Goal: Task Accomplishment & Management: Complete application form

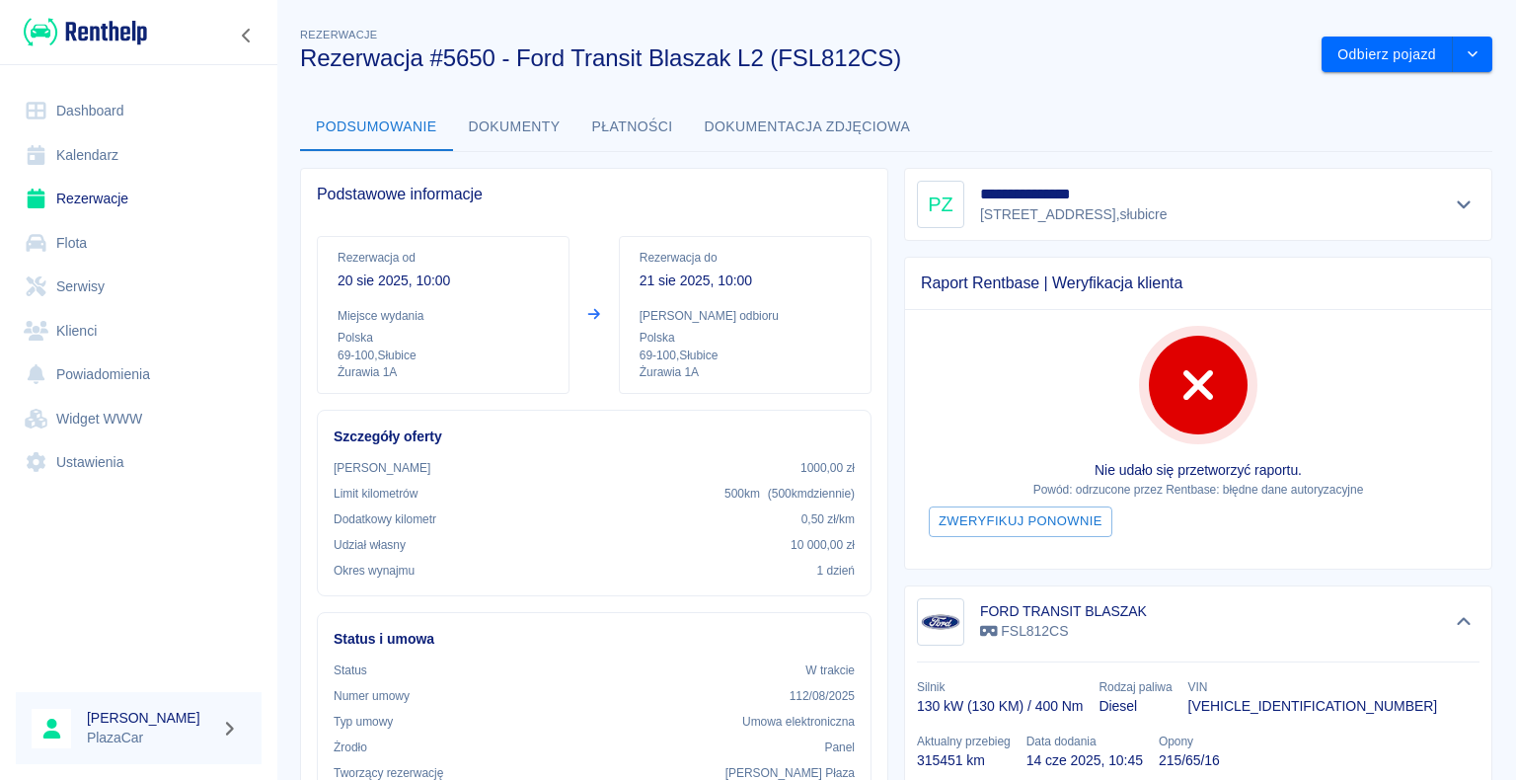
scroll to position [19, 0]
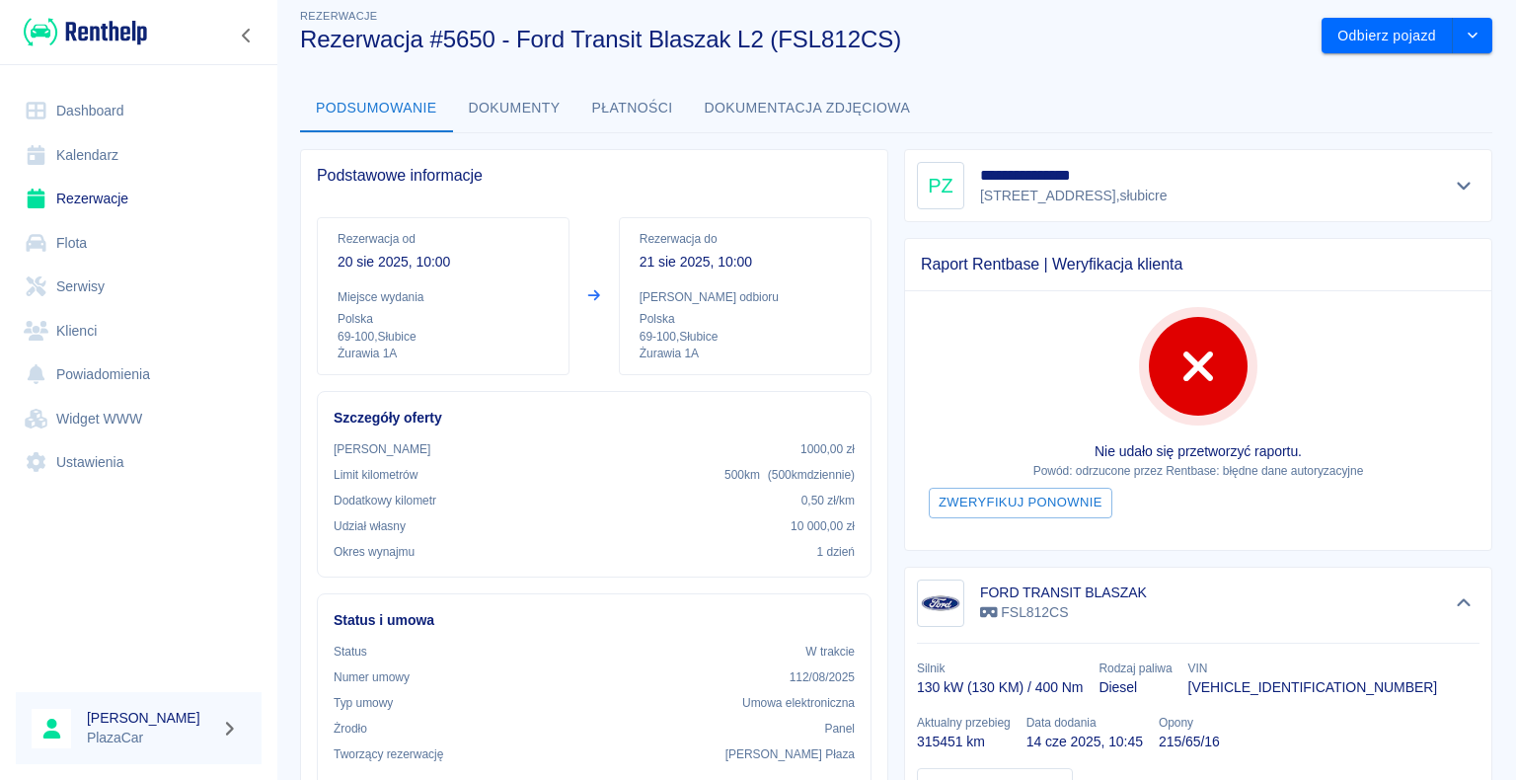
click at [245, 563] on div at bounding box center [138, 592] width 277 height 169
click at [126, 108] on link "Dashboard" at bounding box center [139, 111] width 246 height 44
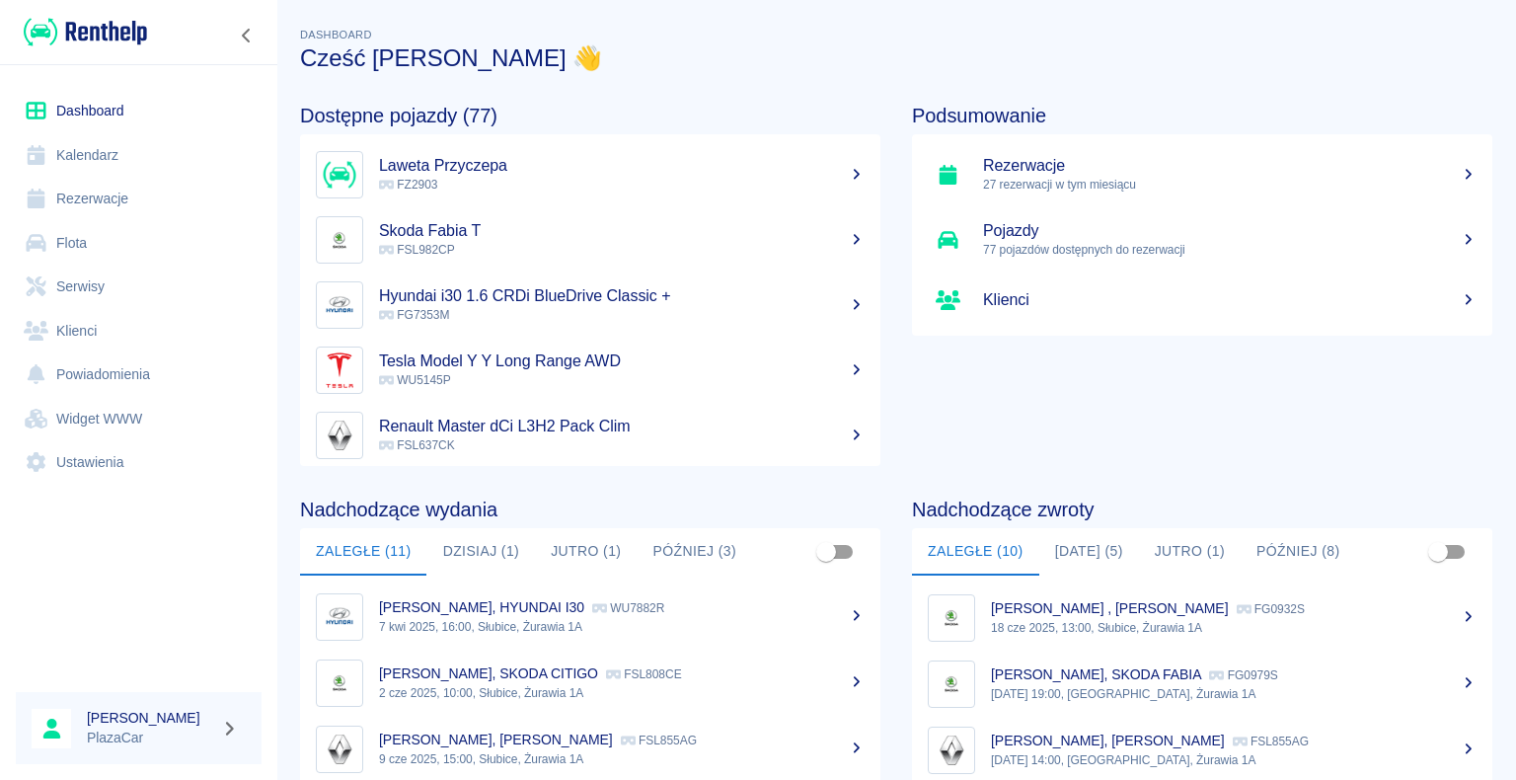
scroll to position [280, 0]
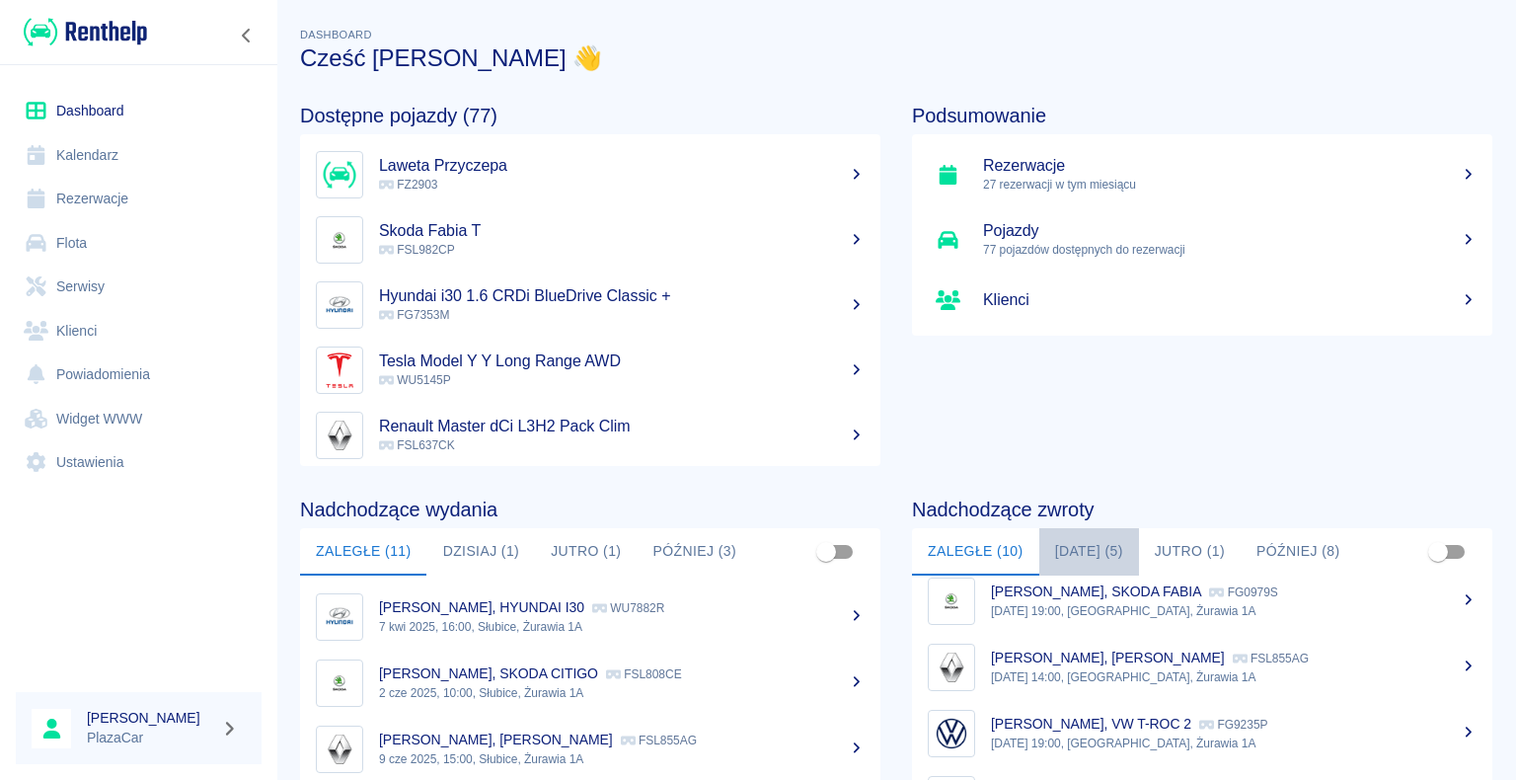
click at [1085, 547] on button "[DATE] (5)" at bounding box center [1090, 551] width 100 height 47
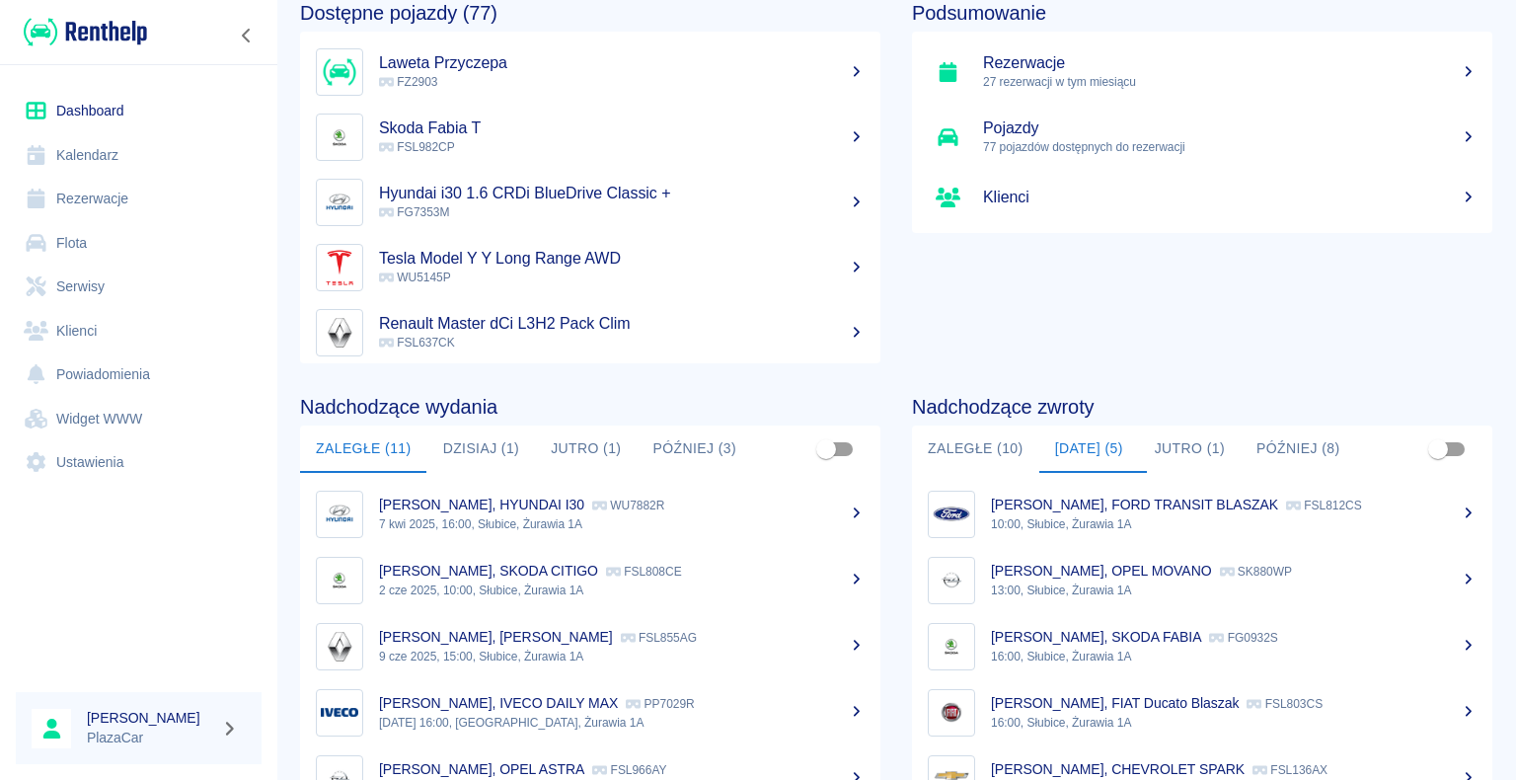
scroll to position [249, 0]
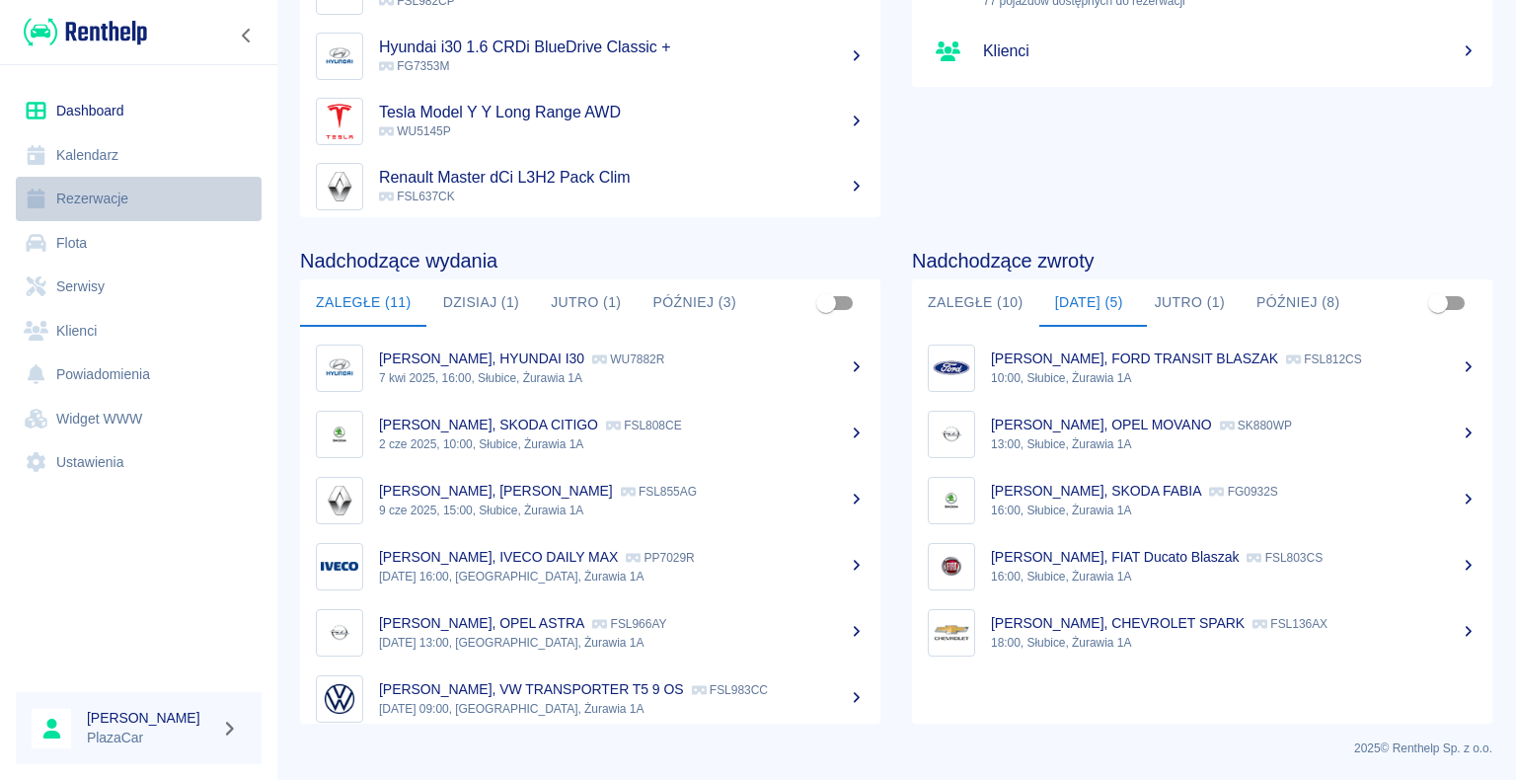
click at [84, 196] on link "Rezerwacje" at bounding box center [139, 199] width 246 height 44
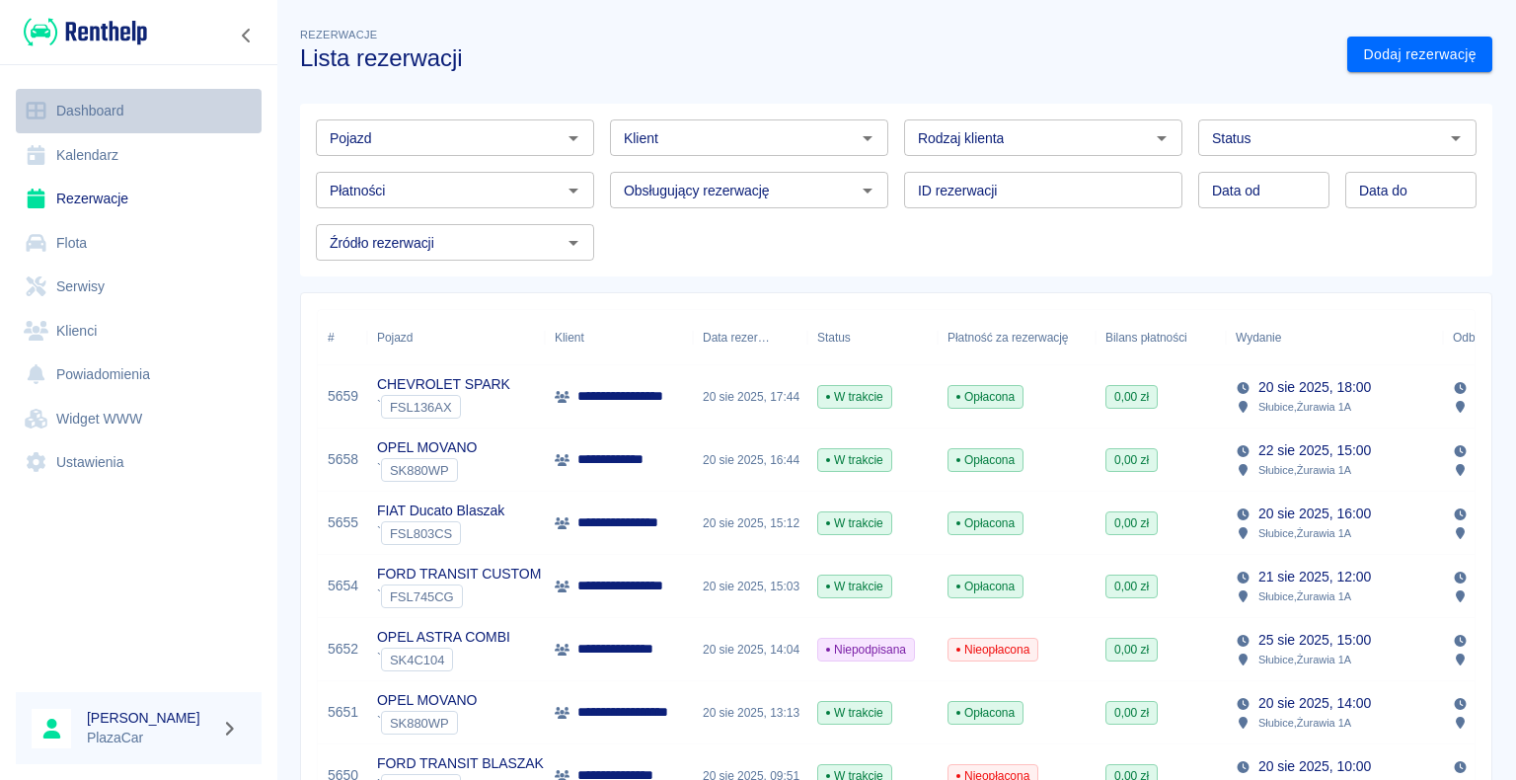
click at [100, 109] on link "Dashboard" at bounding box center [139, 111] width 246 height 44
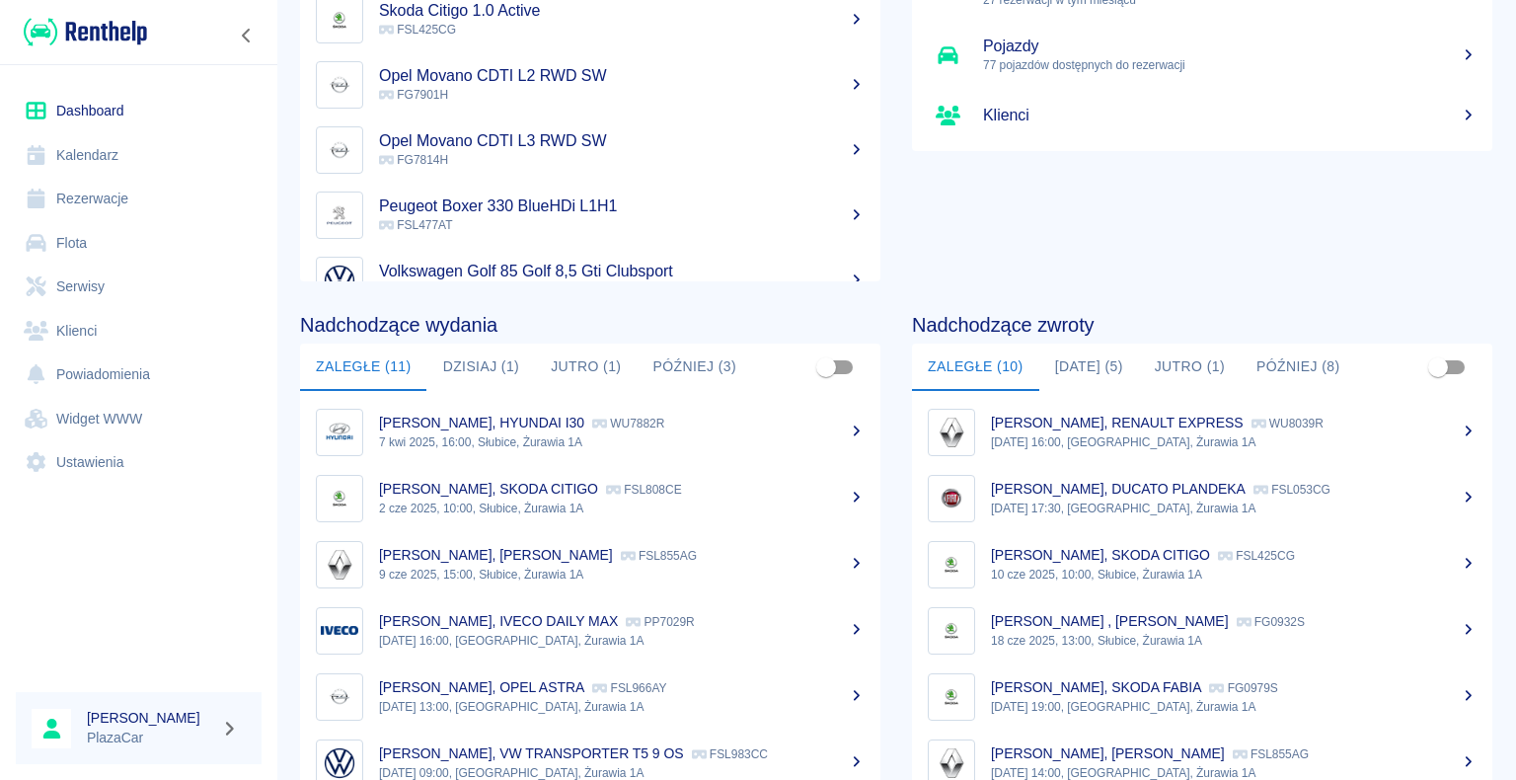
scroll to position [249, 0]
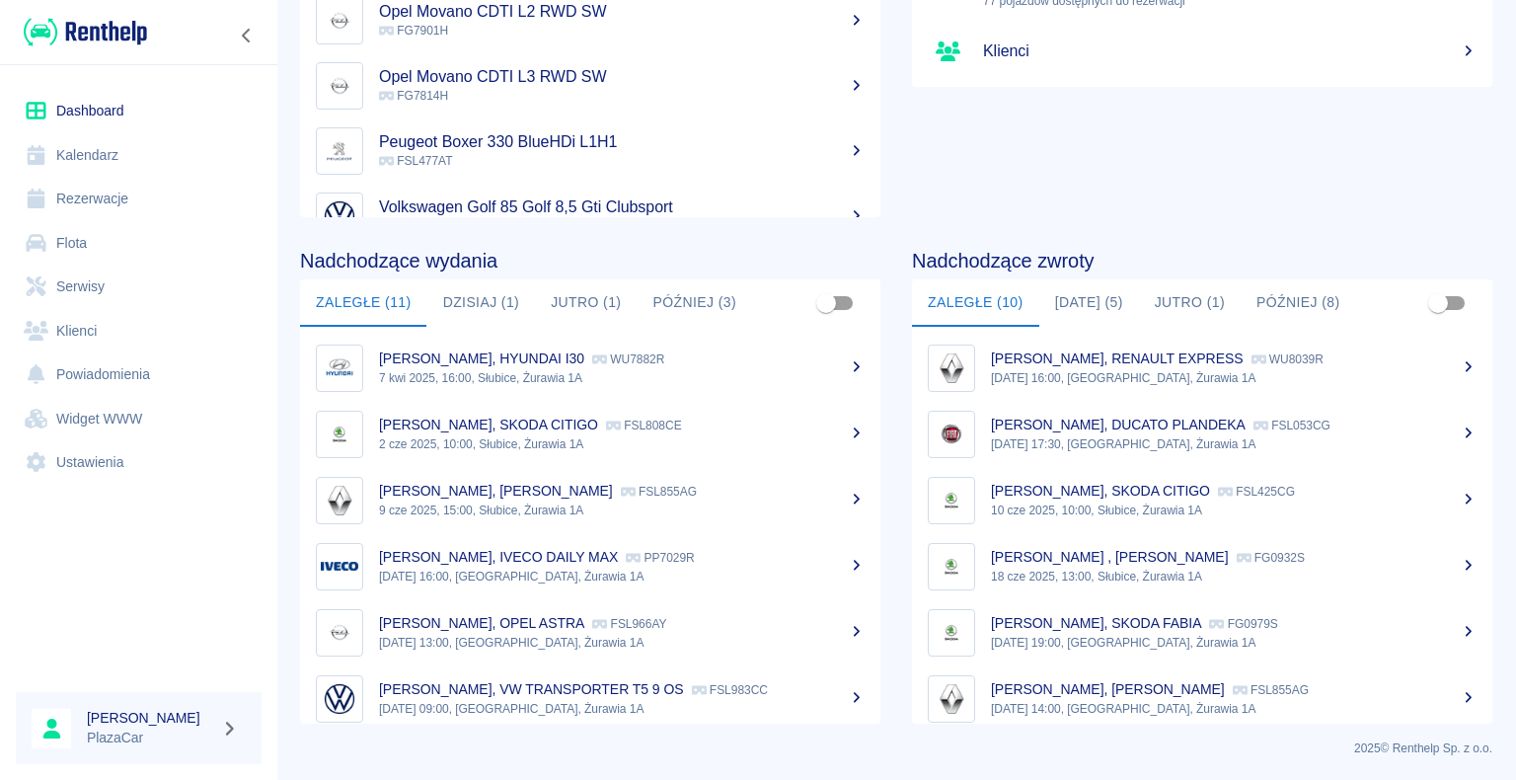
click at [1077, 296] on button "[DATE] (5)" at bounding box center [1090, 302] width 100 height 47
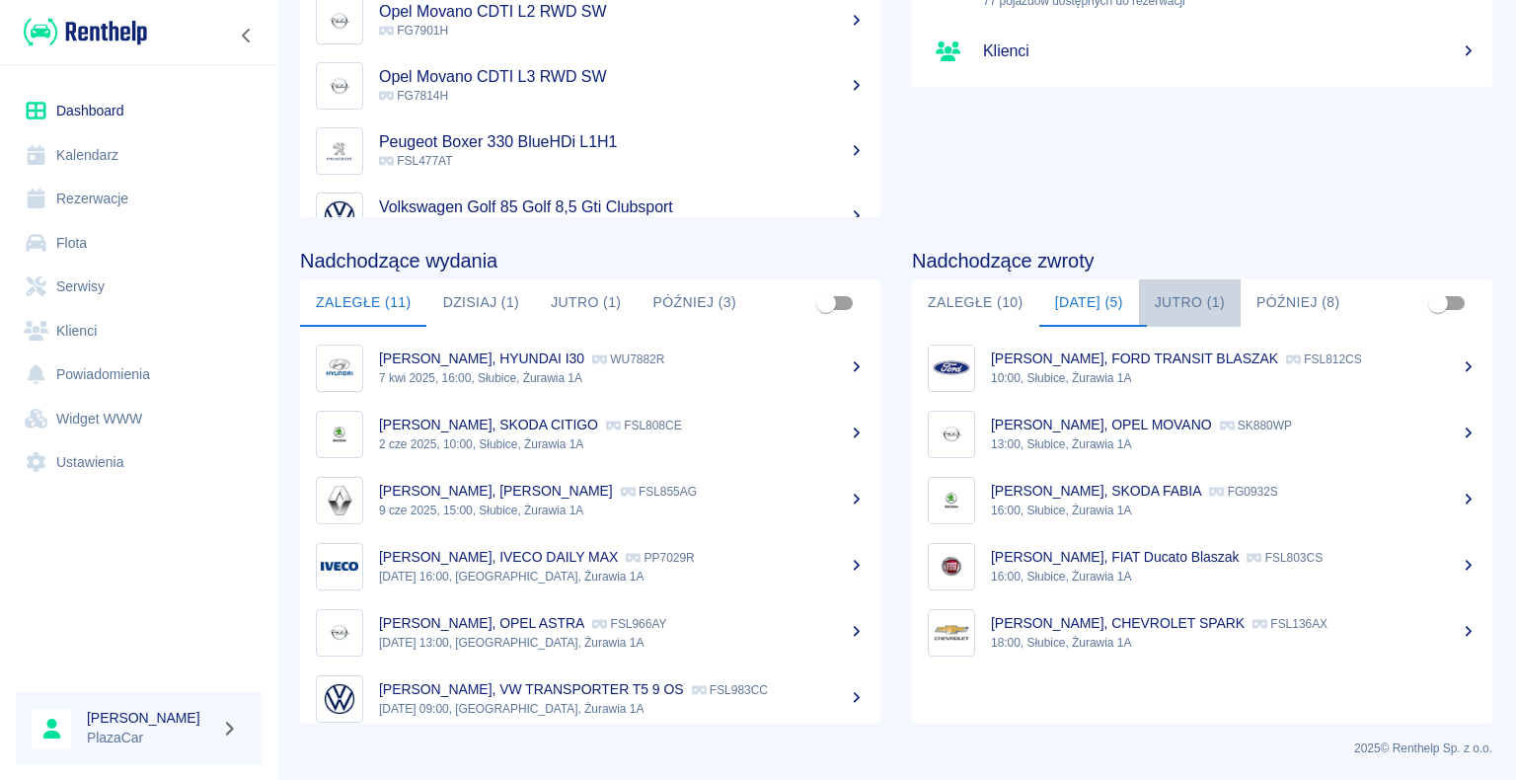
click at [1170, 302] on button "Jutro (1)" at bounding box center [1190, 302] width 102 height 47
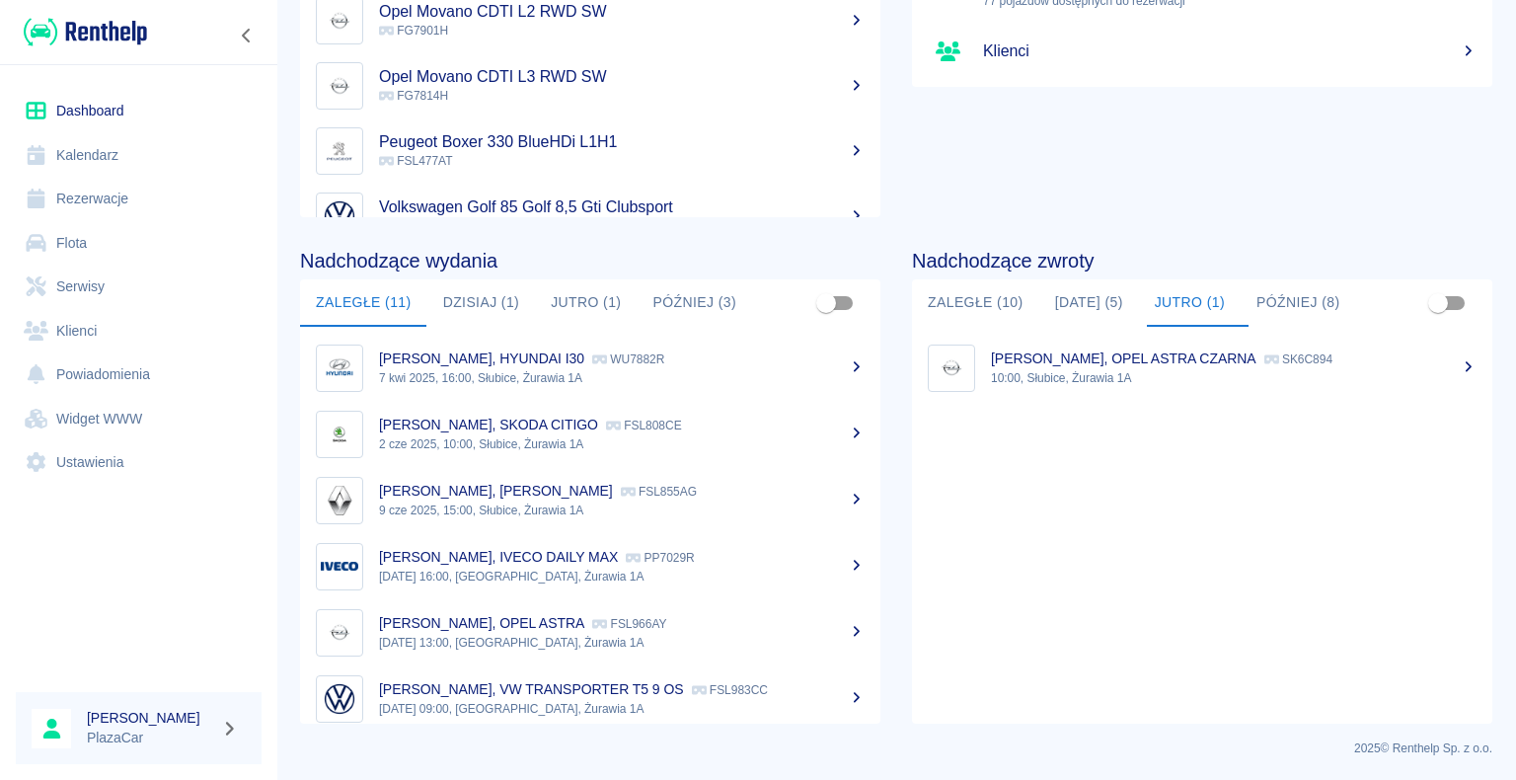
click at [1296, 295] on button "Później (8)" at bounding box center [1299, 302] width 116 height 47
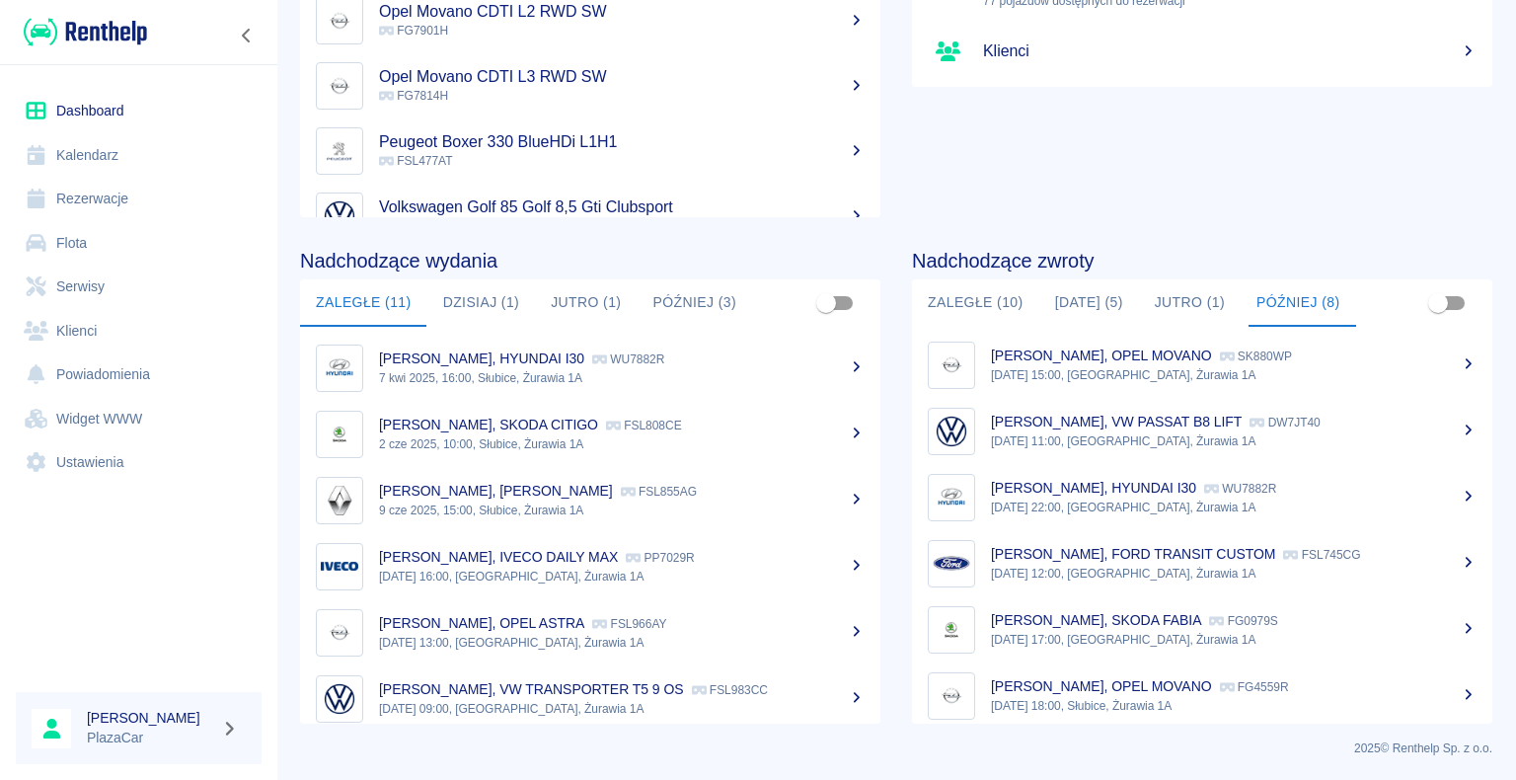
scroll to position [0, 0]
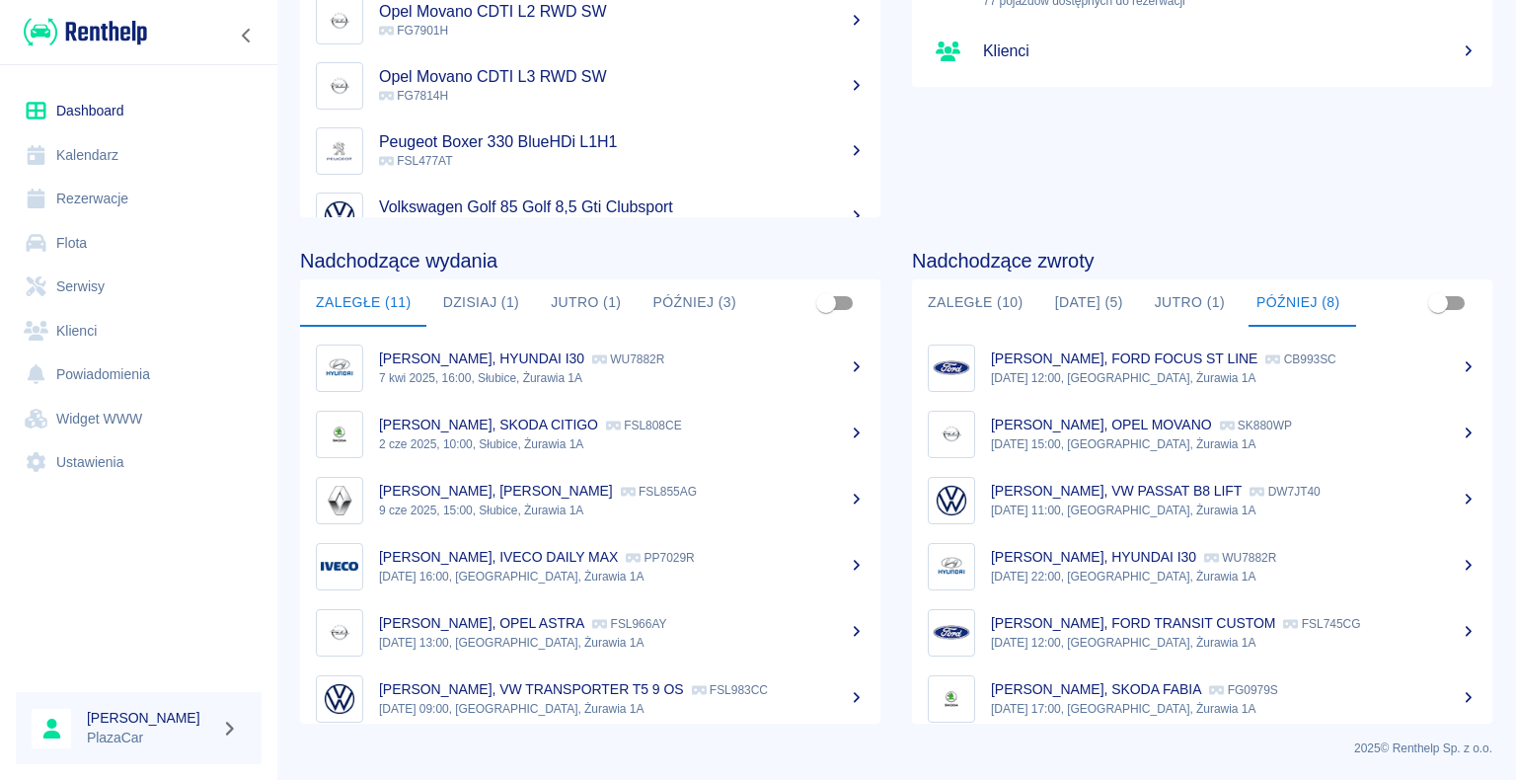
click at [1082, 315] on button "[DATE] (5)" at bounding box center [1090, 302] width 100 height 47
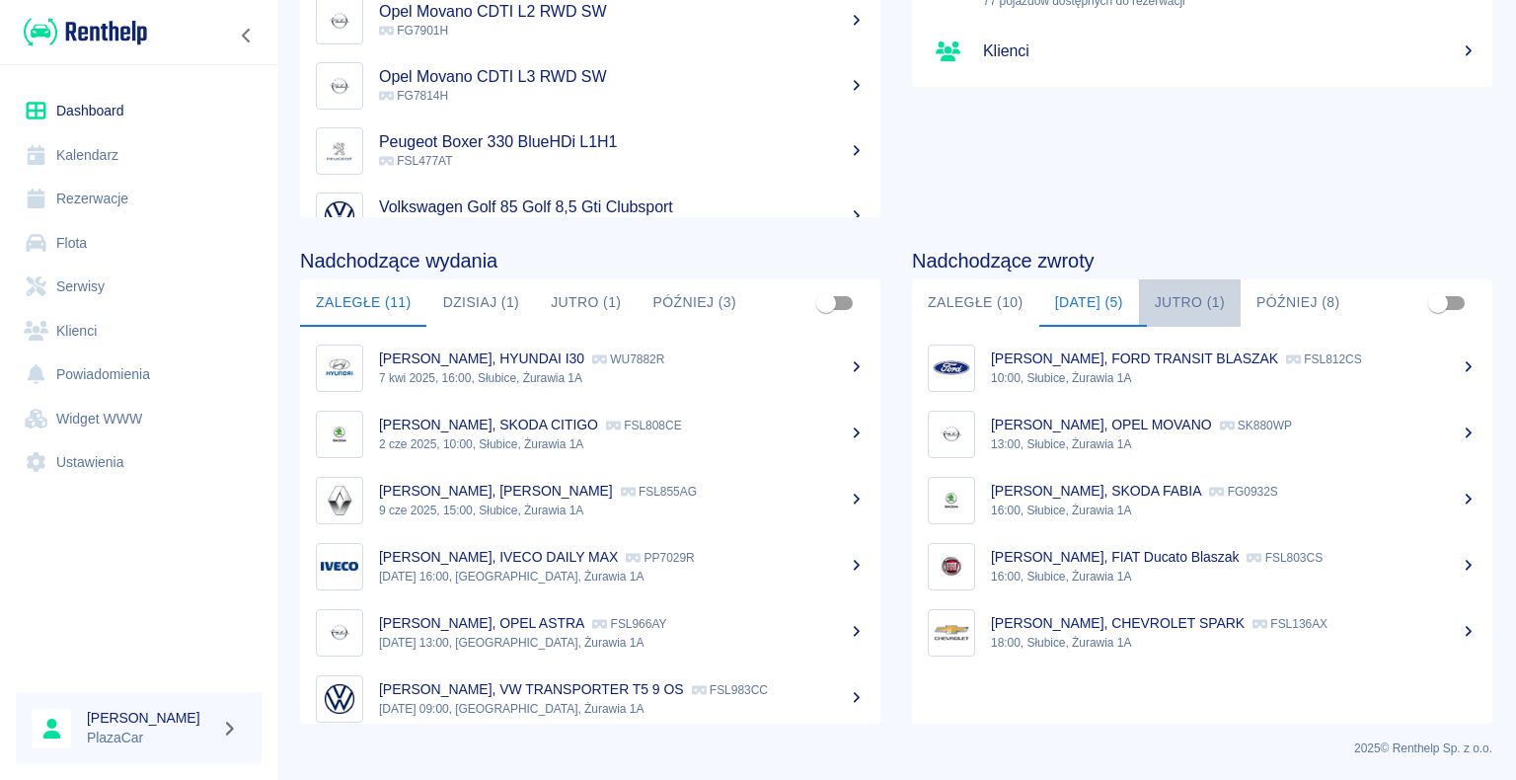
click at [1177, 306] on button "Jutro (1)" at bounding box center [1190, 302] width 102 height 47
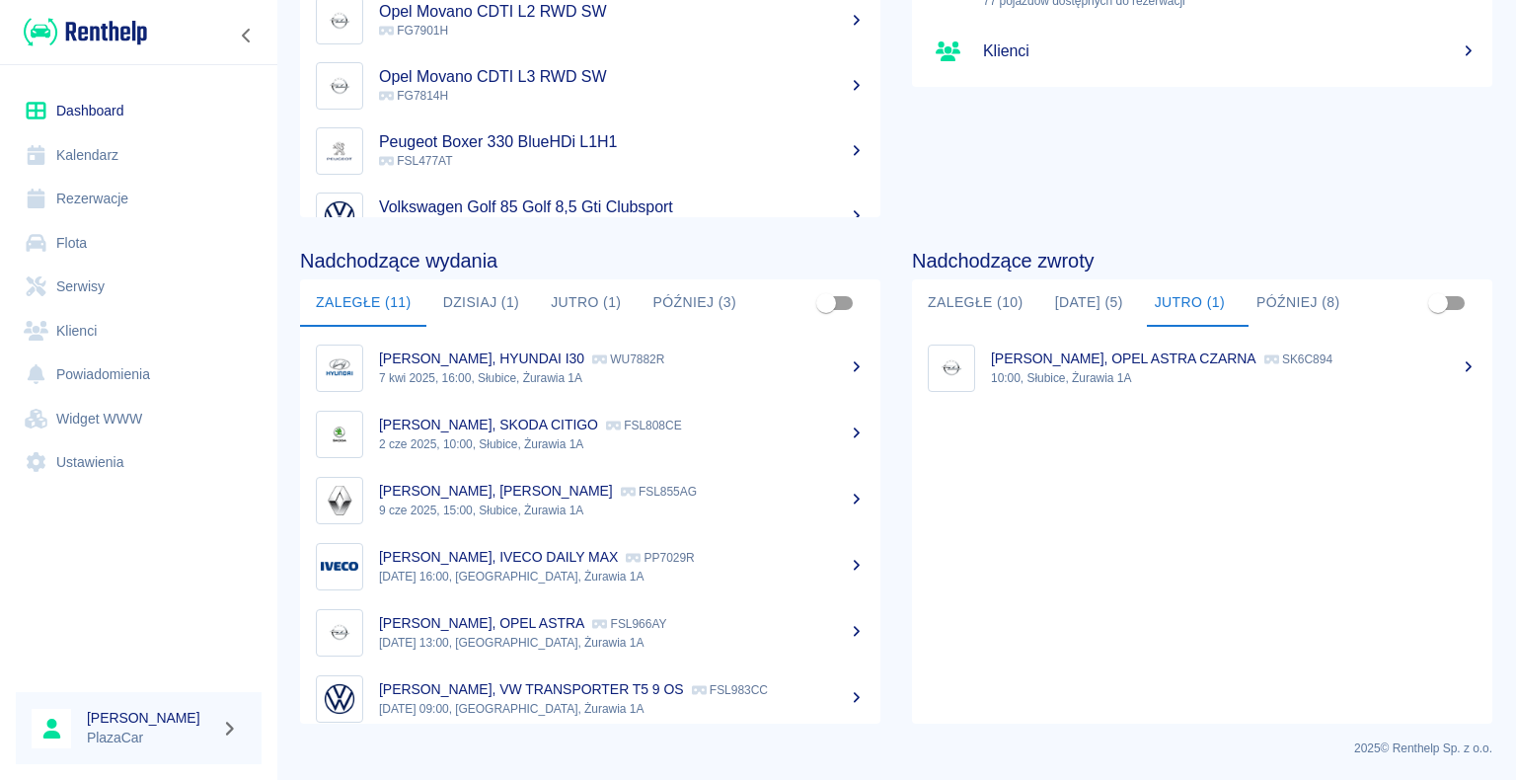
click at [1299, 319] on button "Później (8)" at bounding box center [1299, 302] width 116 height 47
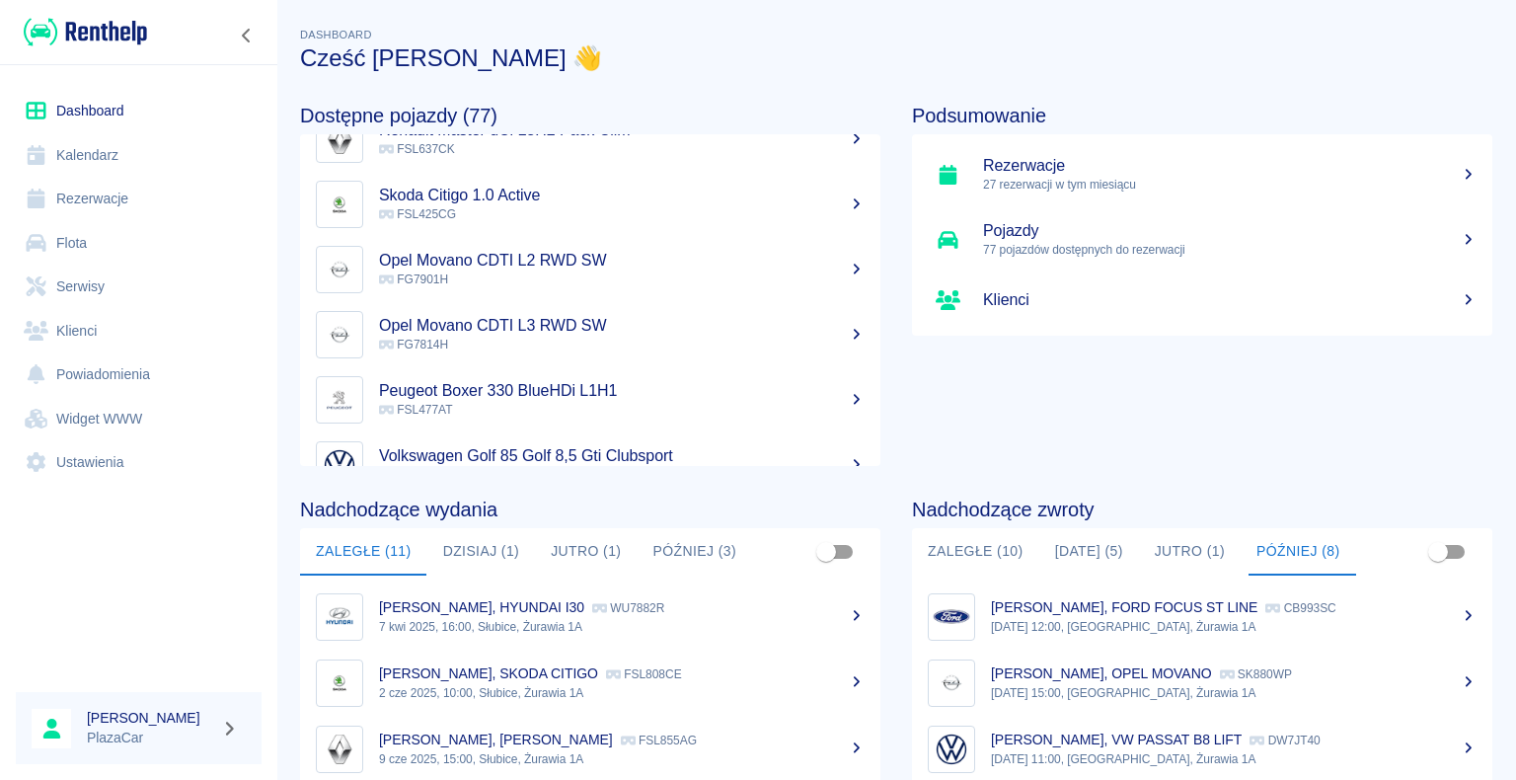
click at [815, 490] on div "Nadchodzące wydania Zaległe (11) [DATE] (1) [DATE] (1) Później (3) [PERSON_NAME…" at bounding box center [575, 719] width 612 height 506
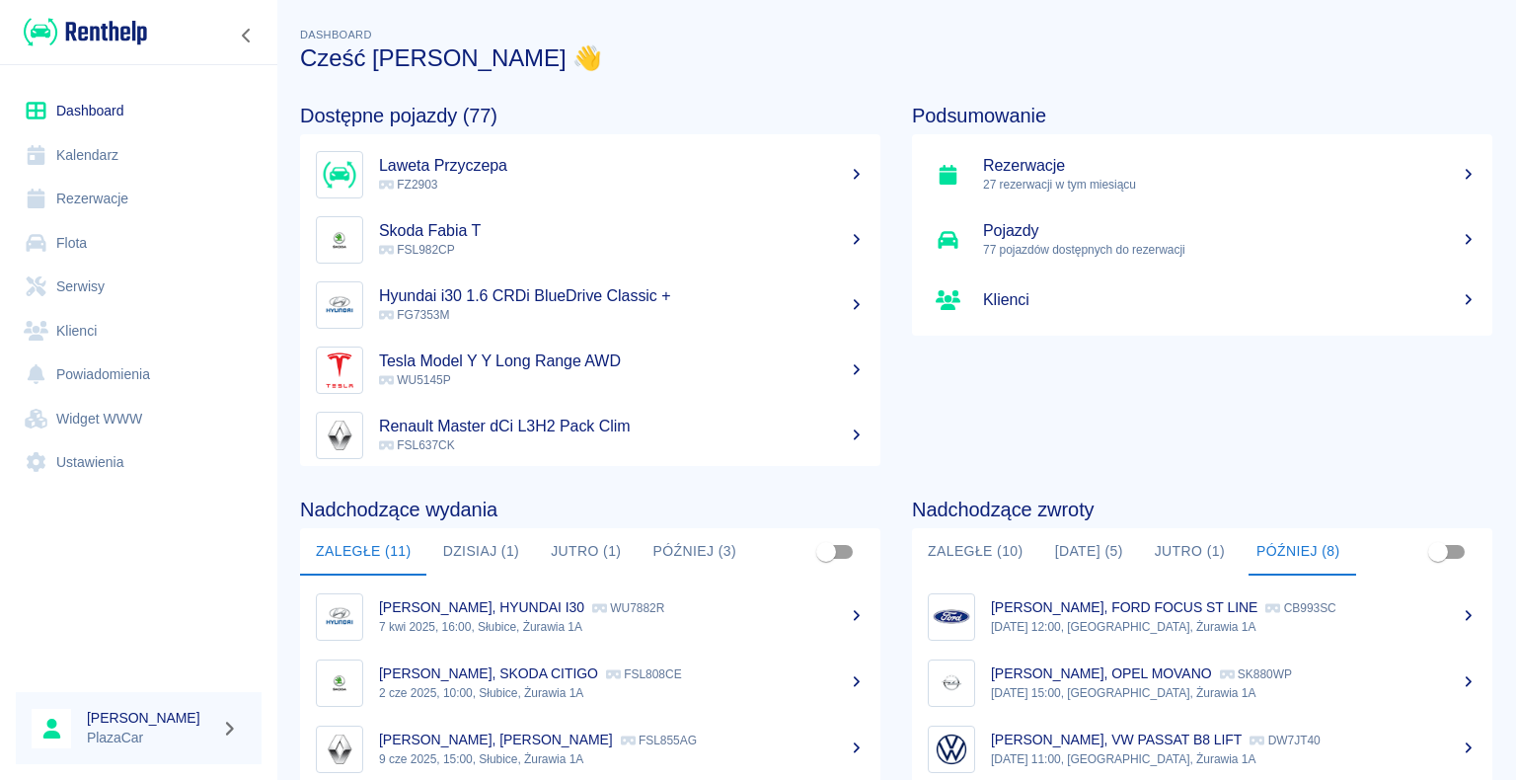
click at [550, 356] on h5 "Tesla Model Y Y Long Range AWD" at bounding box center [622, 361] width 486 height 20
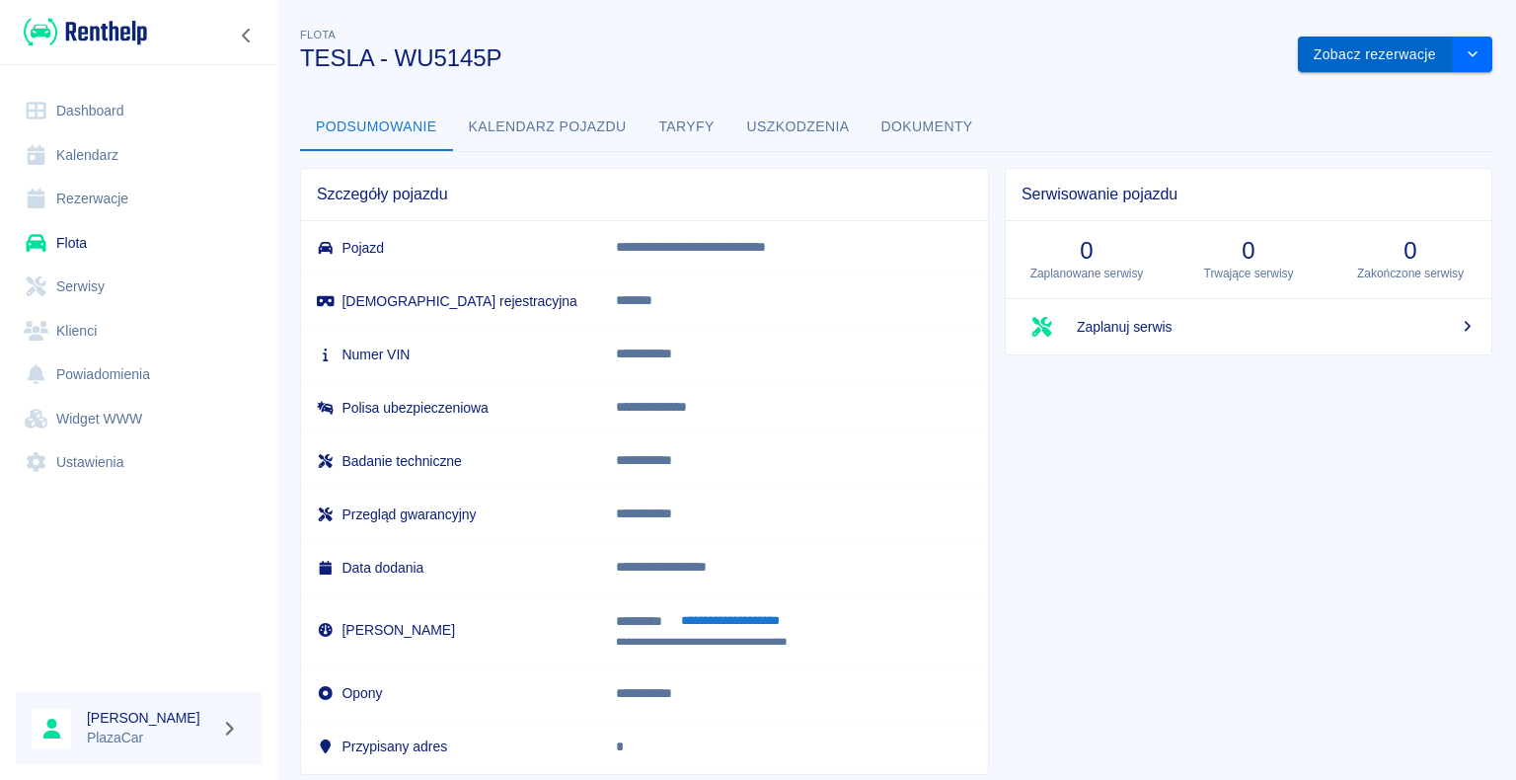
click at [1372, 45] on button "Zobacz rezerwacje" at bounding box center [1375, 55] width 155 height 37
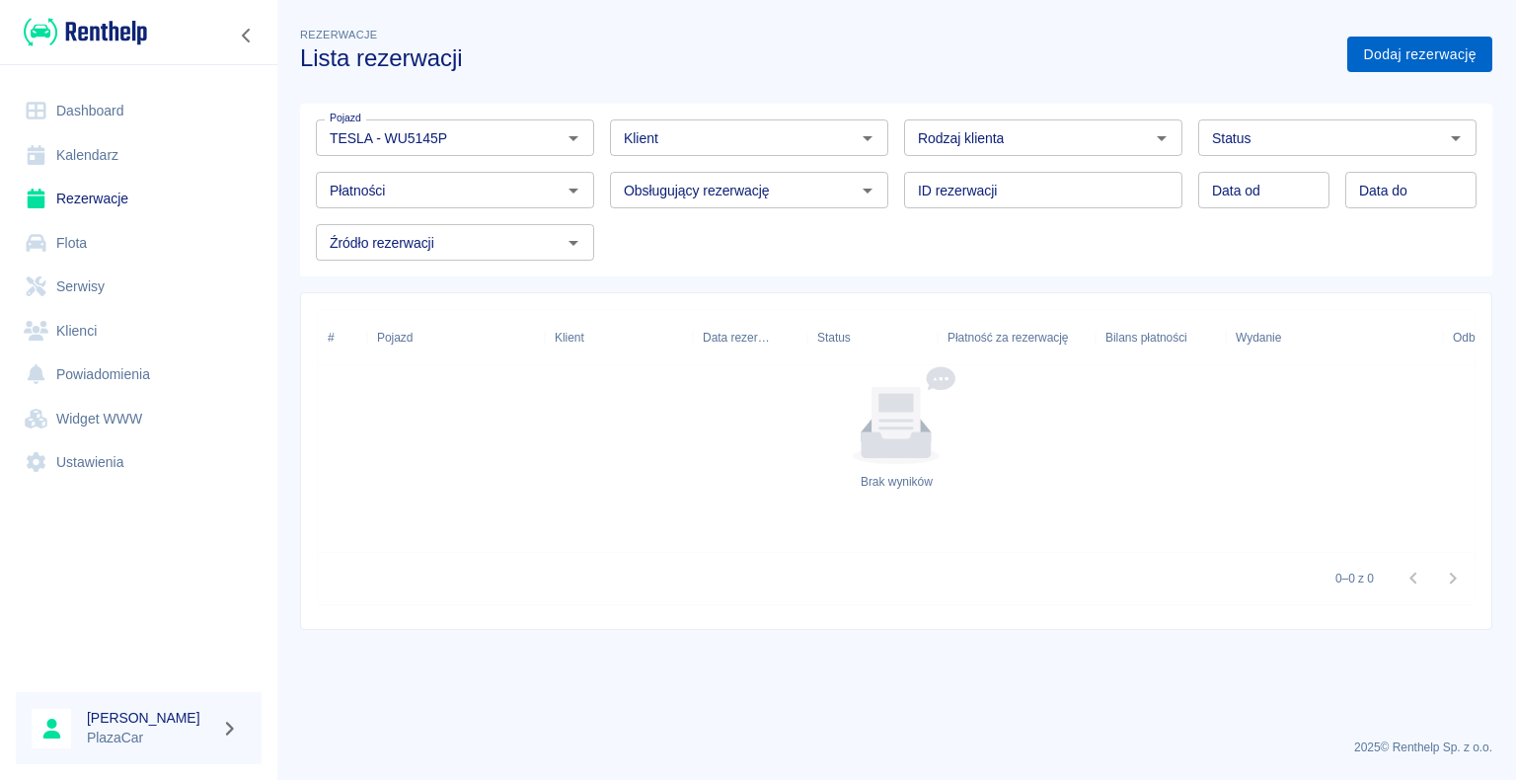
click at [1425, 46] on link "Dodaj rezerwację" at bounding box center [1420, 55] width 145 height 37
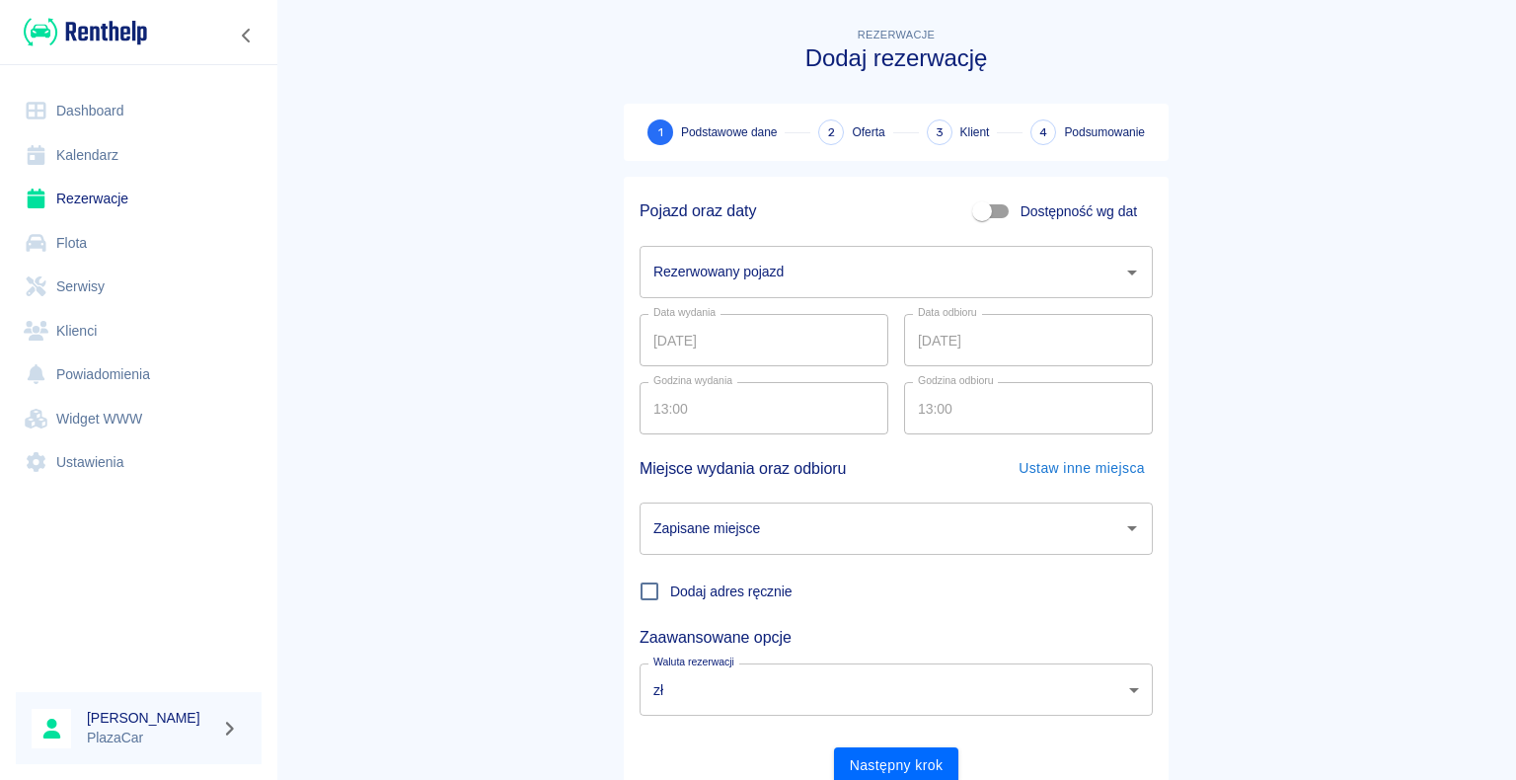
click at [793, 252] on div "Rezerwowany pojazd" at bounding box center [896, 272] width 513 height 52
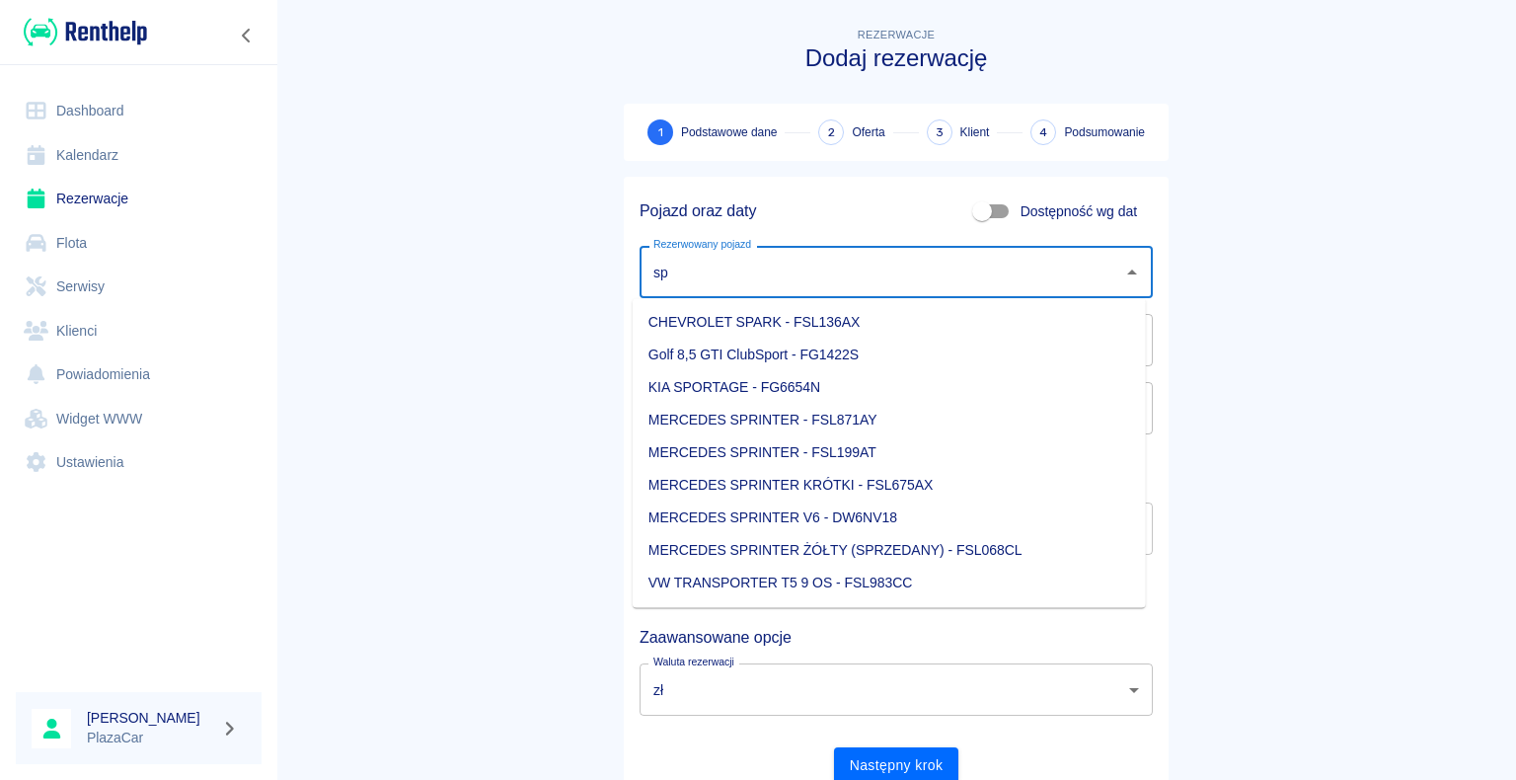
click at [907, 523] on li "MERCEDES SPRINTER V6 - DW6NV18" at bounding box center [889, 518] width 513 height 33
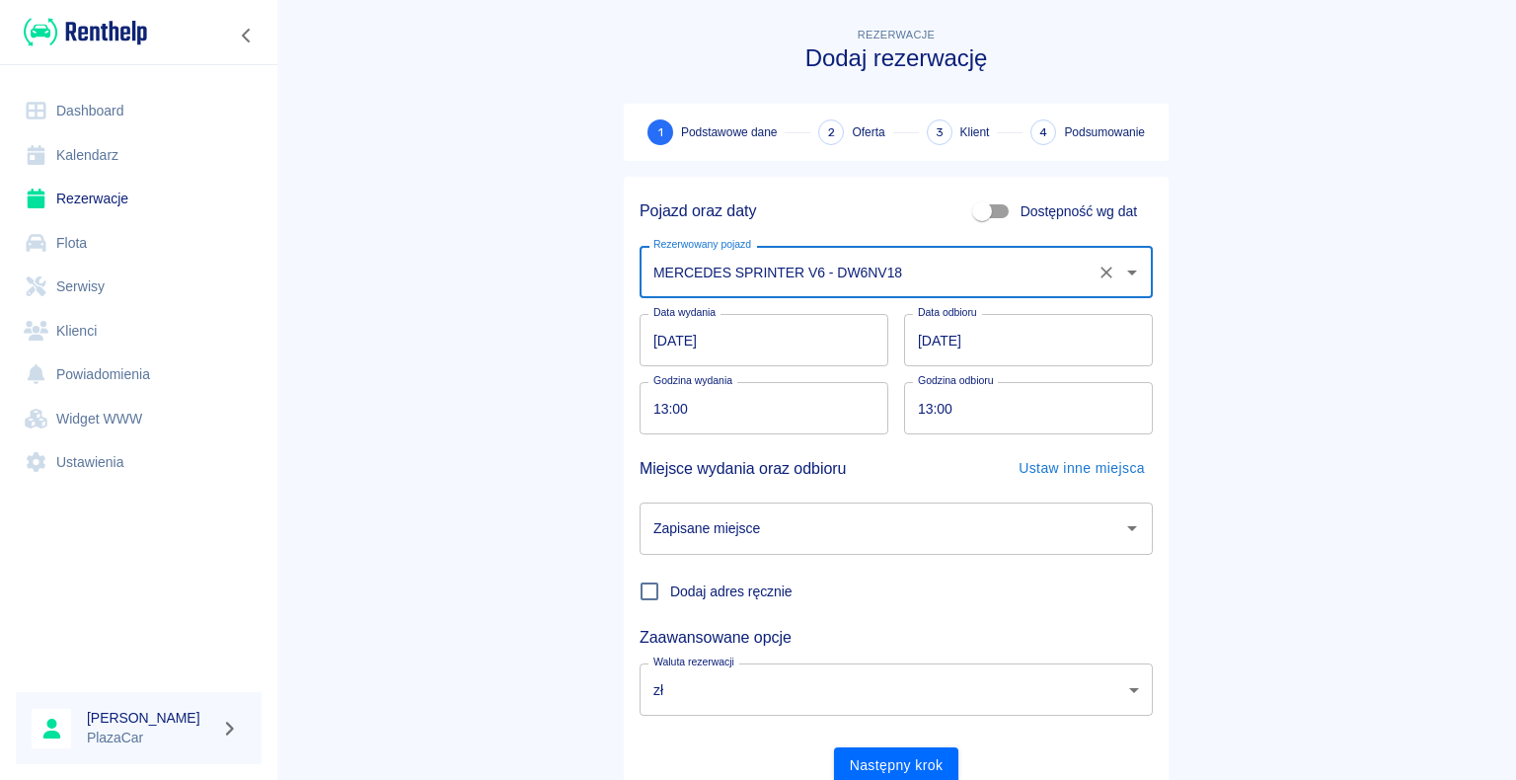
type input "MERCEDES SPRINTER V6 - DW6NV18"
click at [999, 338] on input "[DATE]" at bounding box center [1028, 340] width 249 height 52
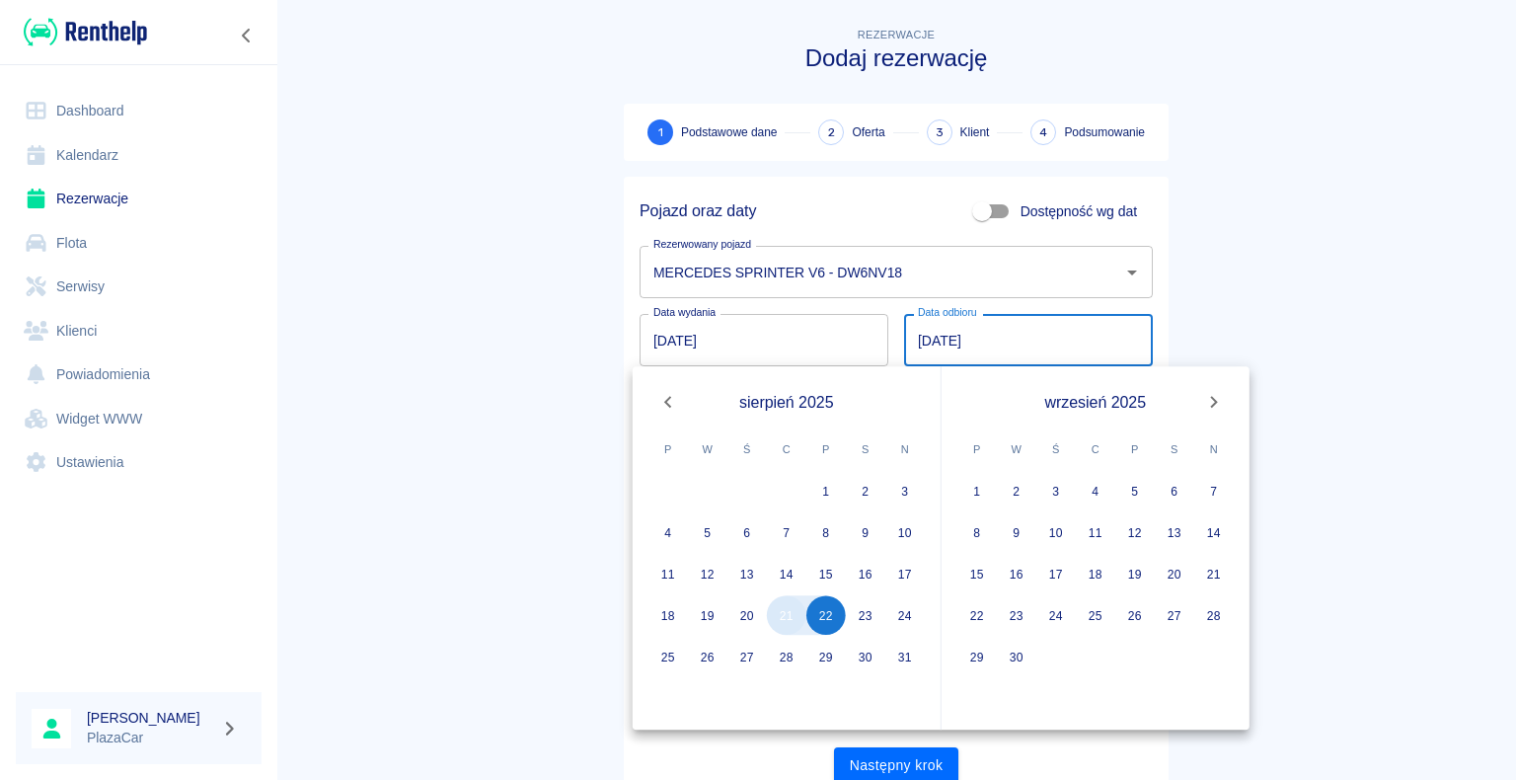
click at [797, 614] on button "21" at bounding box center [786, 614] width 39 height 39
click at [1034, 334] on input "DD.MM.YYYY" at bounding box center [1028, 340] width 249 height 52
type input "[DATE]"
click at [1219, 247] on main "Rezerwacje Dodaj rezerwację 1 Podstawowe dane 2 Oferta 3 Klient 4 Podsumowanie …" at bounding box center [896, 412] width 1240 height 776
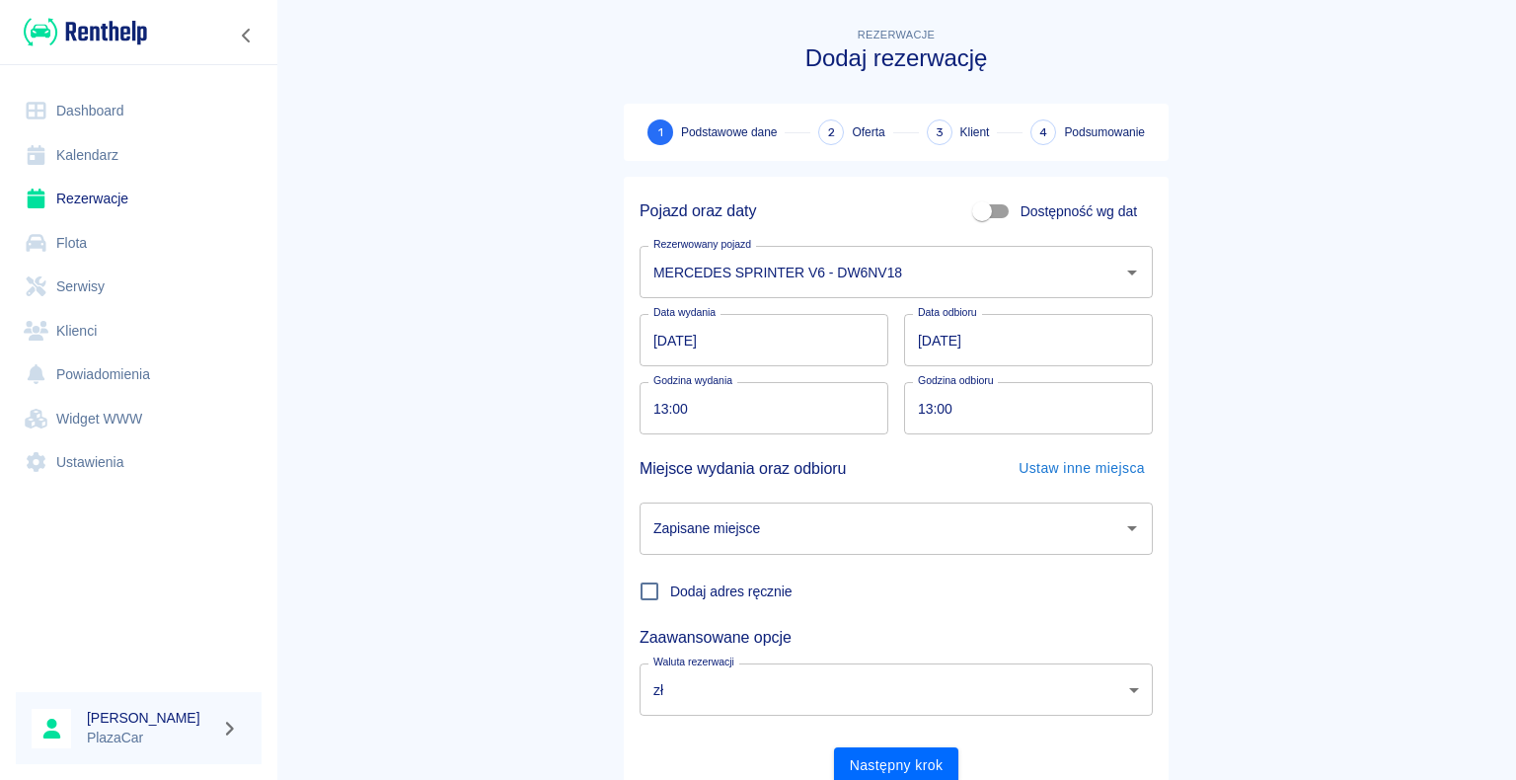
click at [1043, 411] on input "13:00" at bounding box center [1021, 408] width 235 height 52
type input "16:00"
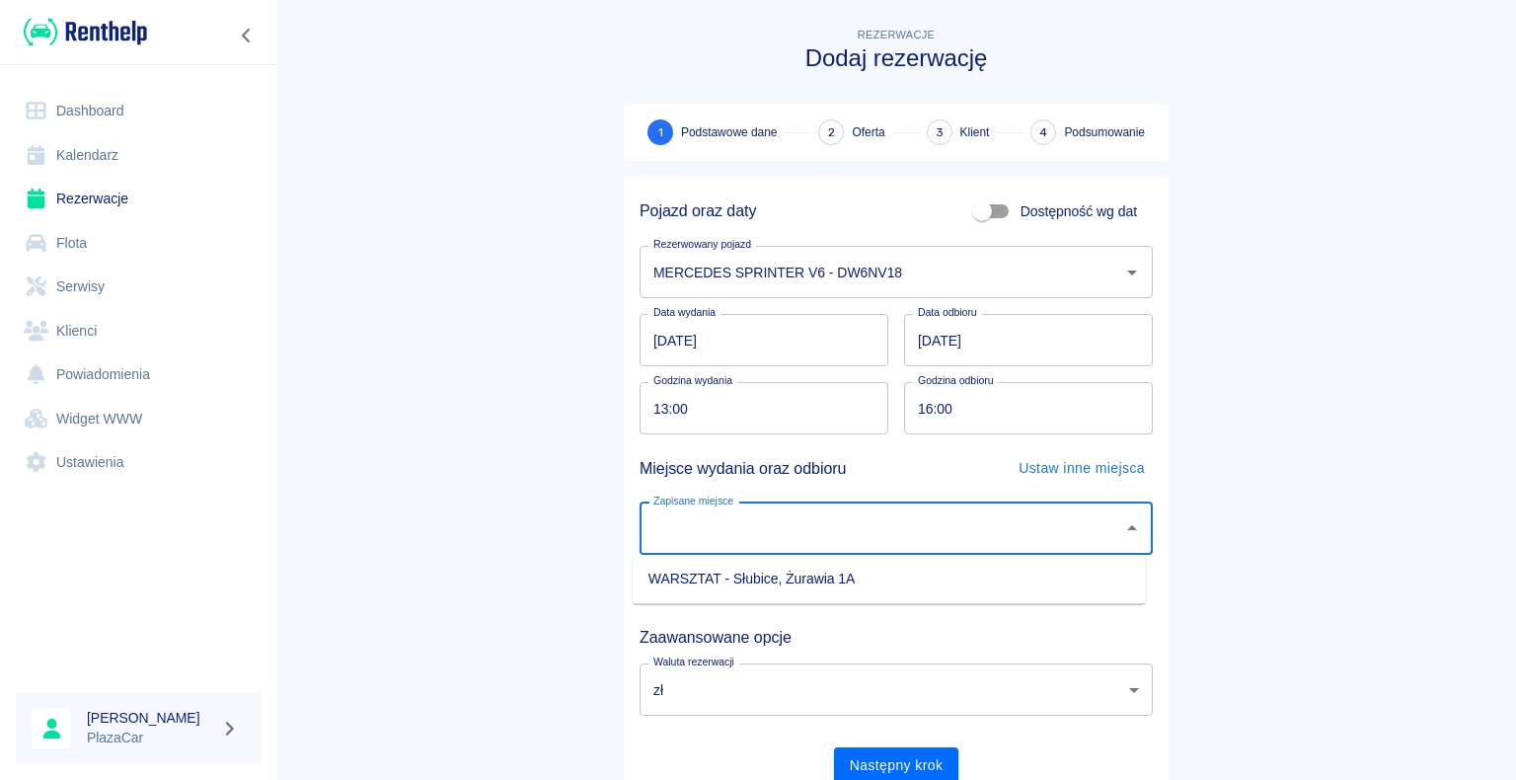
click at [846, 527] on input "Zapisane miejsce" at bounding box center [882, 528] width 466 height 35
drag, startPoint x: 789, startPoint y: 588, endPoint x: 797, endPoint y: 581, distance: 11.2
click at [790, 588] on li "WARSZTAT - Słubice, Żurawia 1A" at bounding box center [889, 579] width 513 height 33
type input "WARSZTAT - Słubice, Żurawia 1A"
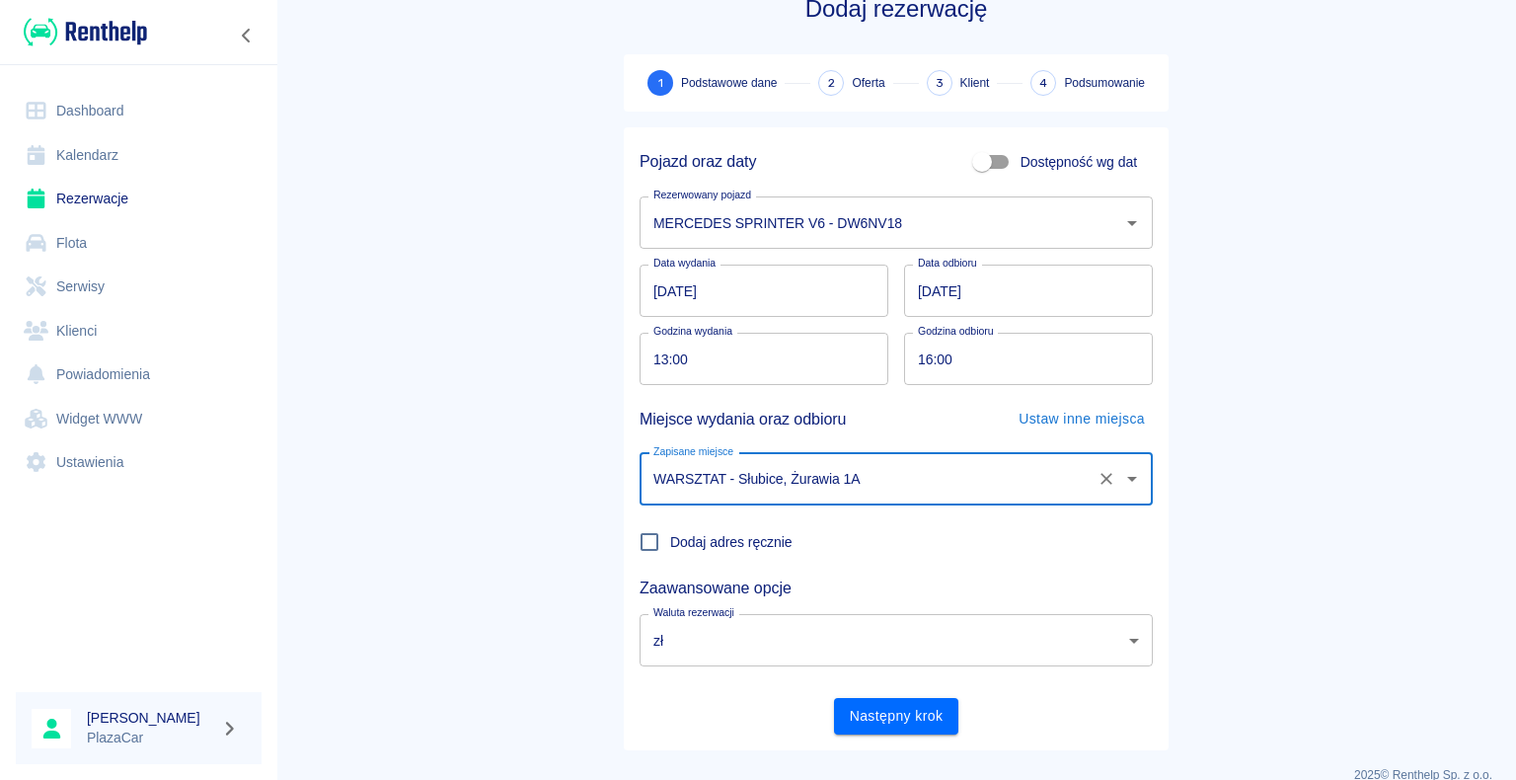
scroll to position [76, 0]
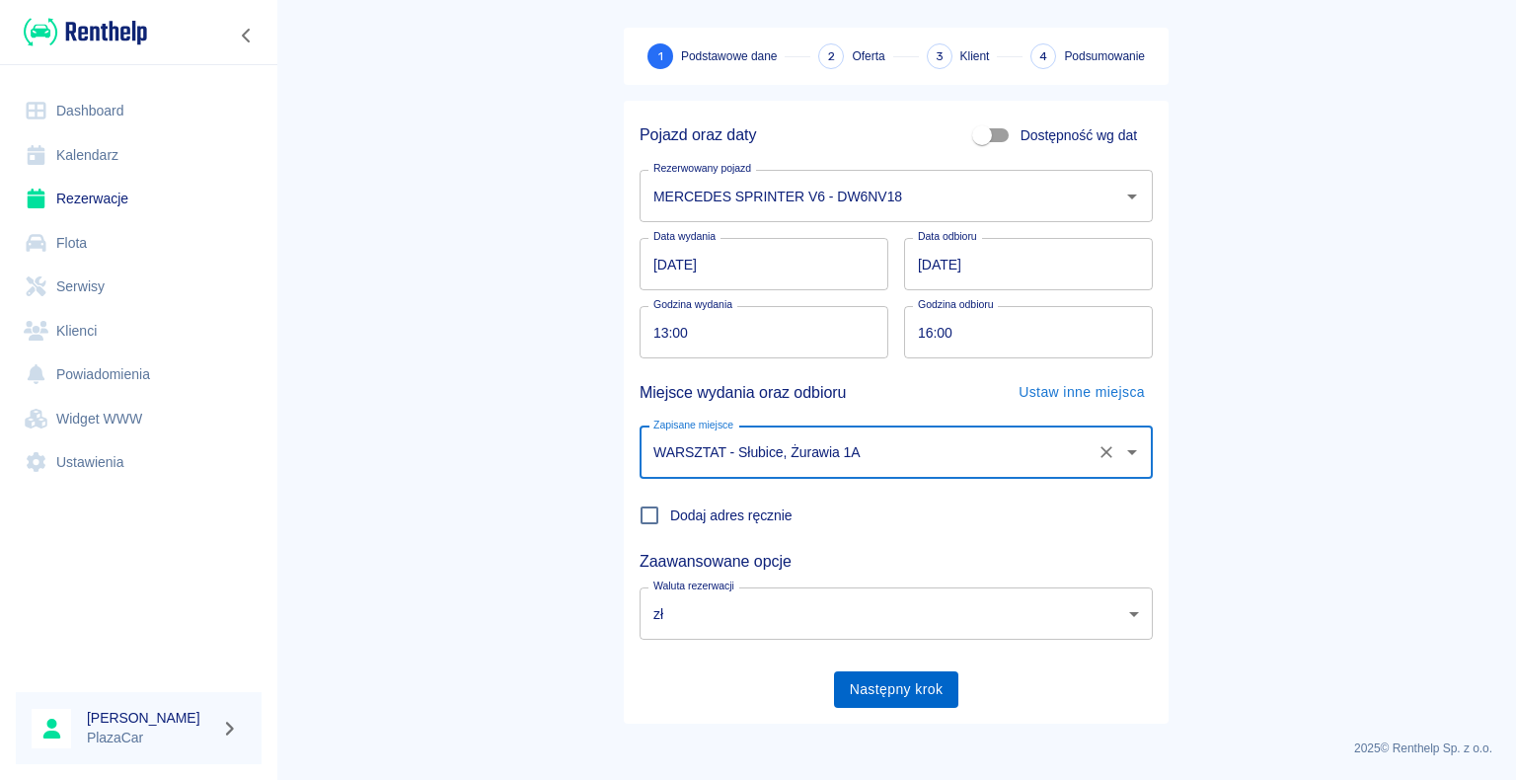
click at [890, 693] on button "Następny krok" at bounding box center [896, 689] width 125 height 37
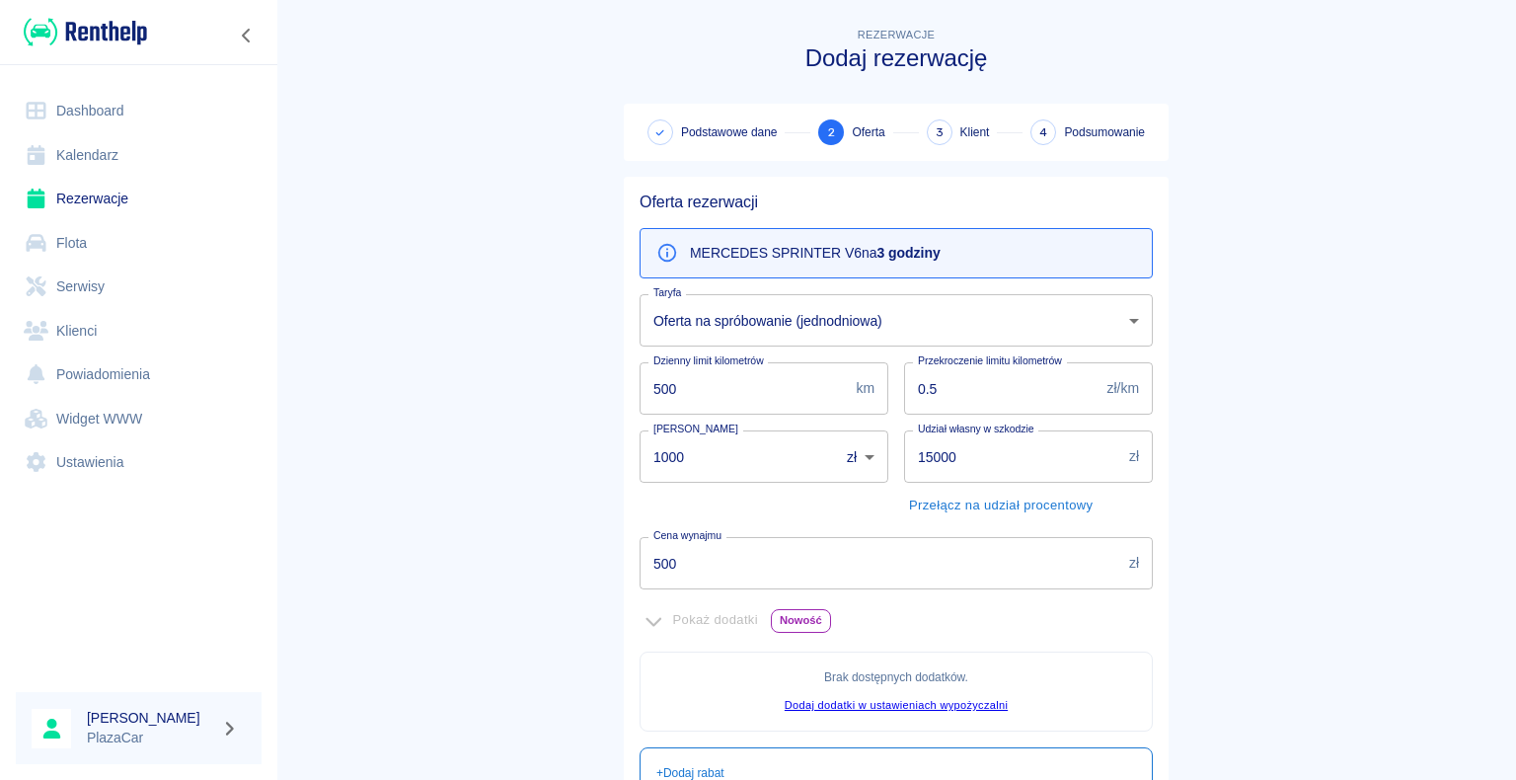
scroll to position [296, 0]
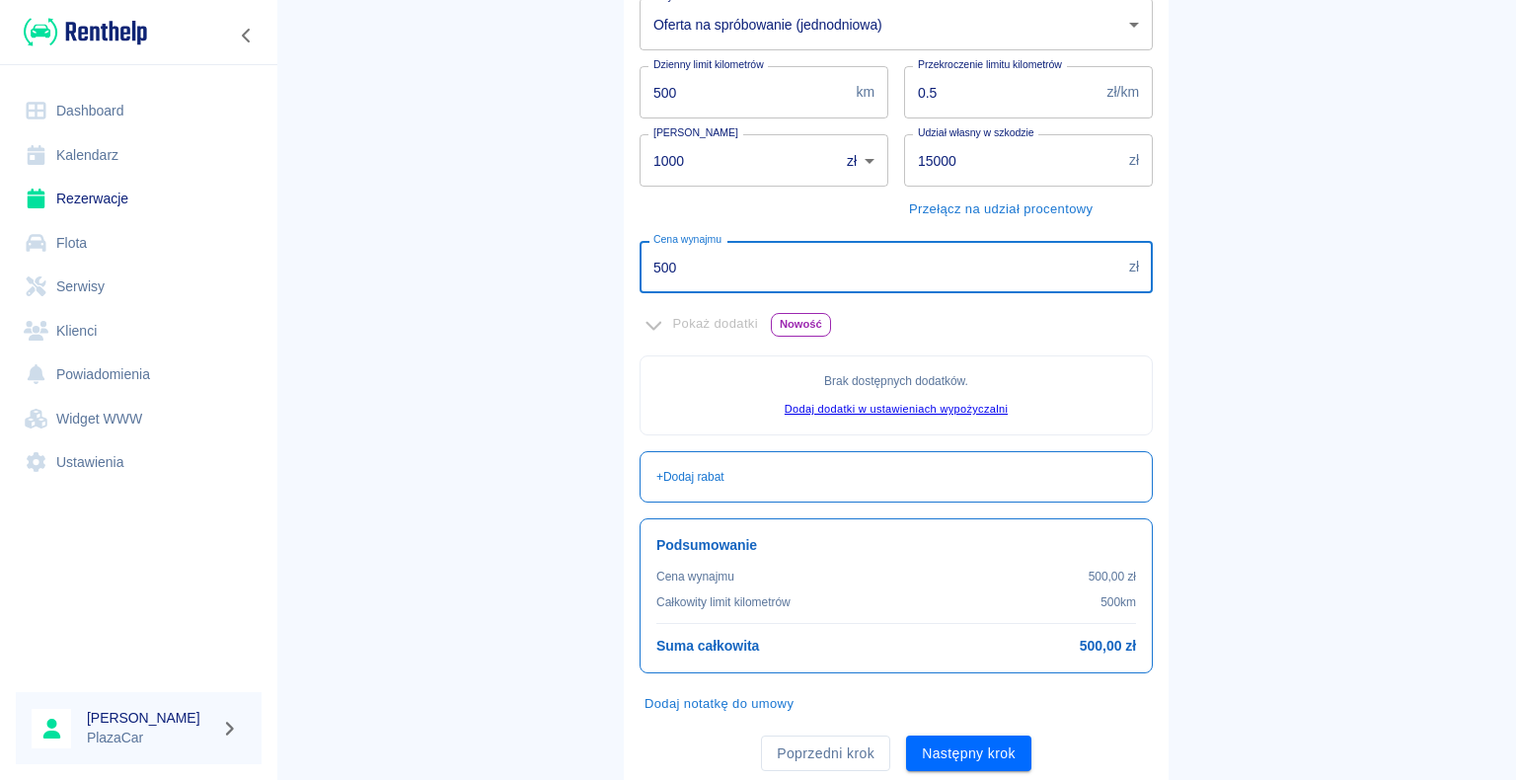
click at [841, 271] on input "500" at bounding box center [881, 267] width 482 height 52
type input "5"
type input "150"
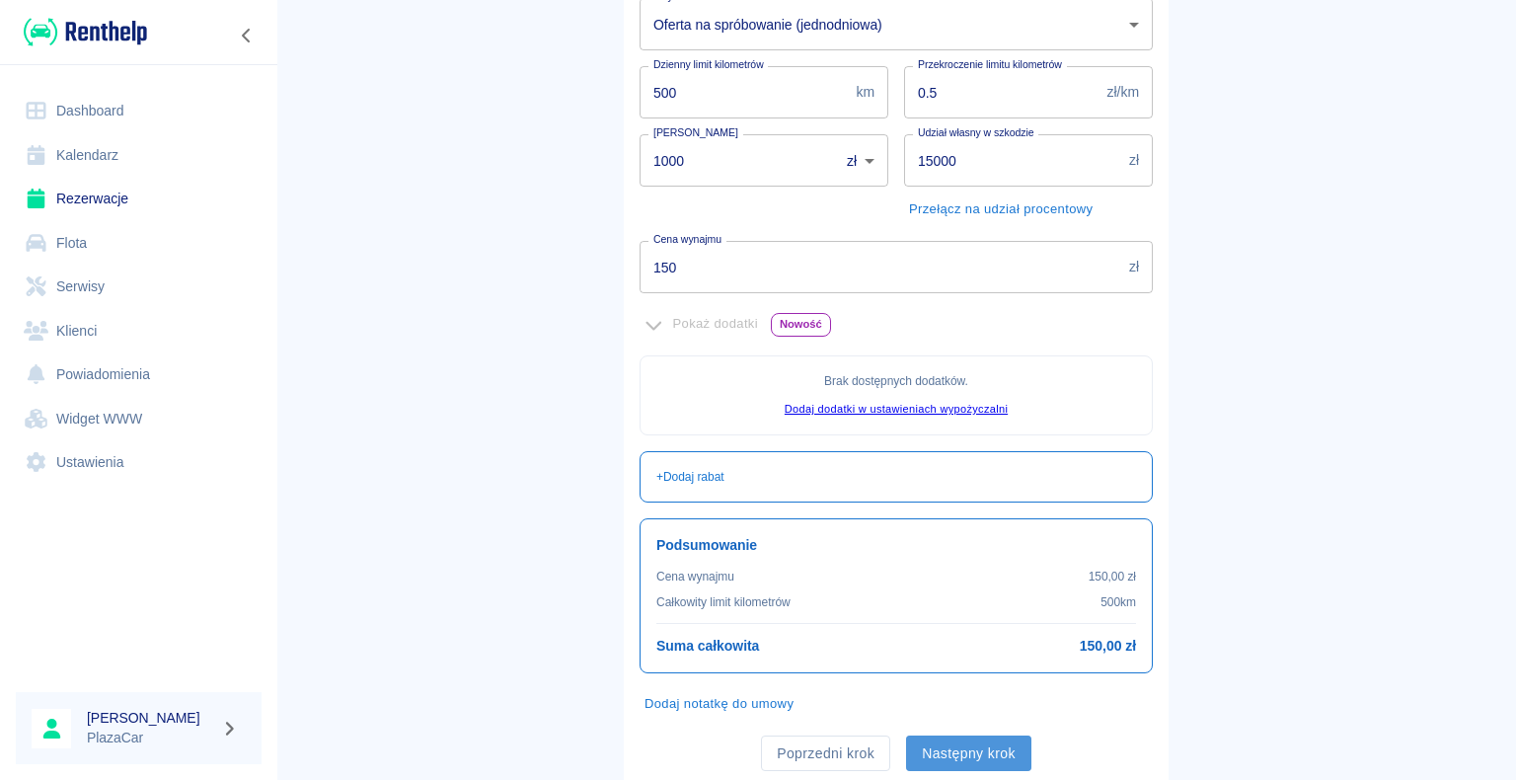
click at [943, 752] on button "Następny krok" at bounding box center [968, 754] width 125 height 37
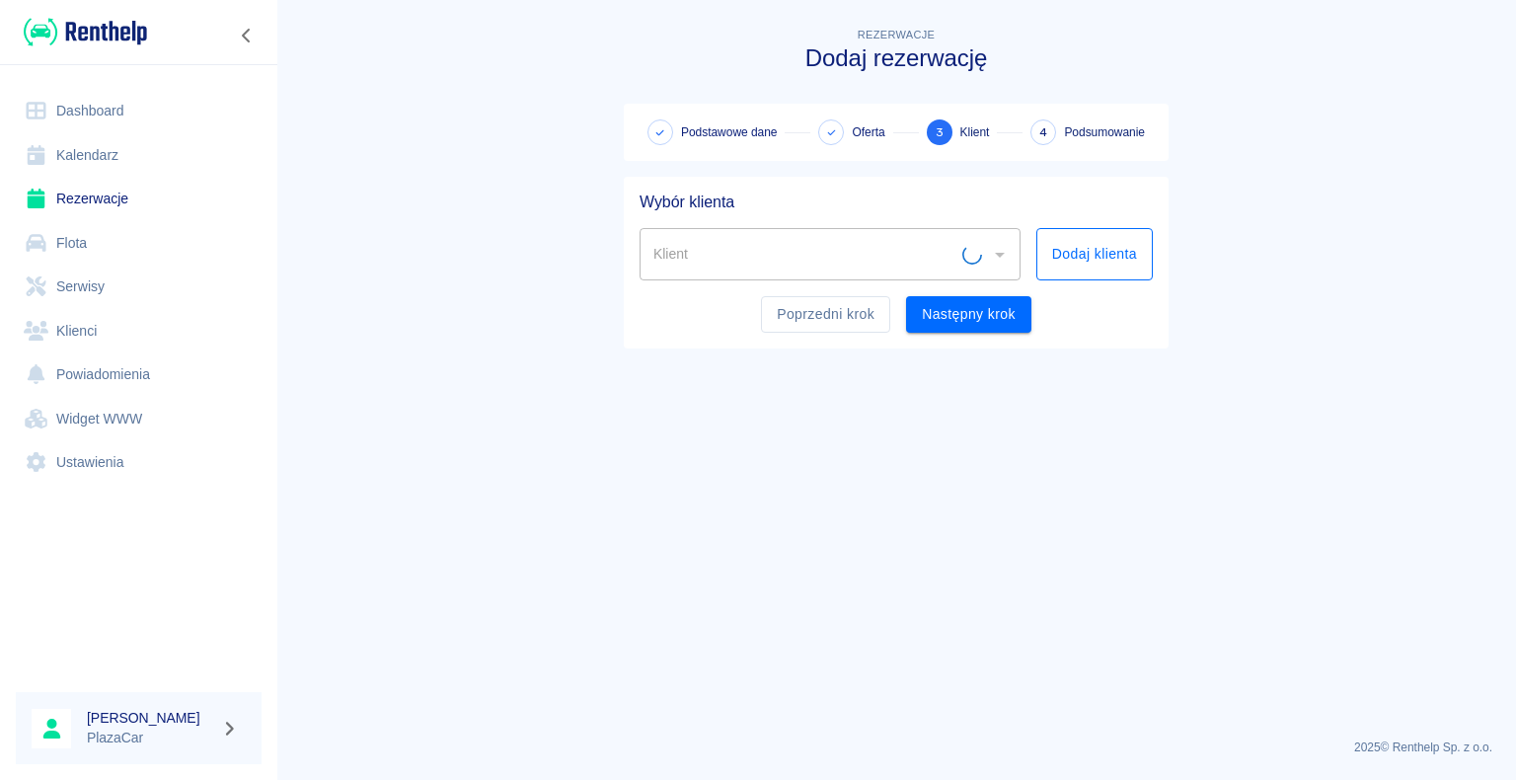
click at [1091, 247] on button "Dodaj klienta" at bounding box center [1095, 254] width 116 height 52
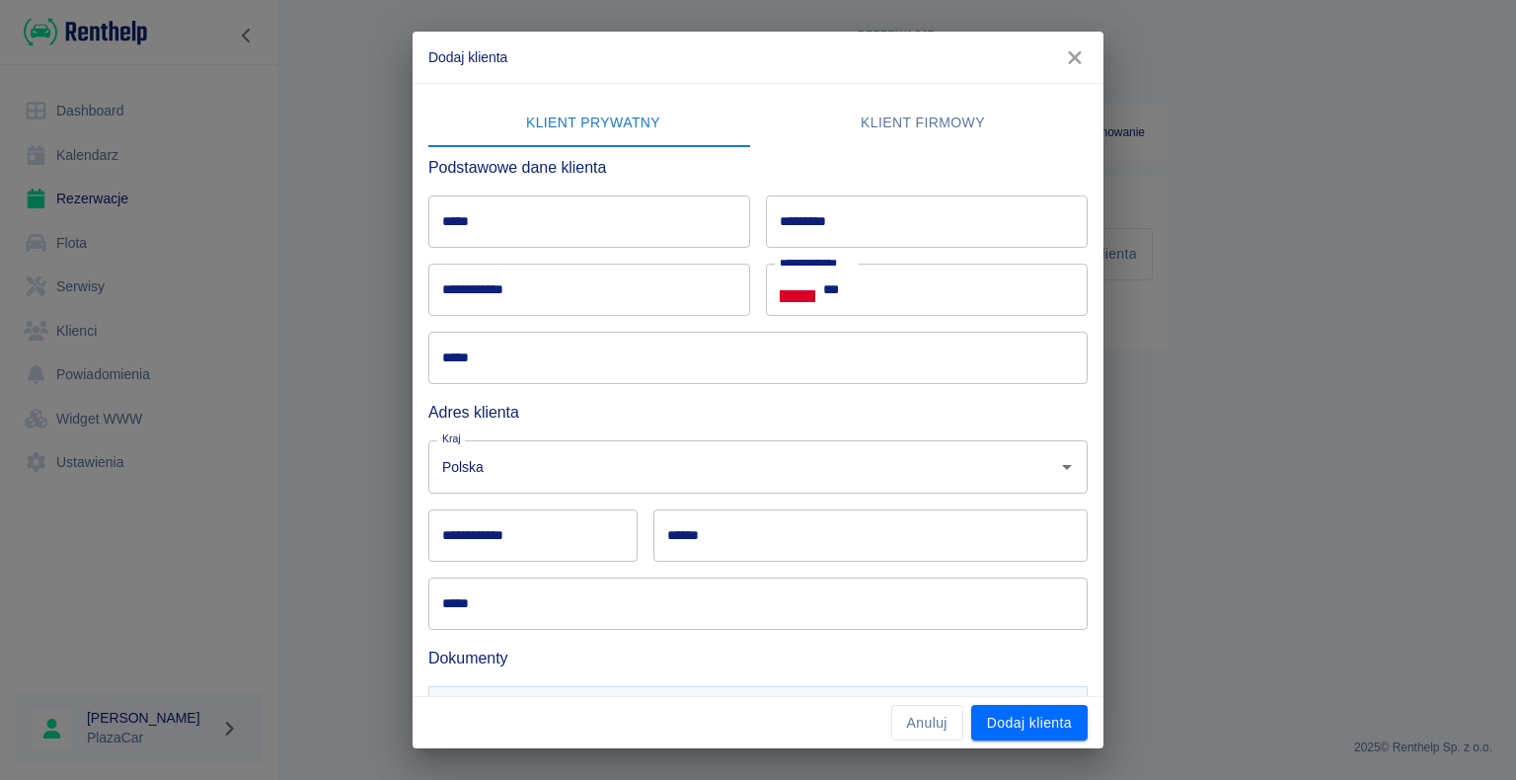
click at [1070, 60] on icon "button" at bounding box center [1074, 57] width 13 height 13
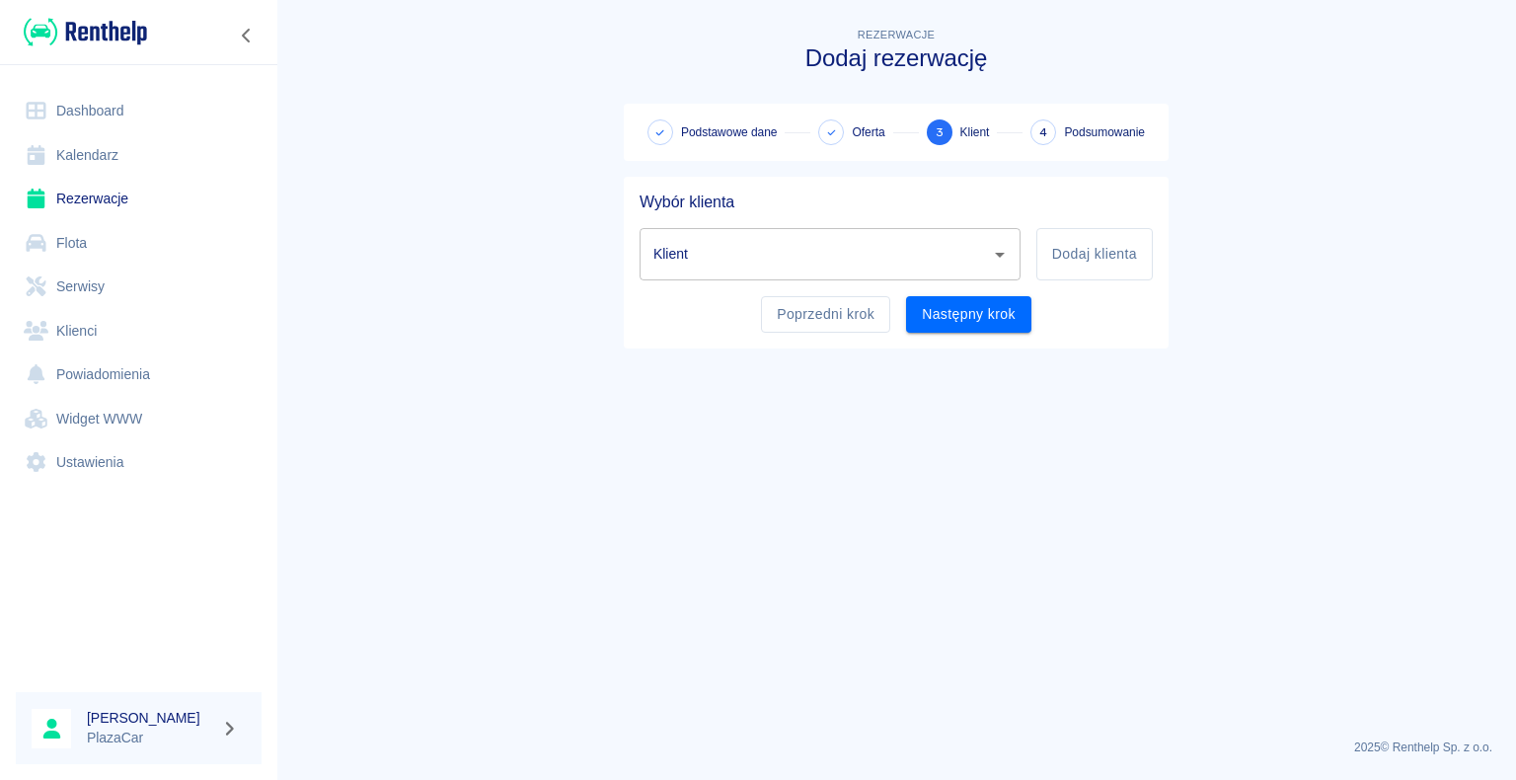
click at [779, 251] on input "Klient" at bounding box center [816, 254] width 334 height 35
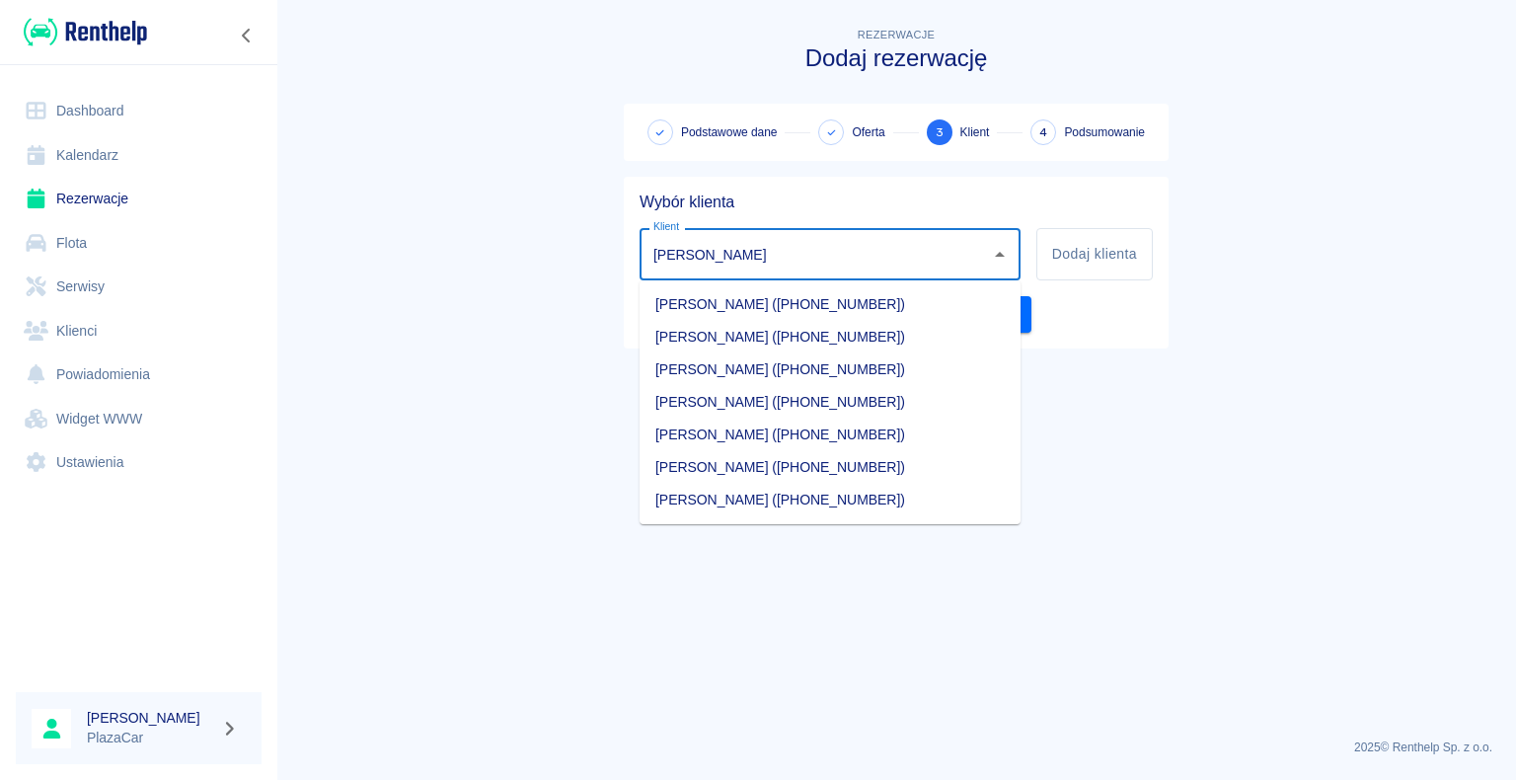
click at [896, 460] on li "[PERSON_NAME] ([PHONE_NUMBER])" at bounding box center [830, 467] width 381 height 33
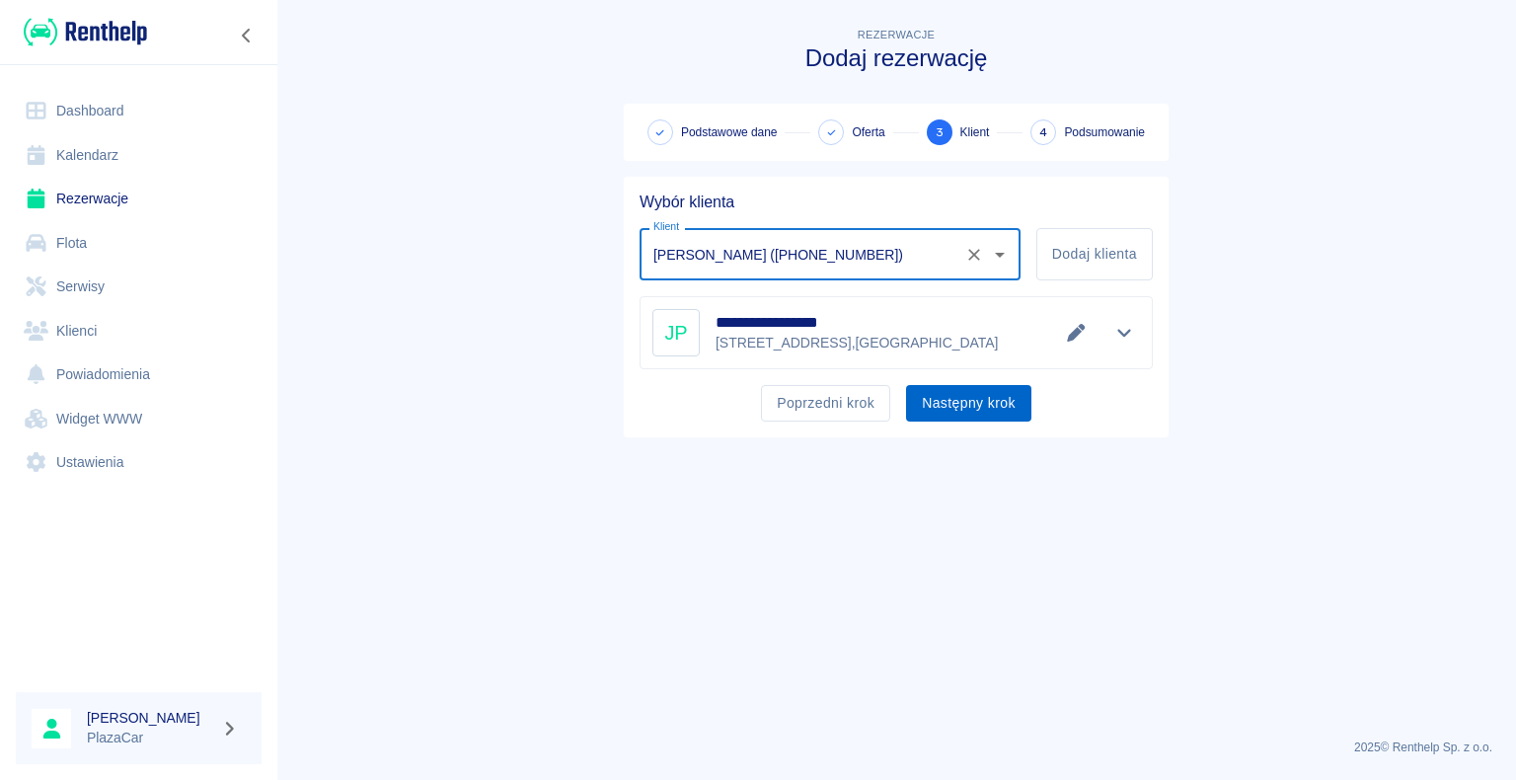
type input "[PERSON_NAME] ([PHONE_NUMBER])"
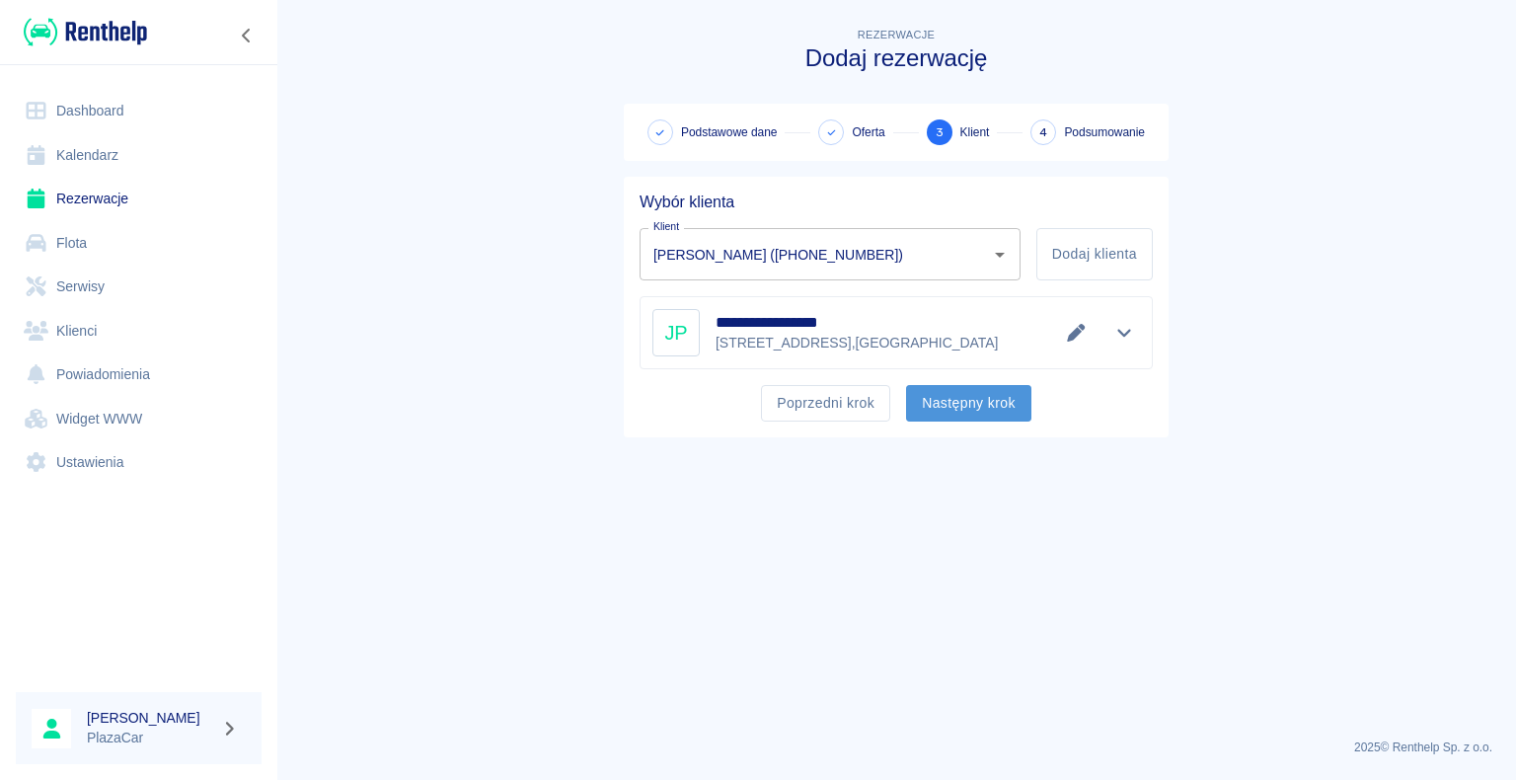
click at [968, 413] on button "Następny krok" at bounding box center [968, 403] width 125 height 37
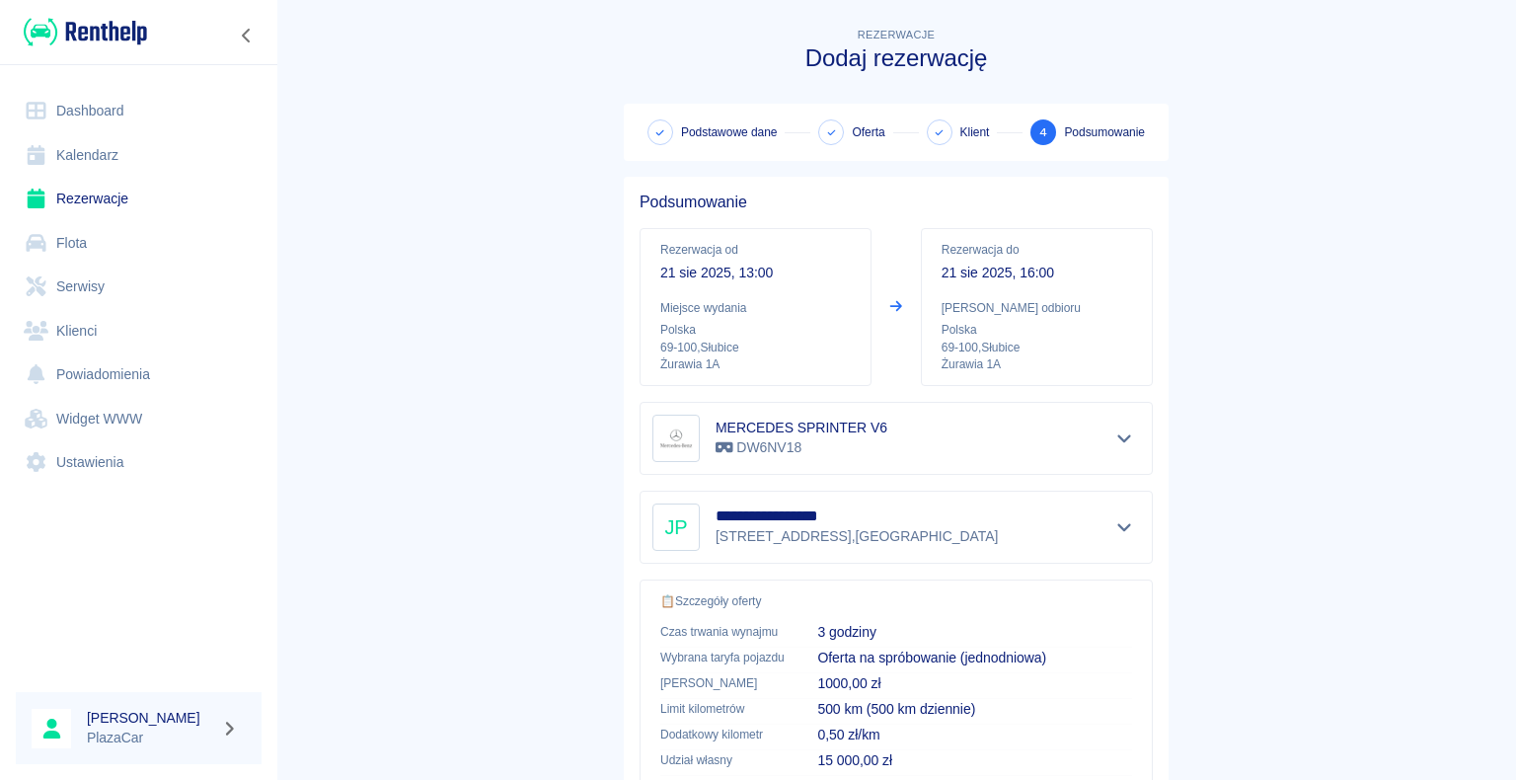
scroll to position [281, 0]
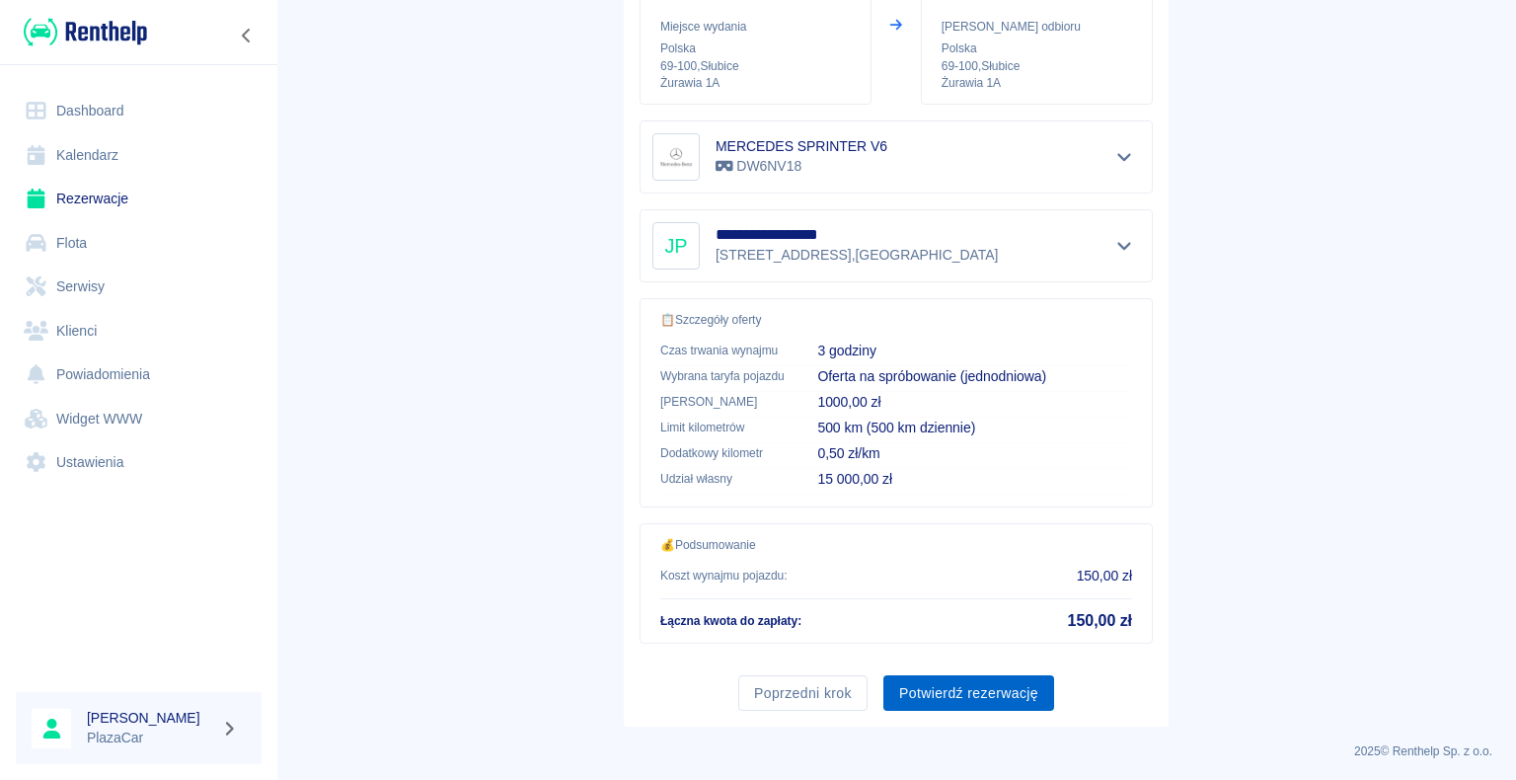
click at [965, 680] on button "Potwierdź rezerwację" at bounding box center [969, 693] width 171 height 37
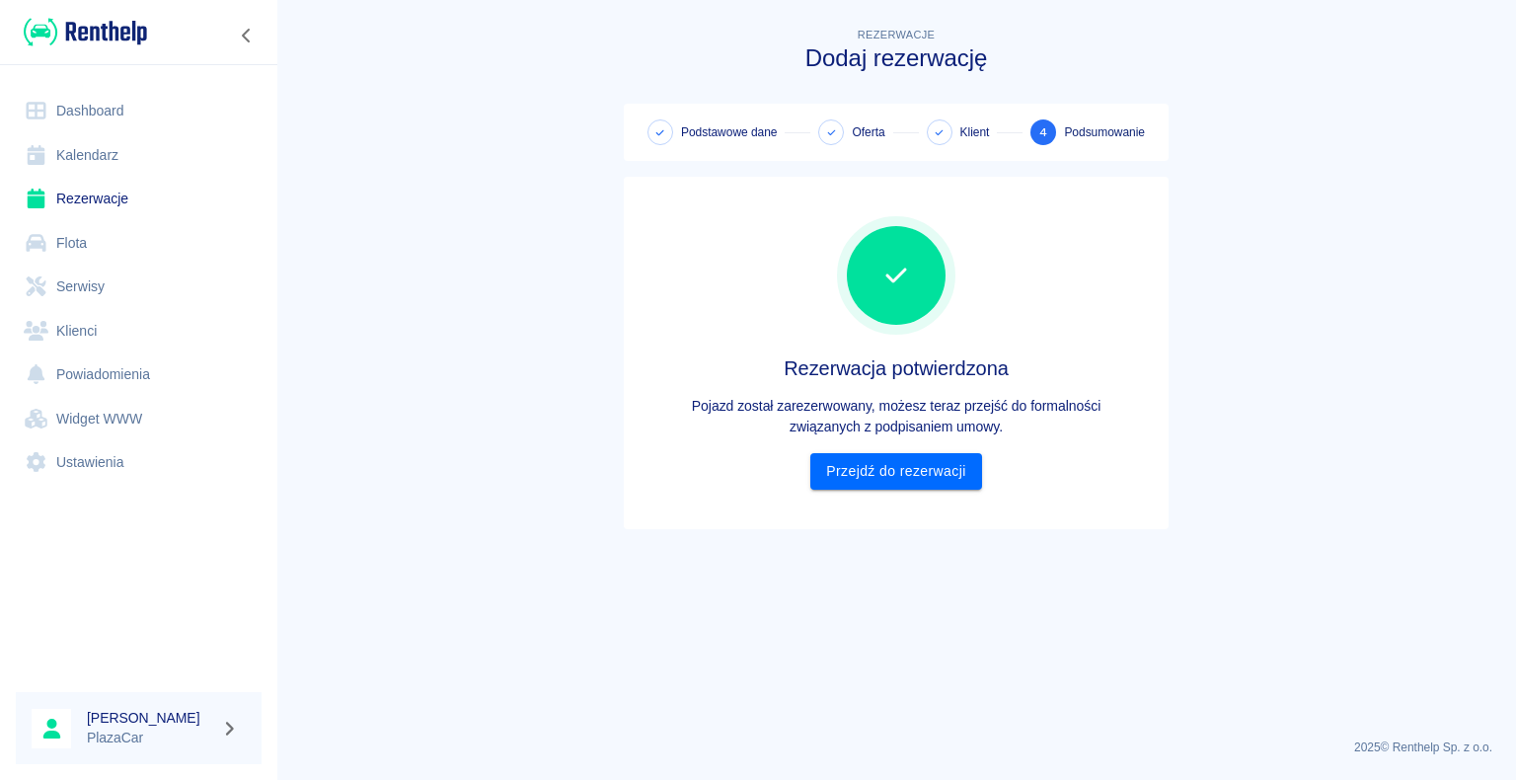
scroll to position [0, 0]
click at [933, 481] on link "Przejdź do rezerwacji" at bounding box center [896, 471] width 171 height 37
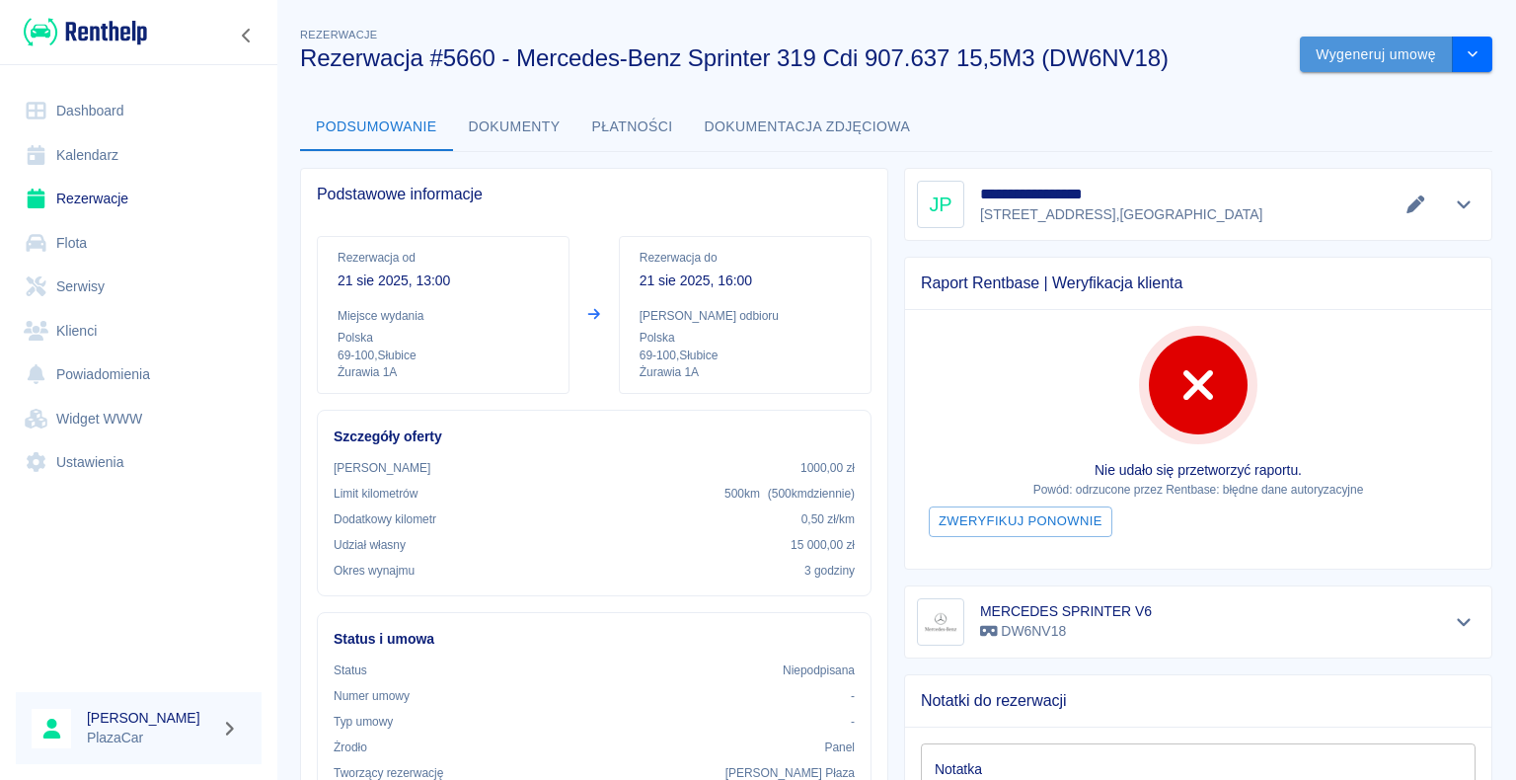
click at [1390, 54] on button "Wygeneruj umowę" at bounding box center [1376, 55] width 153 height 37
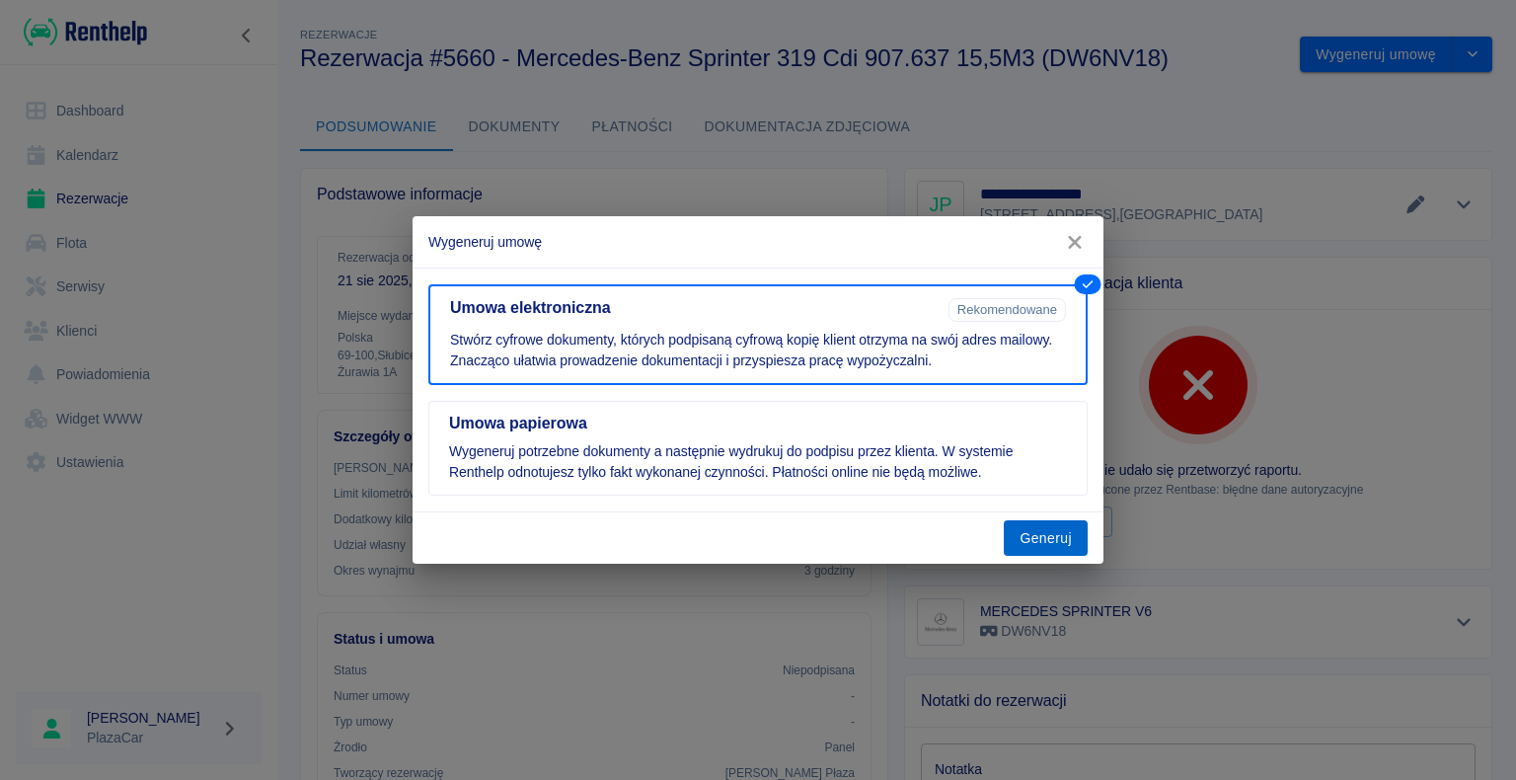
click at [1027, 542] on button "Generuj" at bounding box center [1046, 538] width 84 height 37
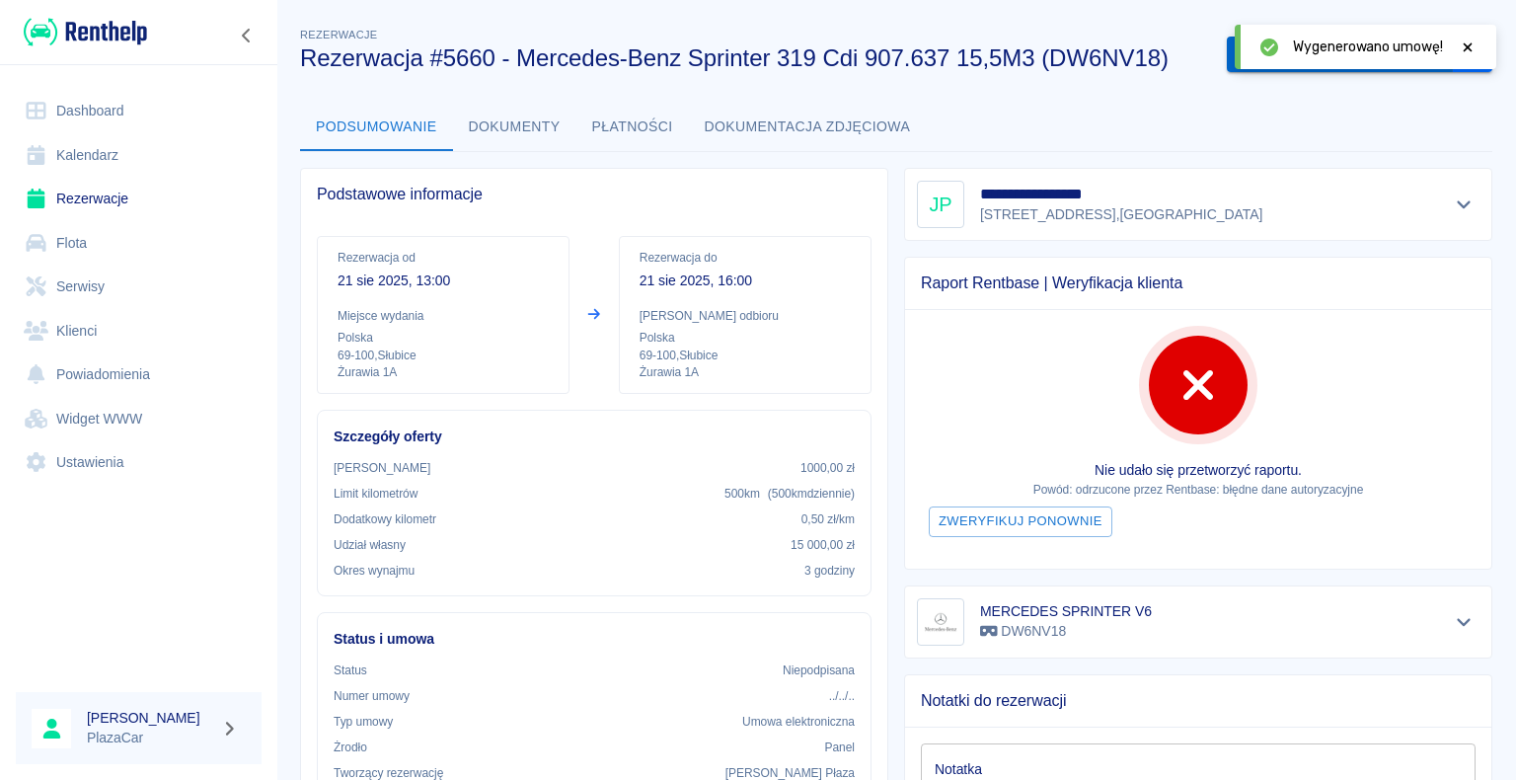
click at [1227, 58] on button "Podpisz umowę elektroniczną" at bounding box center [1340, 55] width 226 height 37
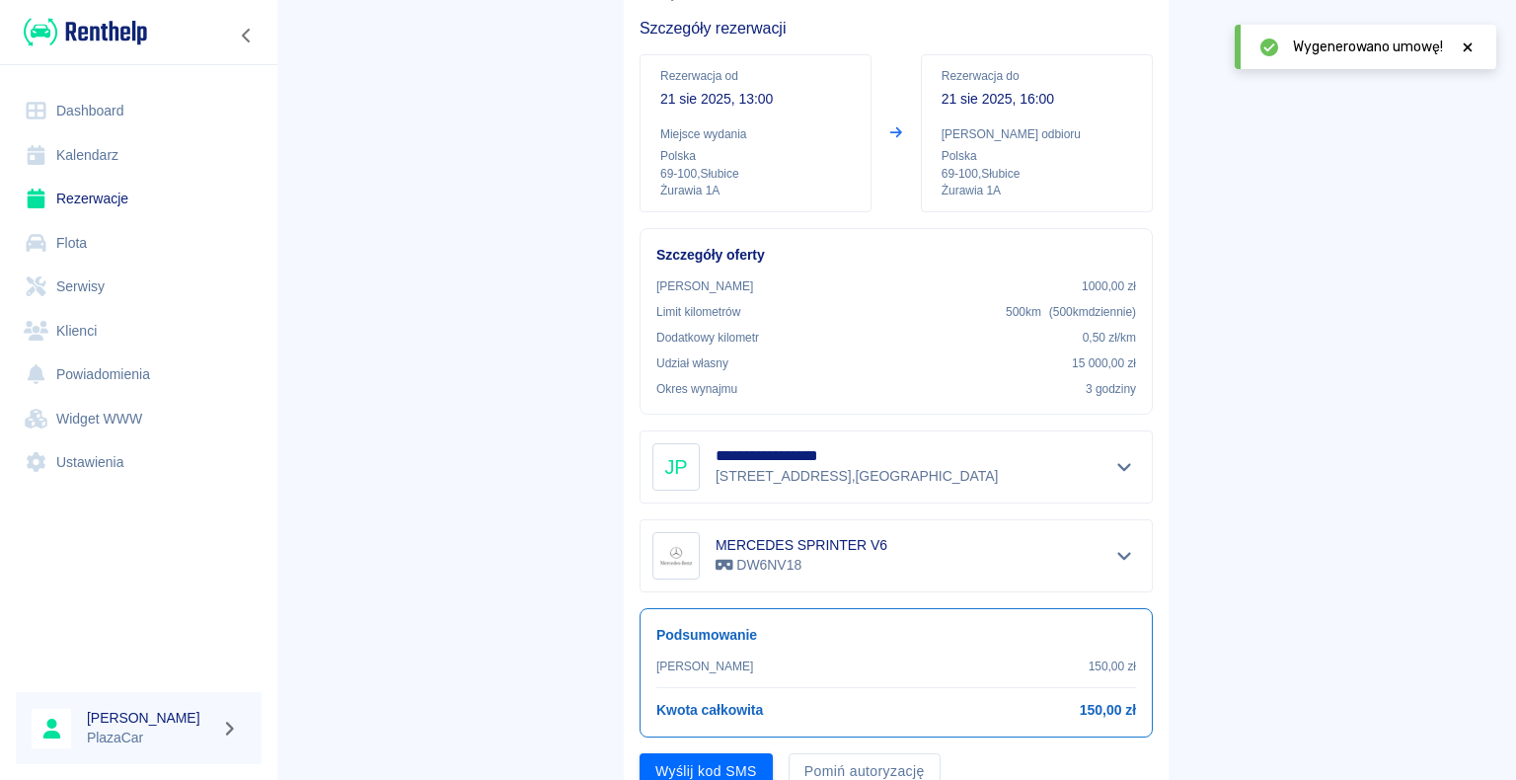
scroll to position [231, 0]
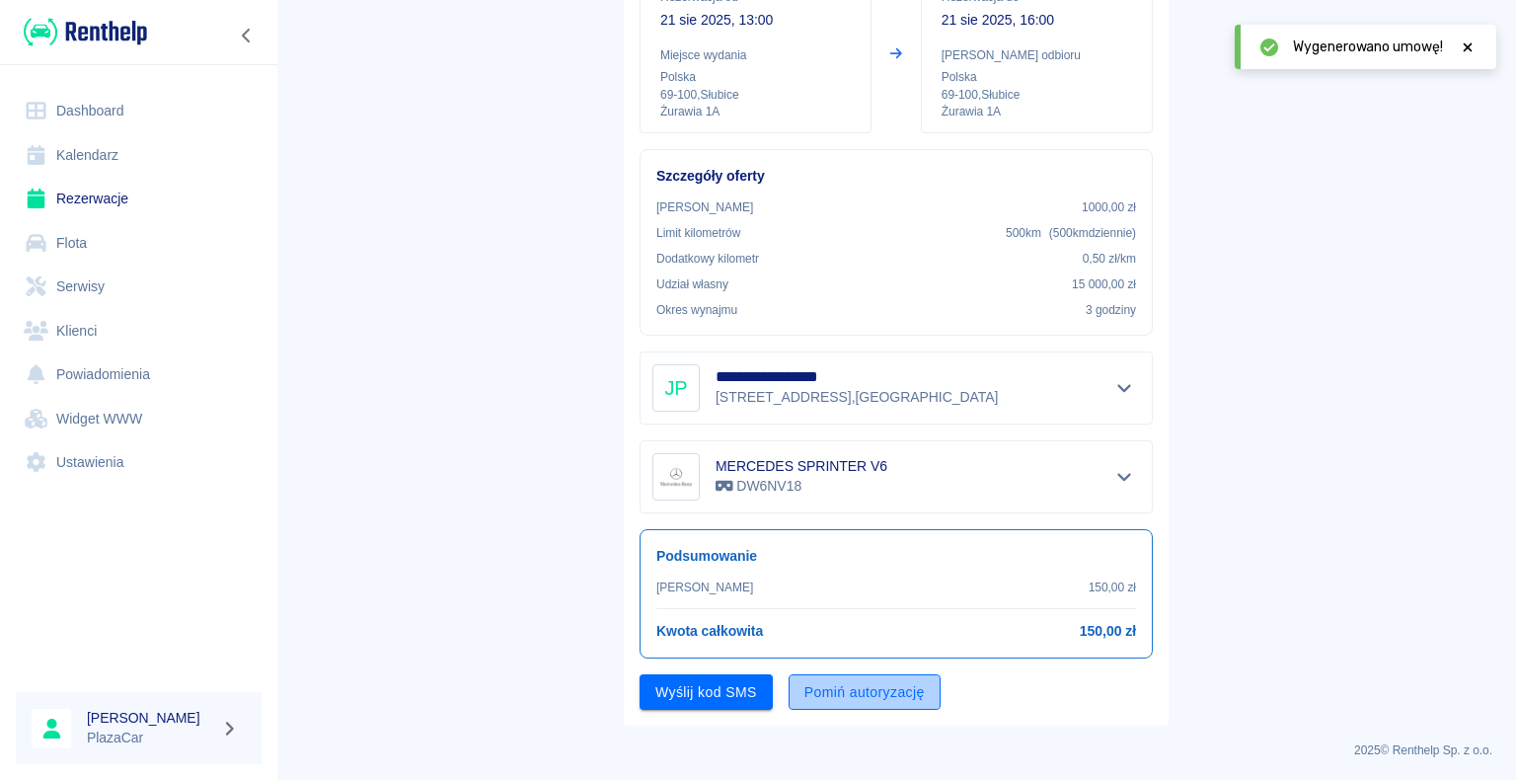
click at [898, 695] on button "Pomiń autoryzację" at bounding box center [865, 692] width 152 height 37
click at [668, 694] on button "Podpisz umowę" at bounding box center [707, 692] width 134 height 37
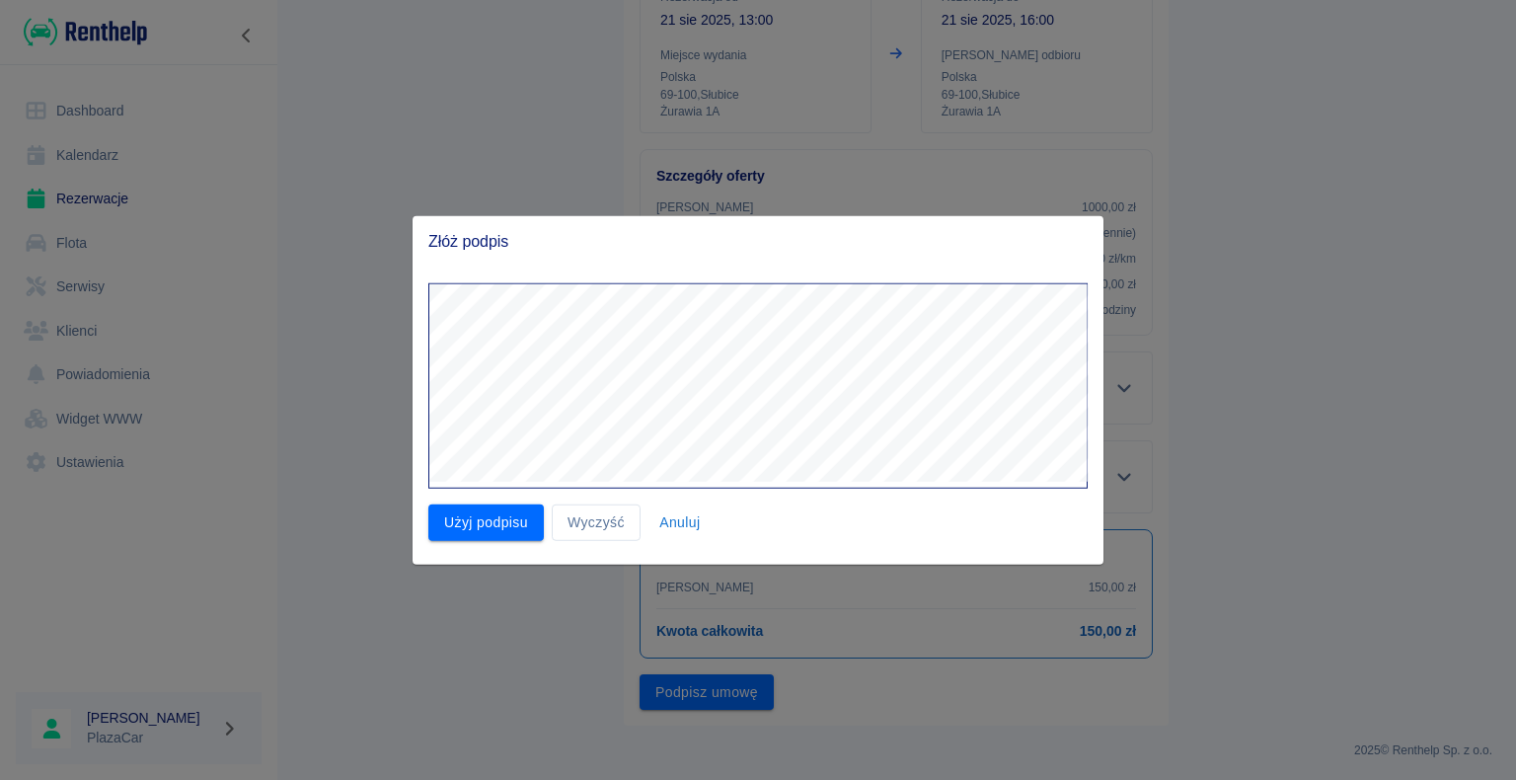
click at [497, 532] on button "Użyj podpisu" at bounding box center [486, 523] width 116 height 37
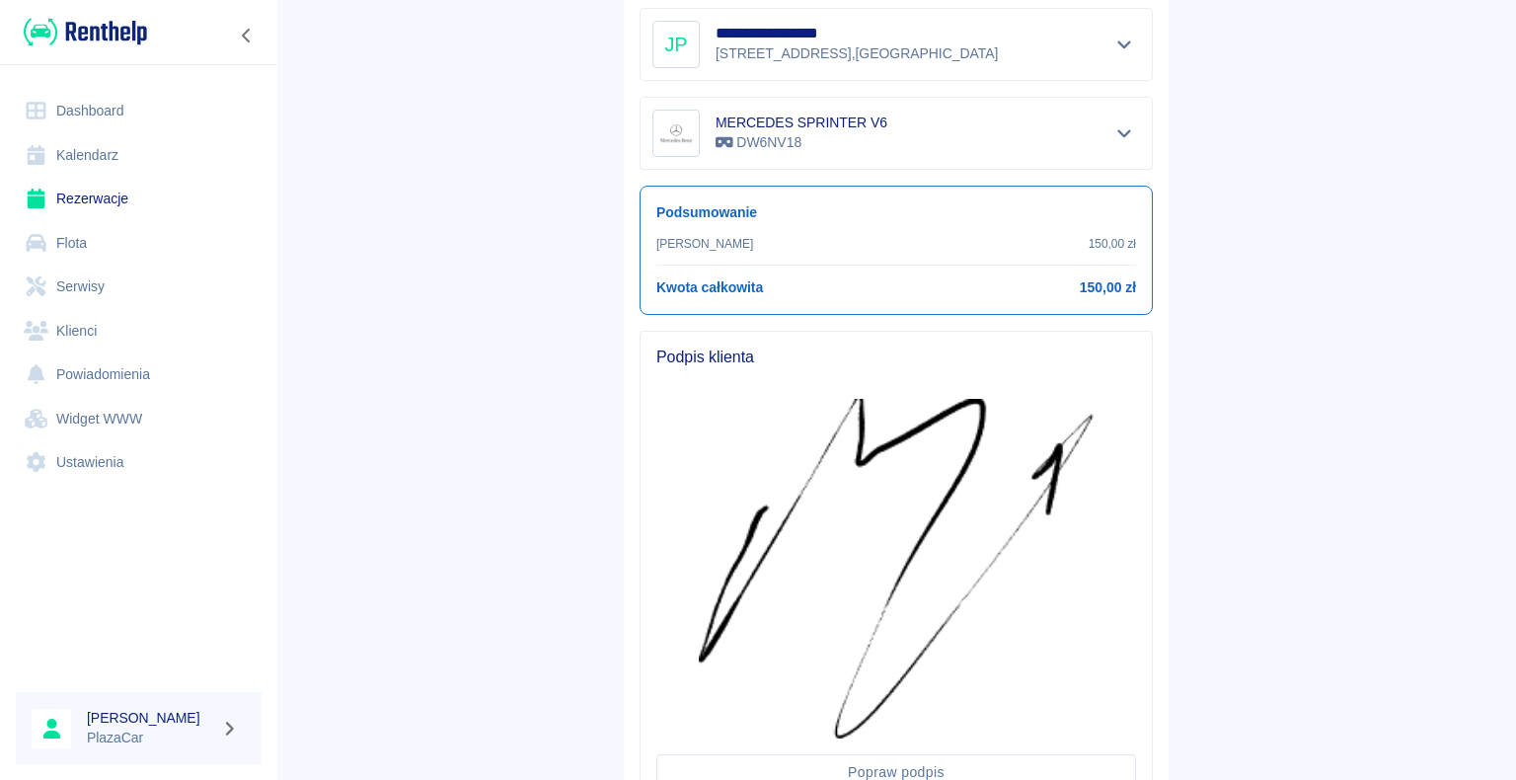
scroll to position [731, 0]
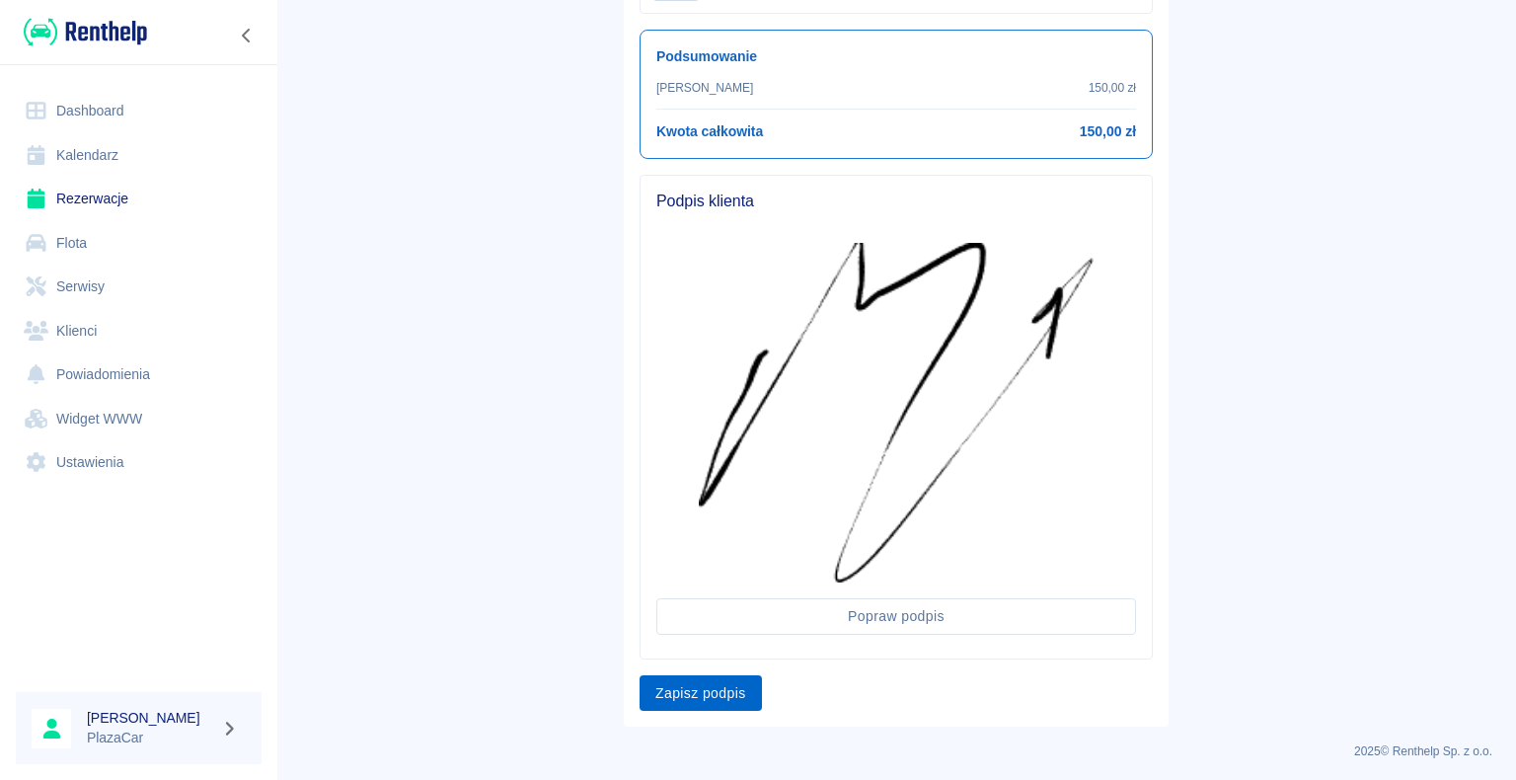
click at [679, 688] on button "Zapisz podpis" at bounding box center [701, 693] width 122 height 37
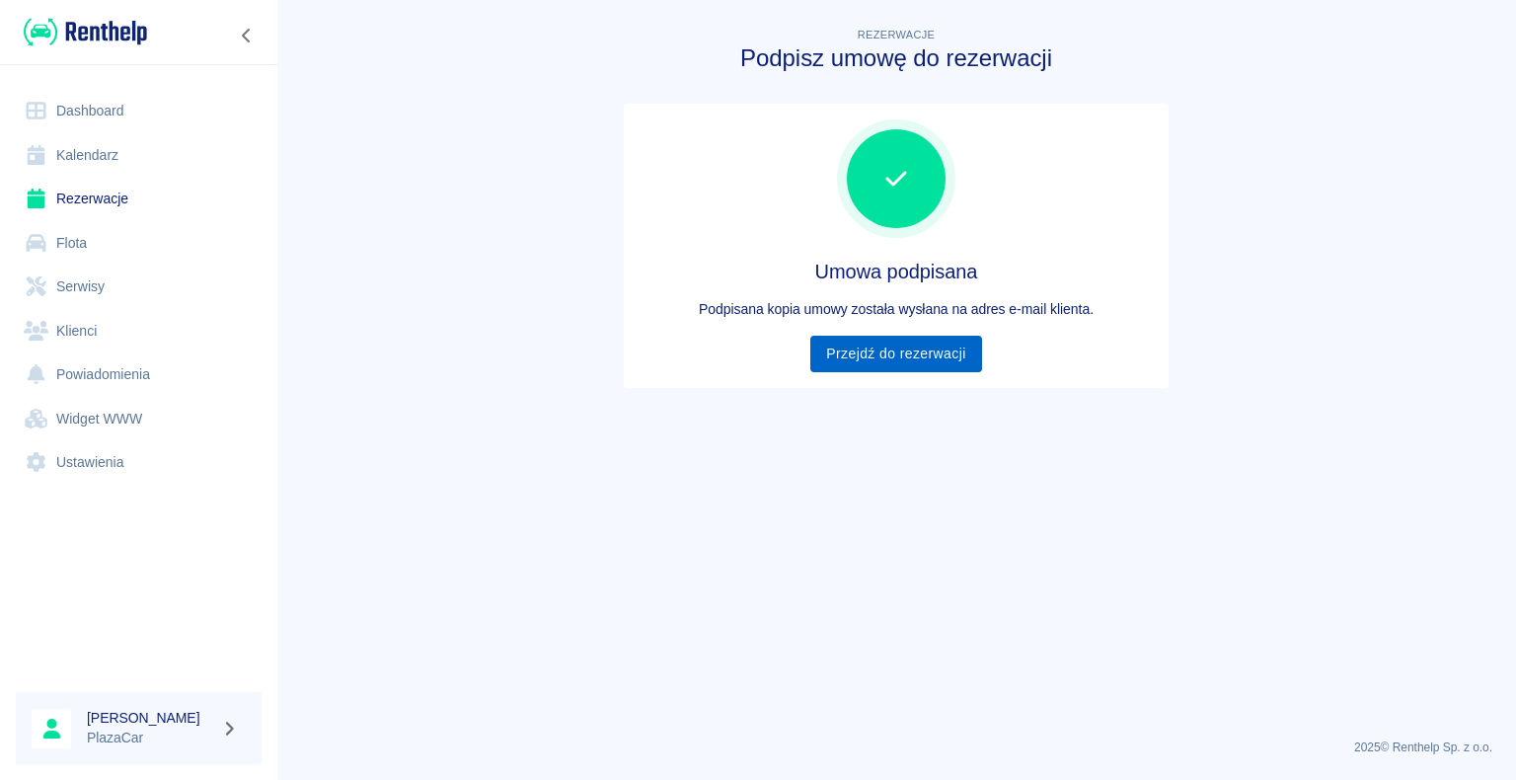
click at [873, 353] on link "Przejdź do rezerwacji" at bounding box center [896, 354] width 171 height 37
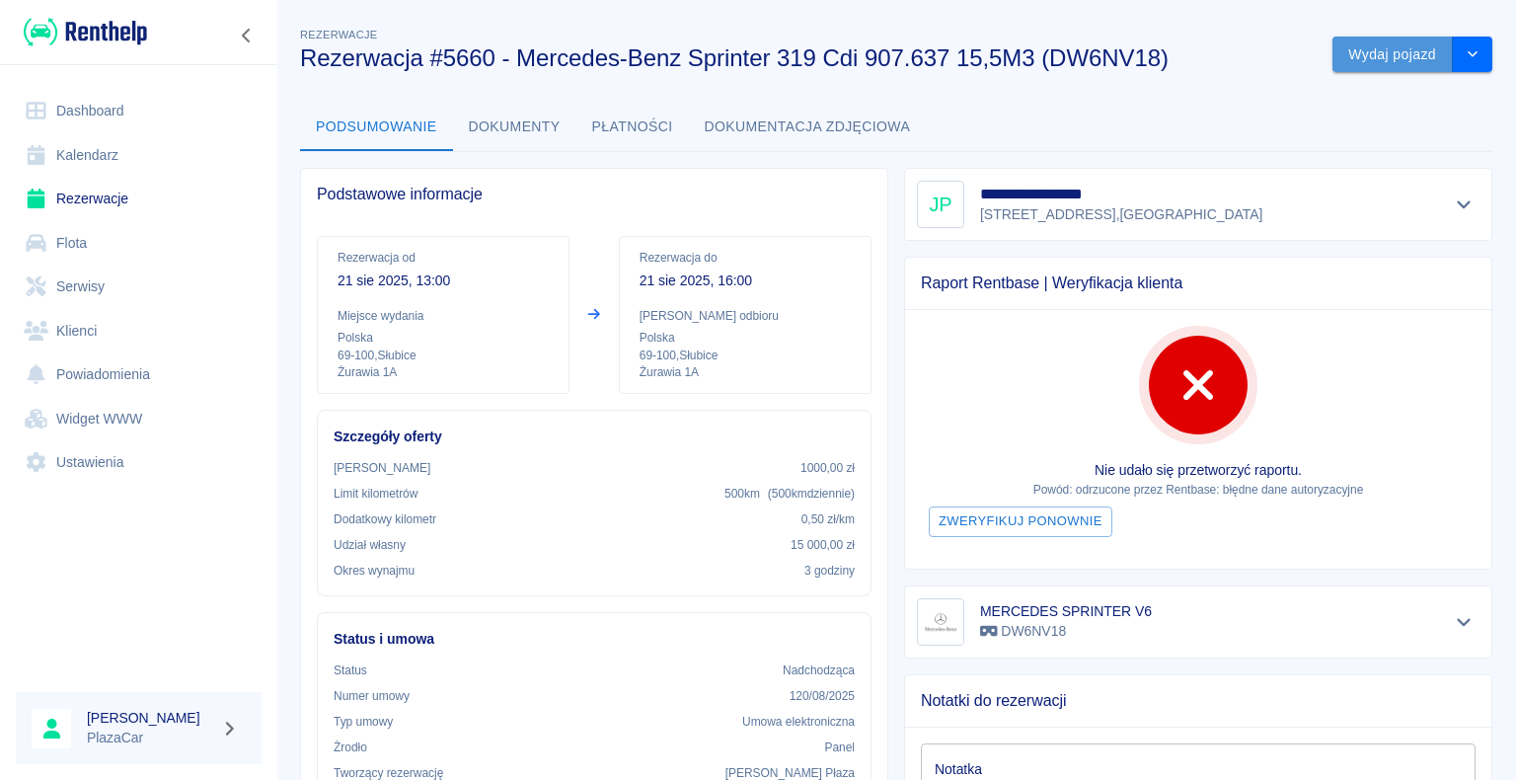
click at [1343, 45] on button "Wydaj pojazd" at bounding box center [1393, 55] width 120 height 37
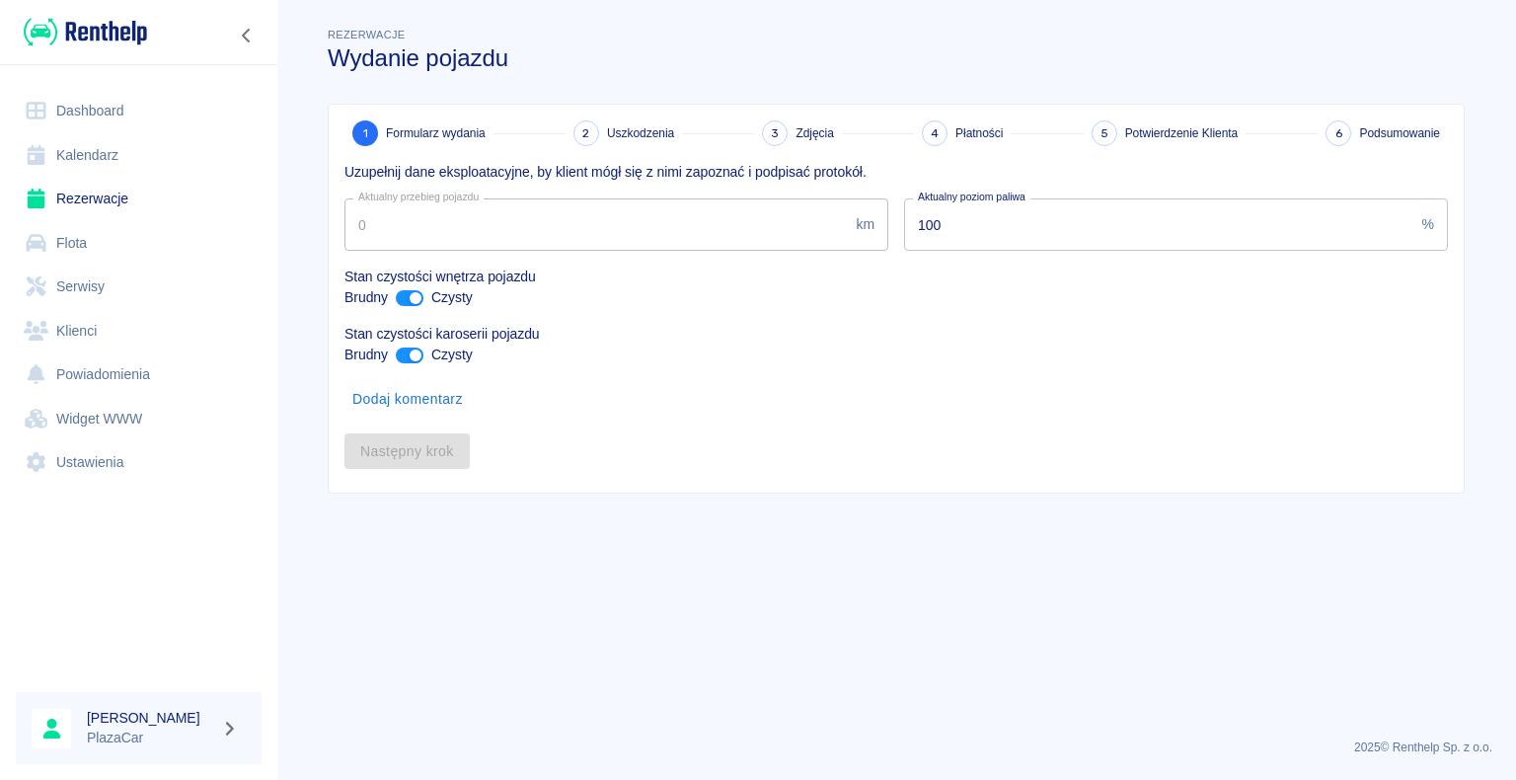
type input "327572"
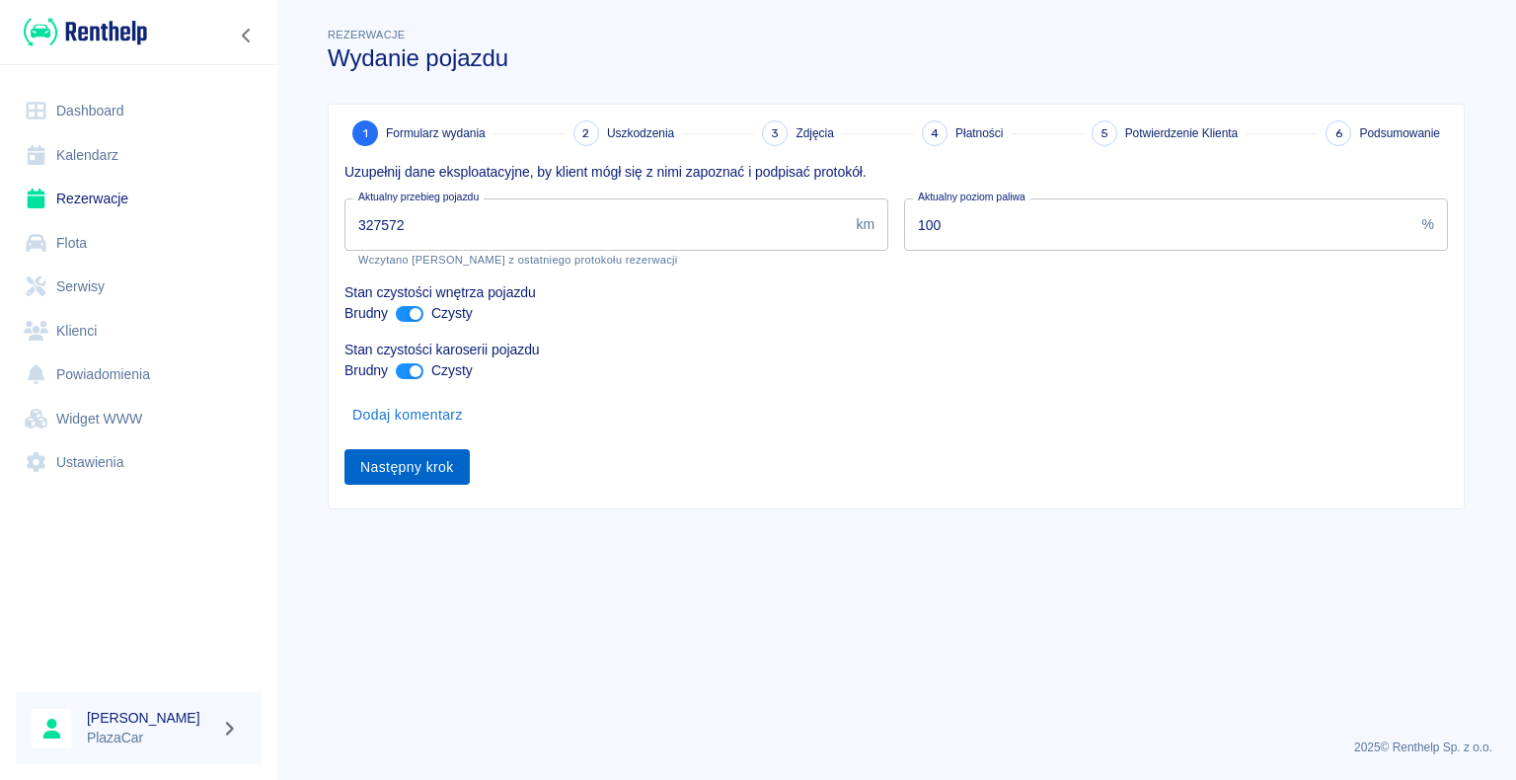
click at [385, 452] on button "Następny krok" at bounding box center [407, 467] width 125 height 37
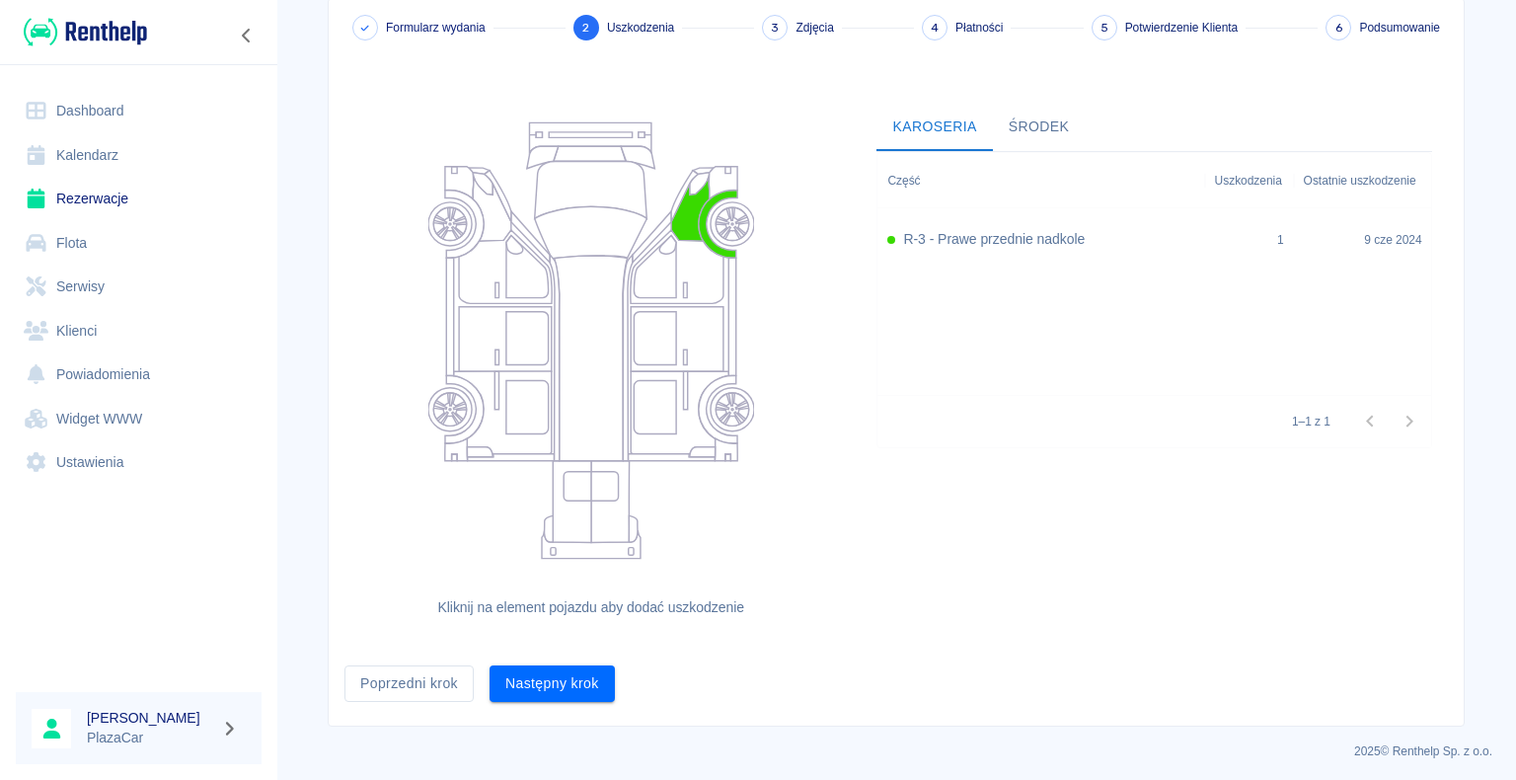
scroll to position [108, 0]
click at [578, 690] on button "Następny krok" at bounding box center [552, 681] width 125 height 37
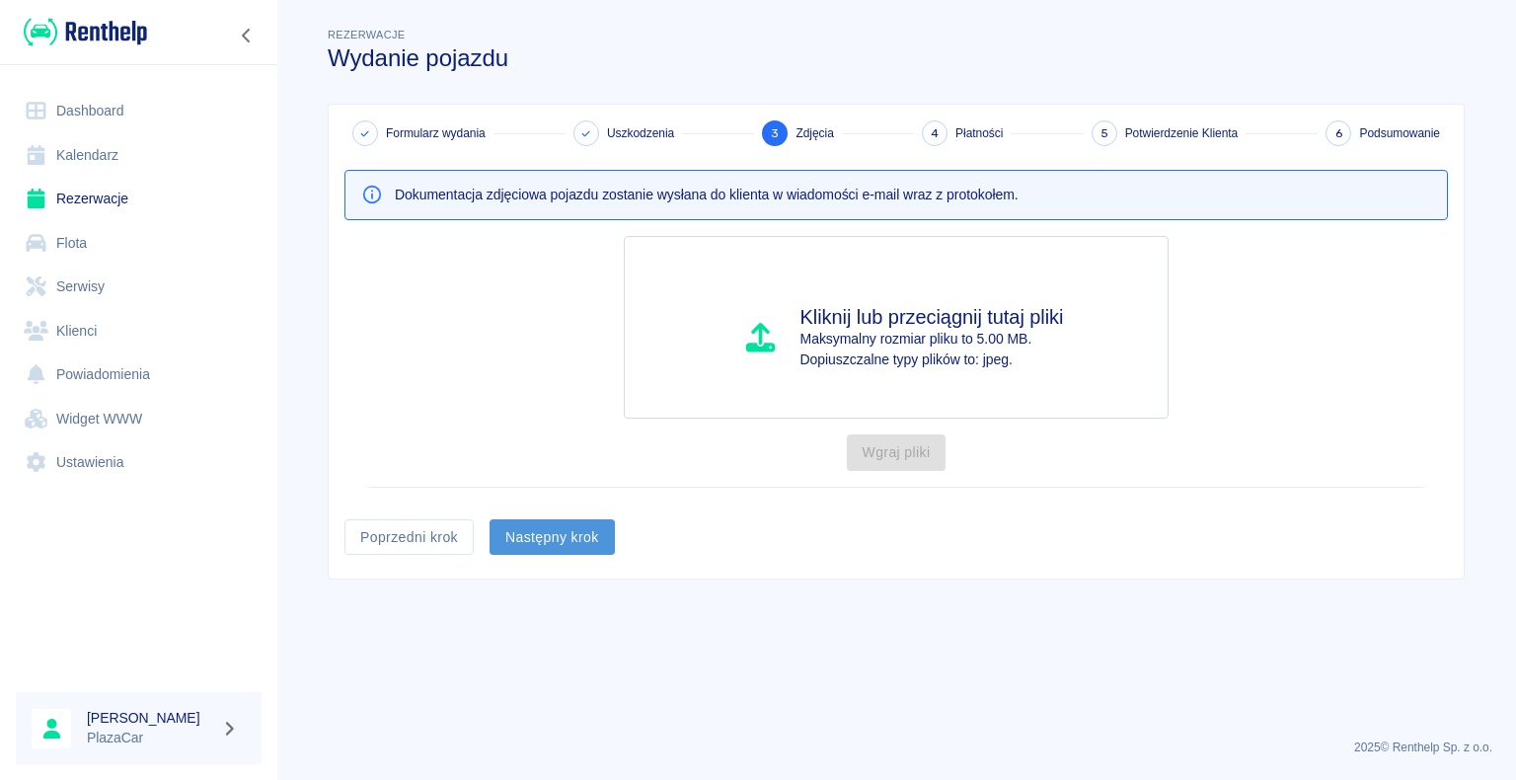
click at [588, 519] on button "Następny krok" at bounding box center [552, 537] width 125 height 37
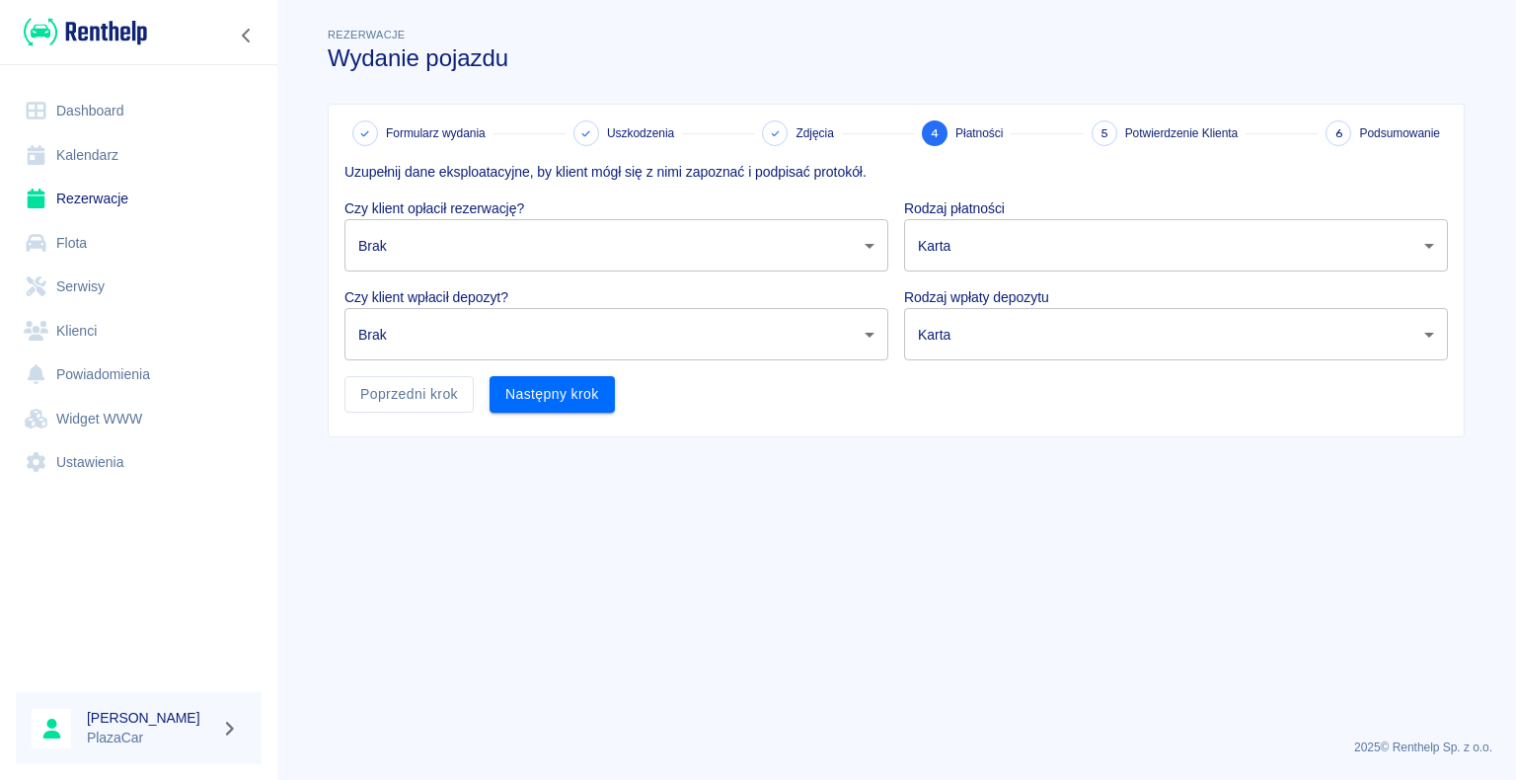
click at [841, 237] on body "Używamy plików Cookies, by zapewnić Ci najlepsze możliwe doświadczenie. Aby dow…" at bounding box center [758, 390] width 1516 height 780
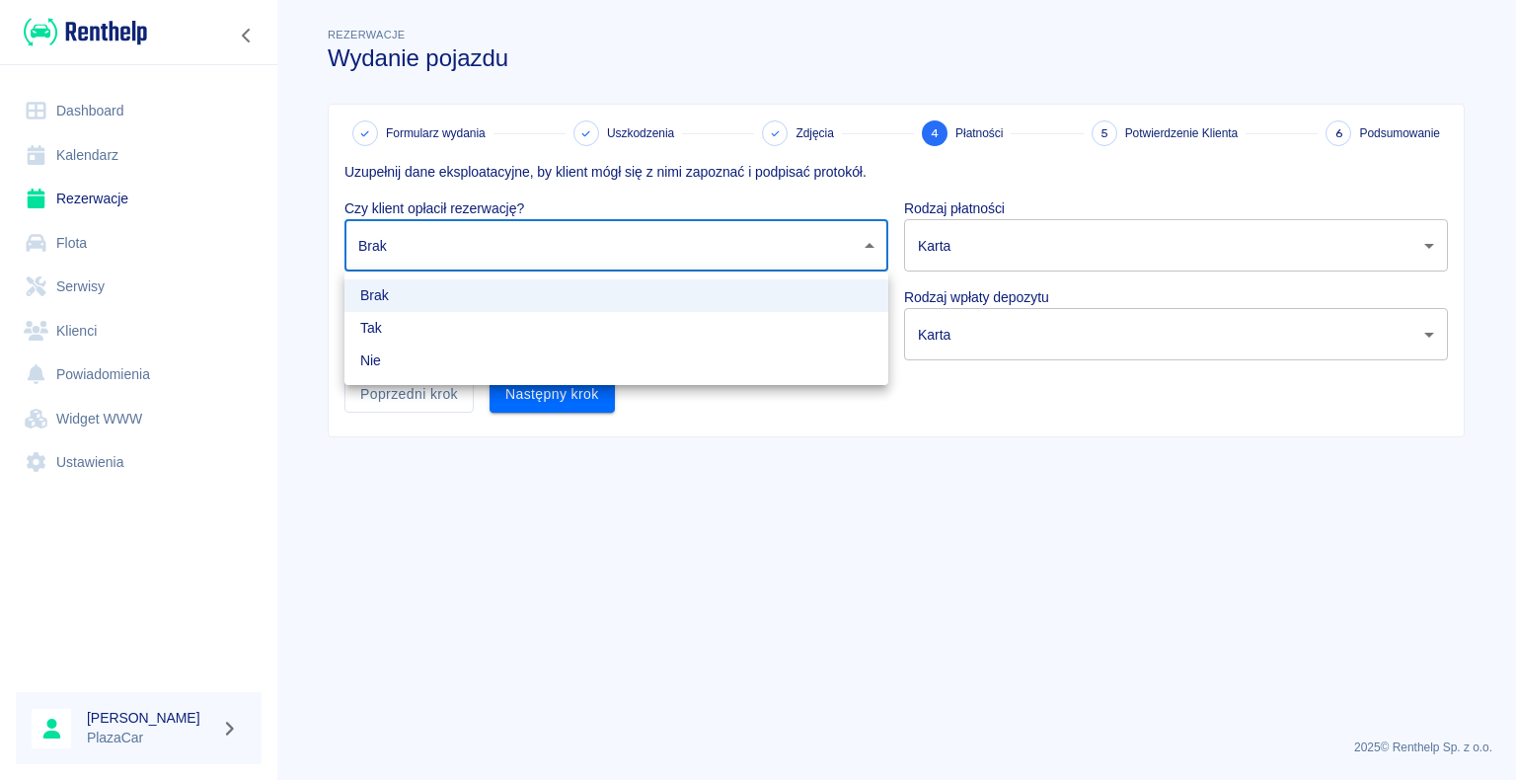
click at [430, 341] on li "Tak" at bounding box center [617, 328] width 544 height 33
type input "true"
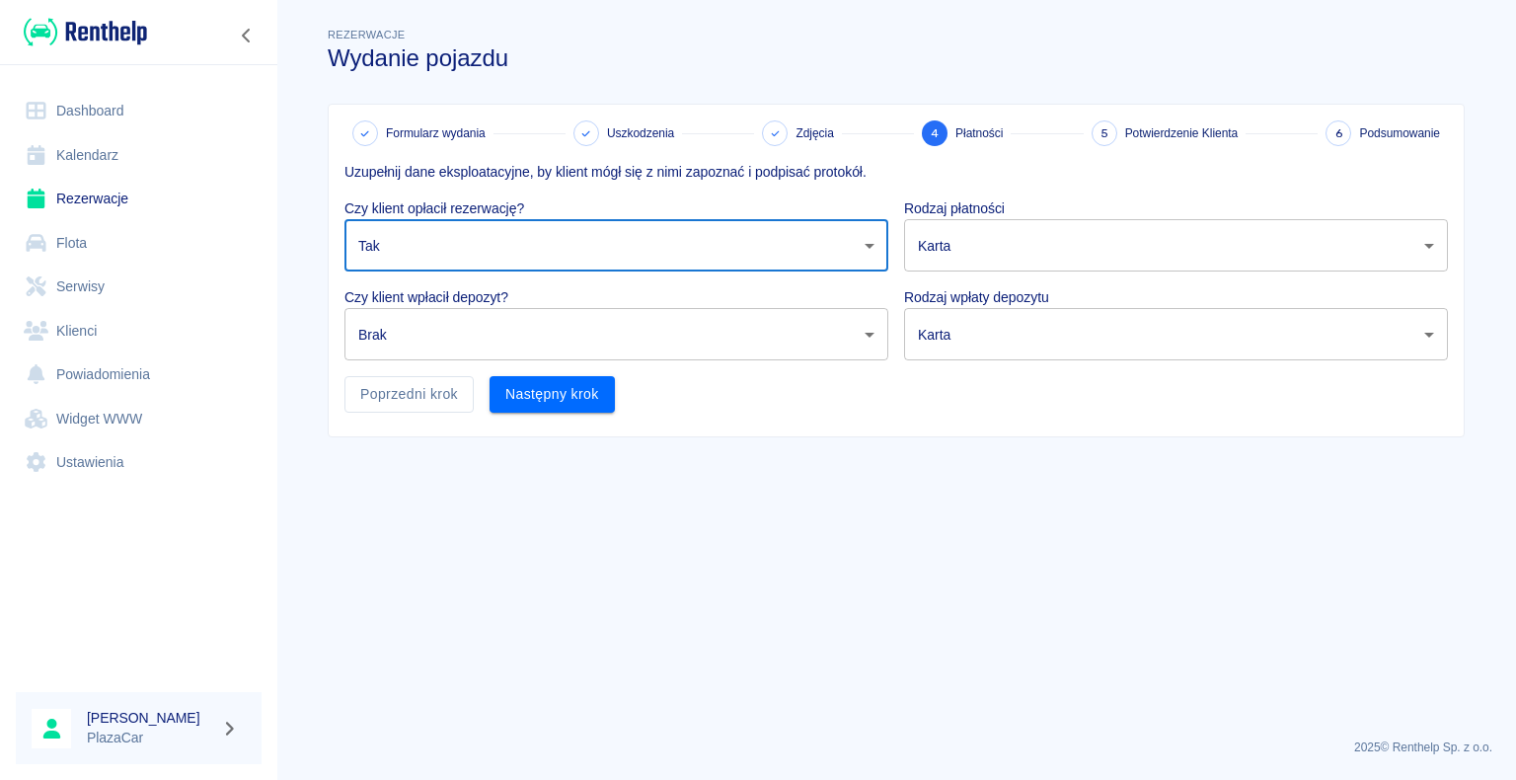
click at [453, 336] on body "Używamy plików Cookies, by zapewnić Ci najlepsze możliwe doświadczenie. Aby dow…" at bounding box center [758, 390] width 1516 height 780
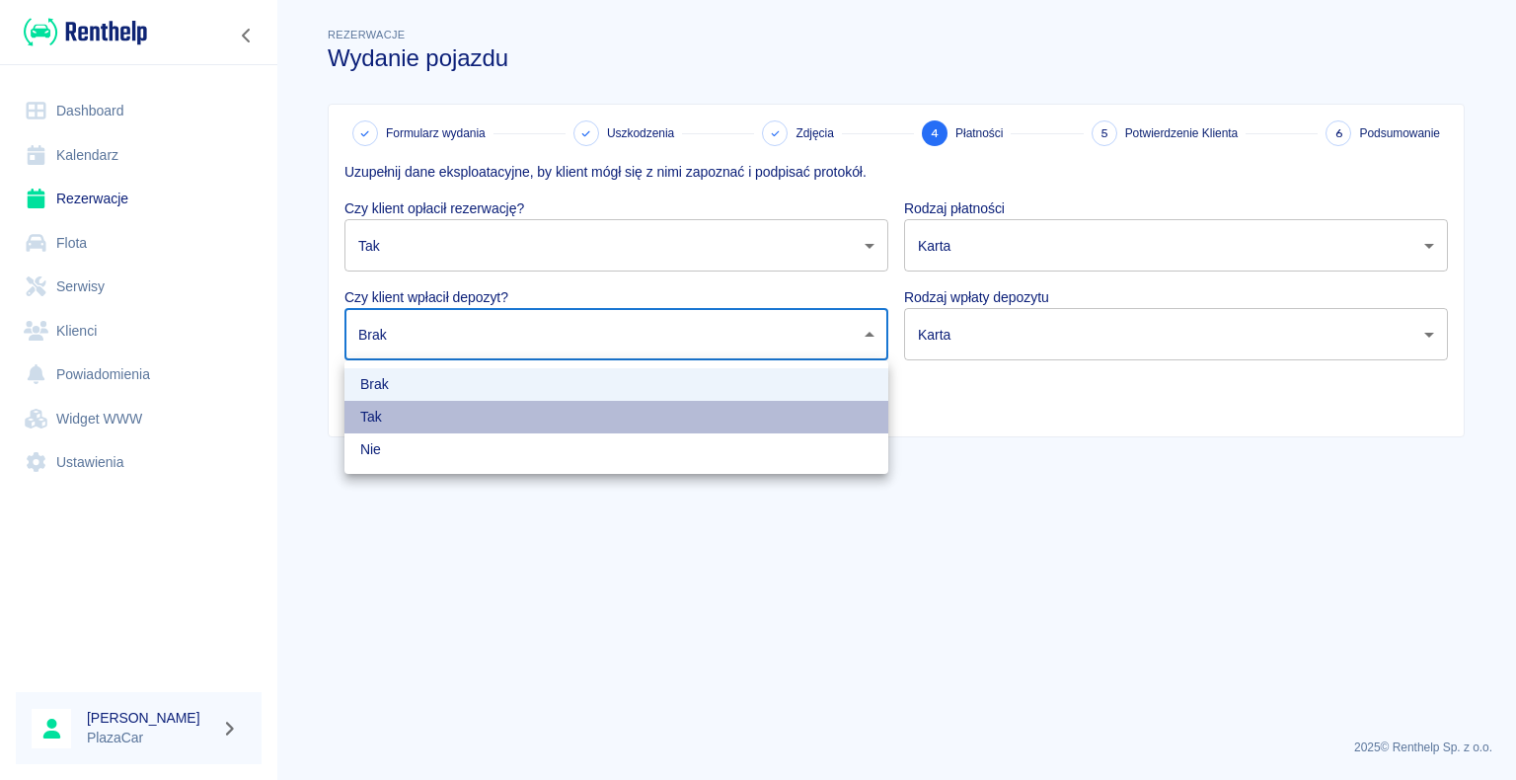
click at [378, 418] on li "Tak" at bounding box center [617, 417] width 544 height 33
type input "true"
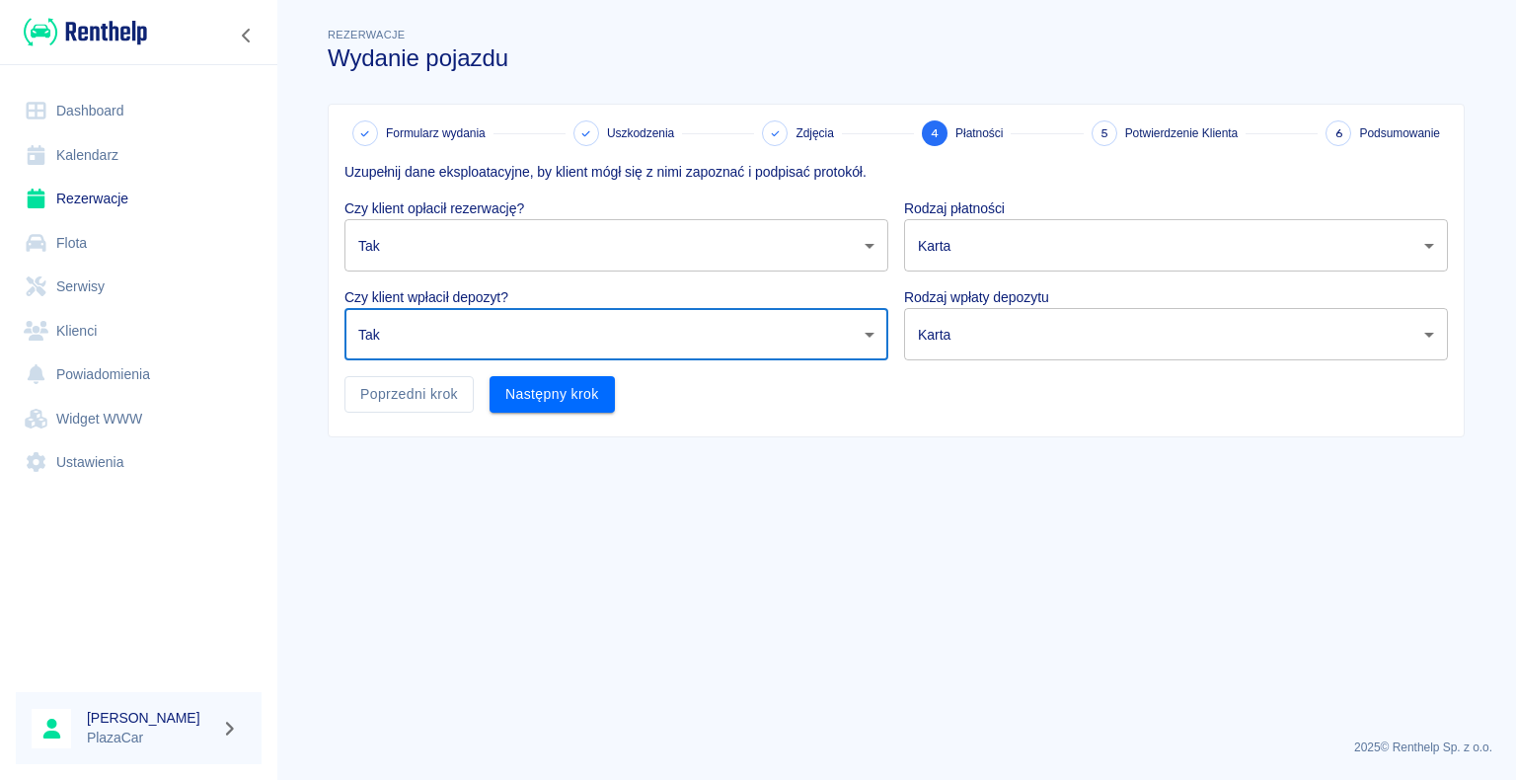
click at [1133, 256] on body "Używamy plików Cookies, by zapewnić Ci najlepsze możliwe doświadczenie. Aby dow…" at bounding box center [758, 390] width 1516 height 780
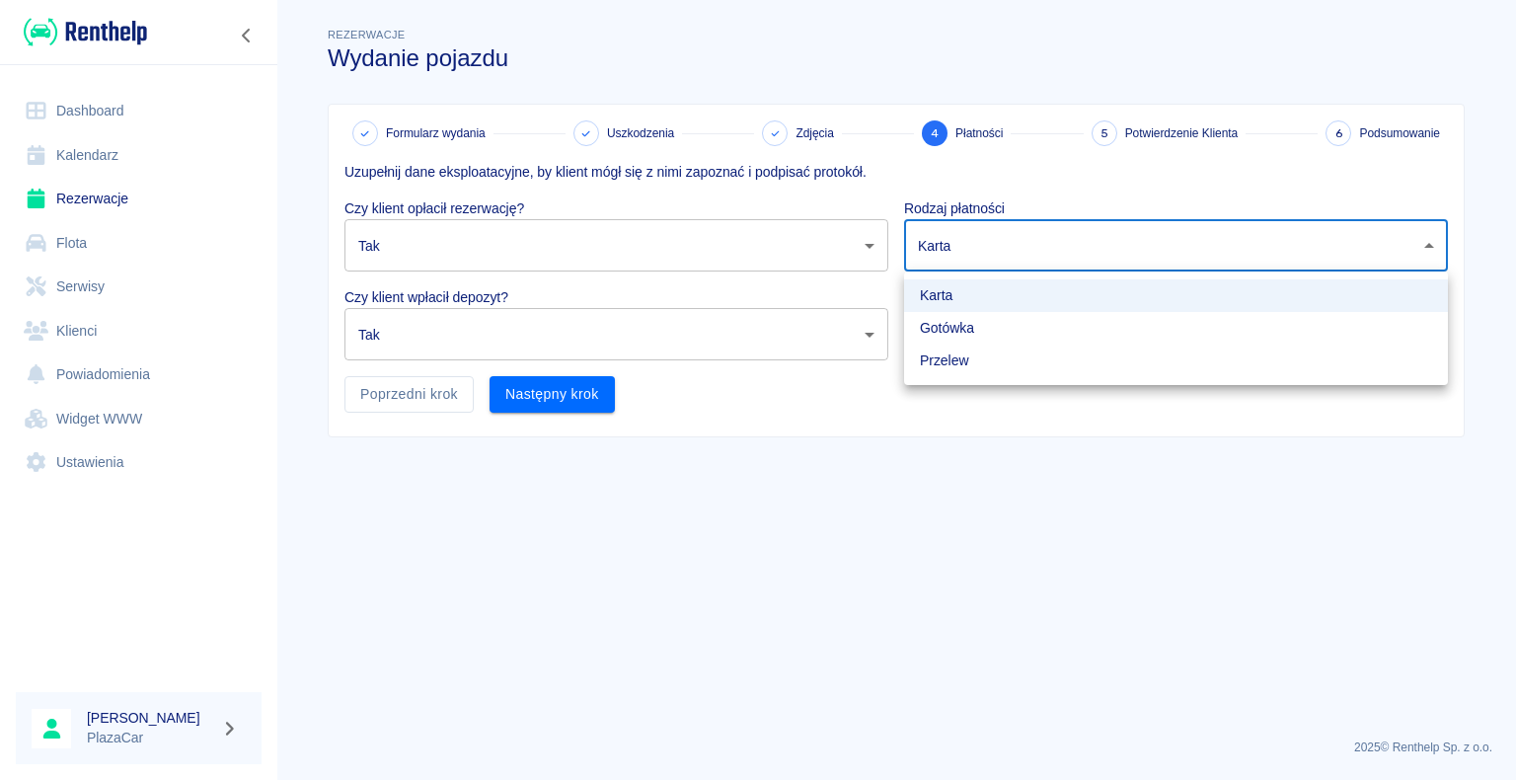
click at [966, 328] on li "Gotówka" at bounding box center [1176, 328] width 544 height 33
type input "cash"
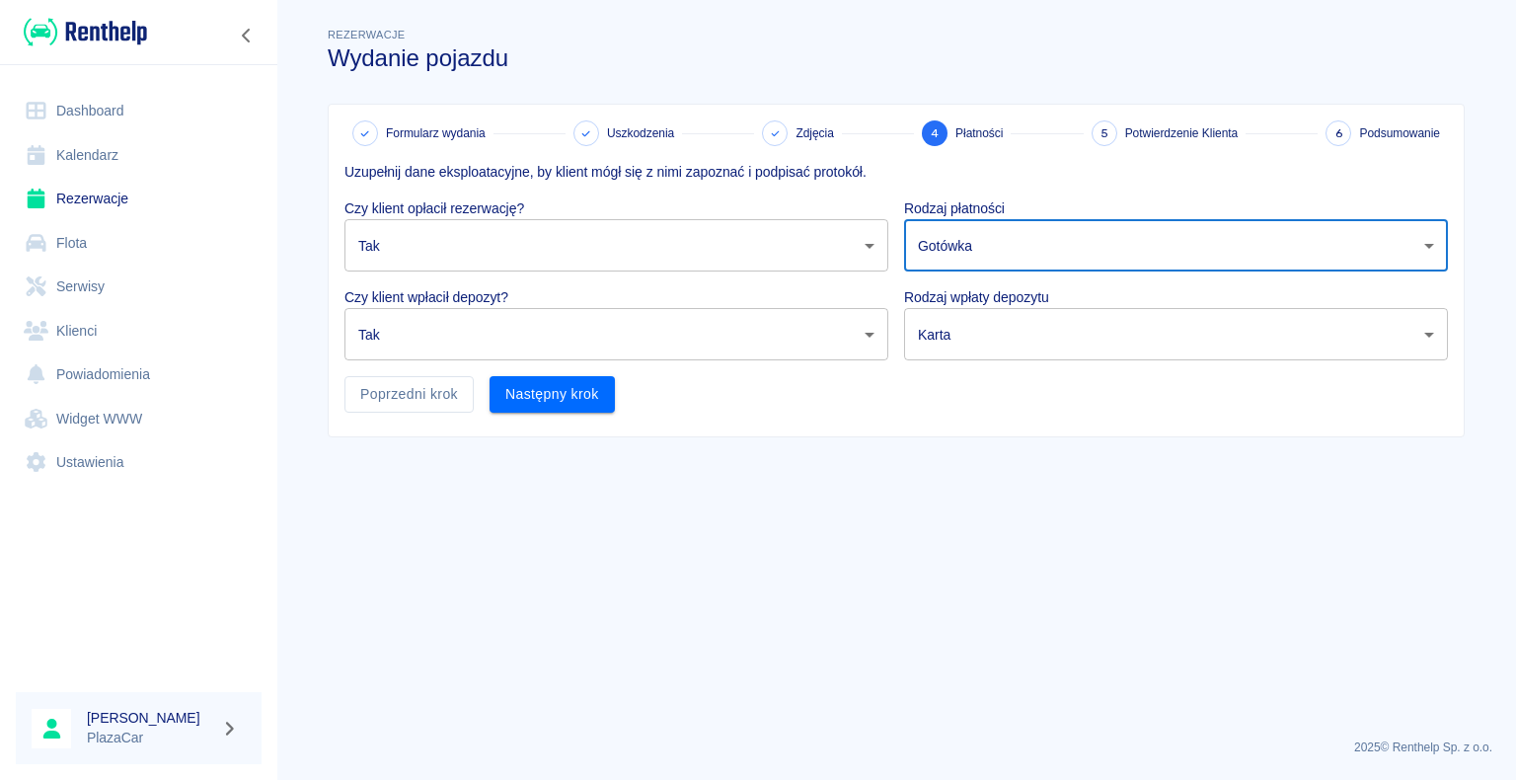
click at [966, 328] on body "Używamy plików Cookies, by zapewnić Ci najlepsze możliwe doświadczenie. Aby dow…" at bounding box center [758, 390] width 1516 height 780
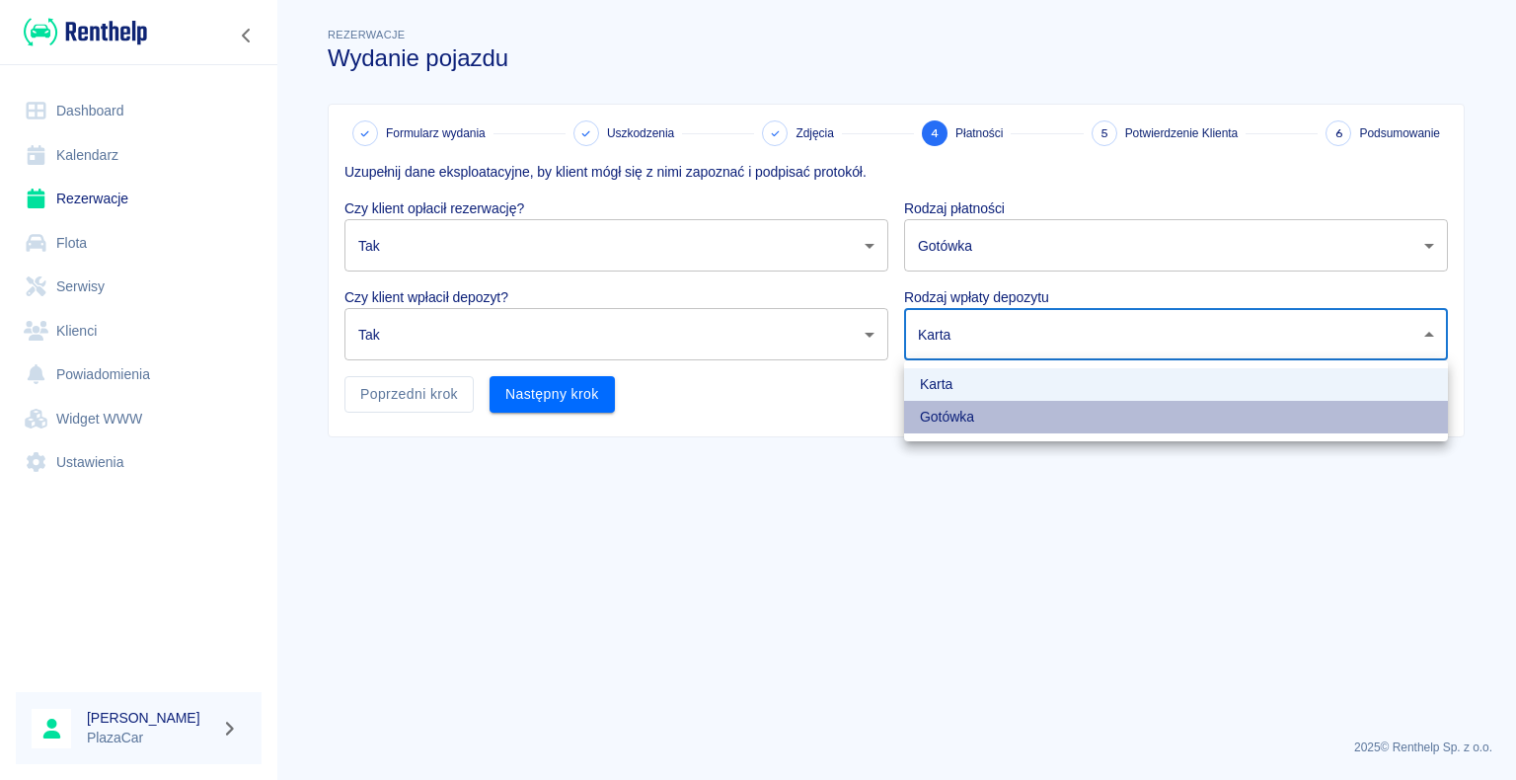
click at [930, 416] on li "Gotówka" at bounding box center [1176, 417] width 544 height 33
type input "cash"
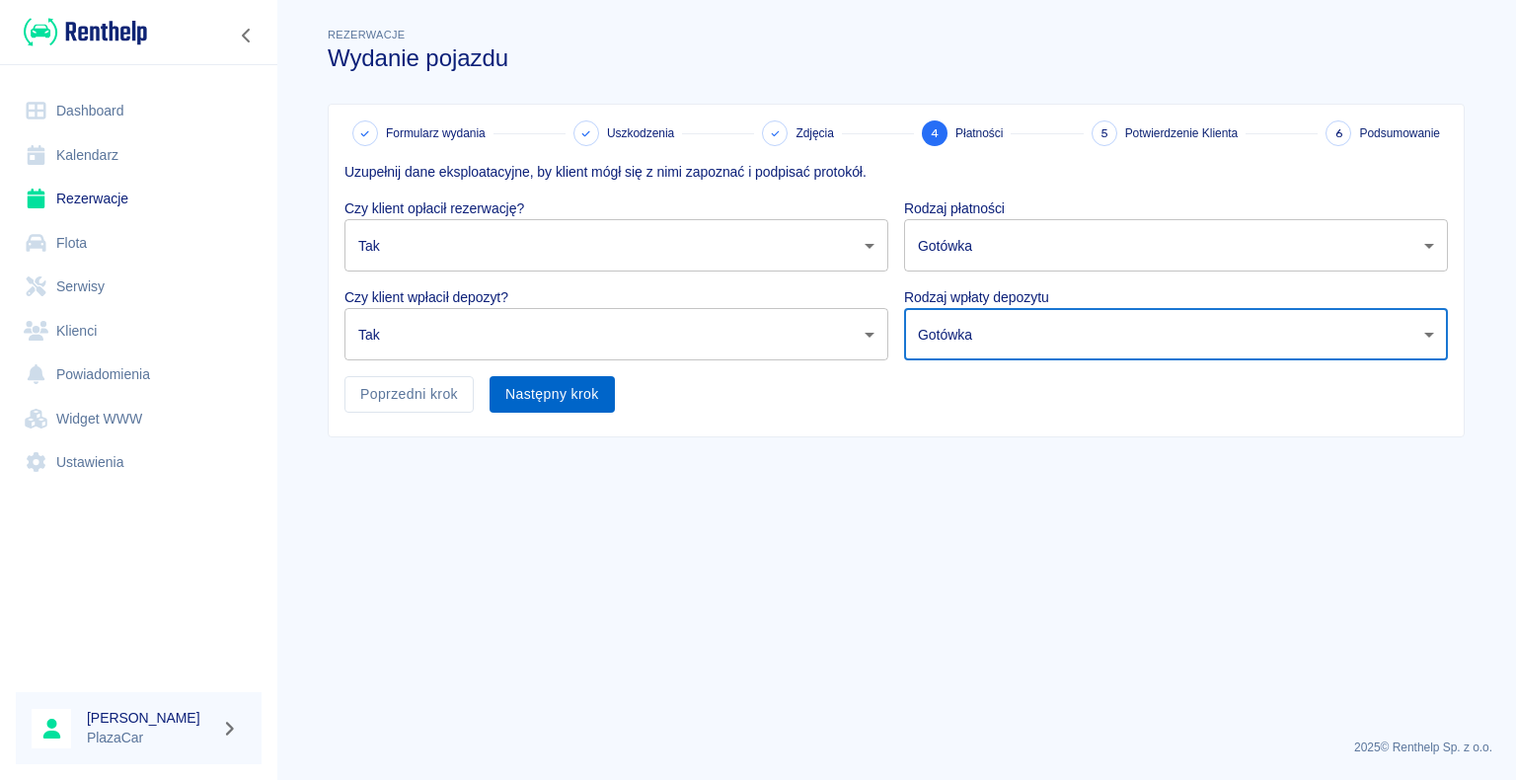
click at [593, 390] on button "Następny krok" at bounding box center [552, 394] width 125 height 37
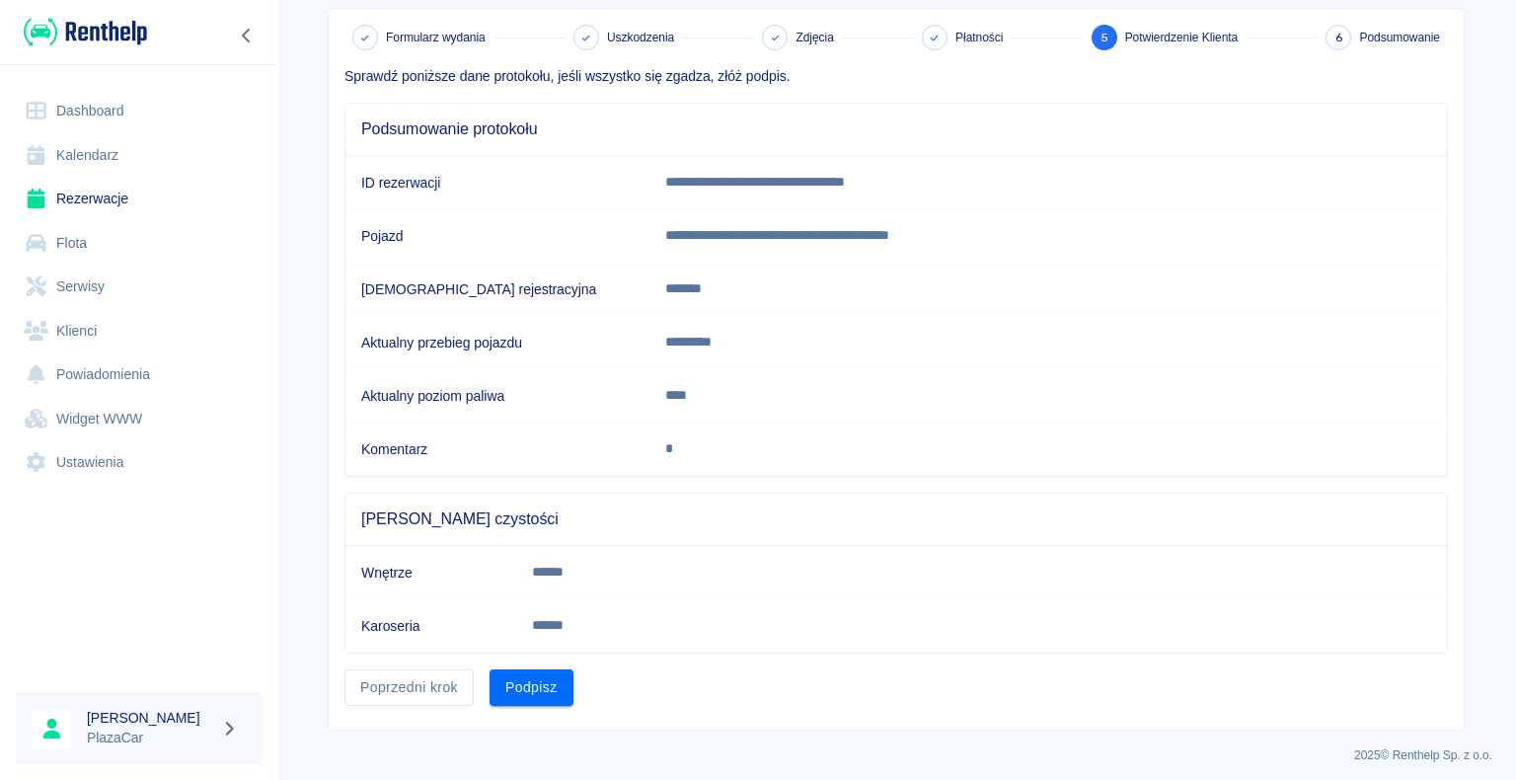
scroll to position [99, 0]
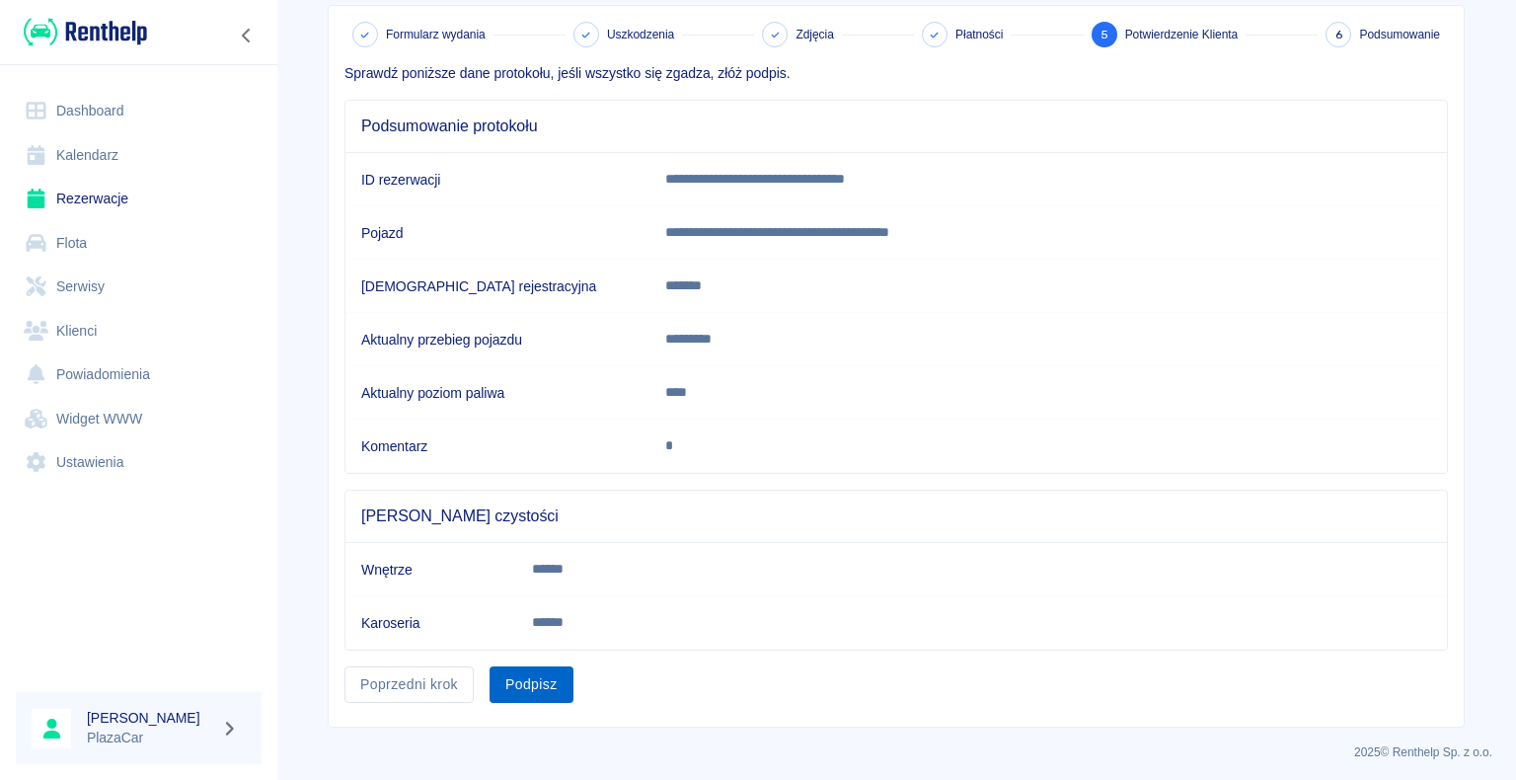
click at [493, 675] on button "Podpisz" at bounding box center [532, 684] width 84 height 37
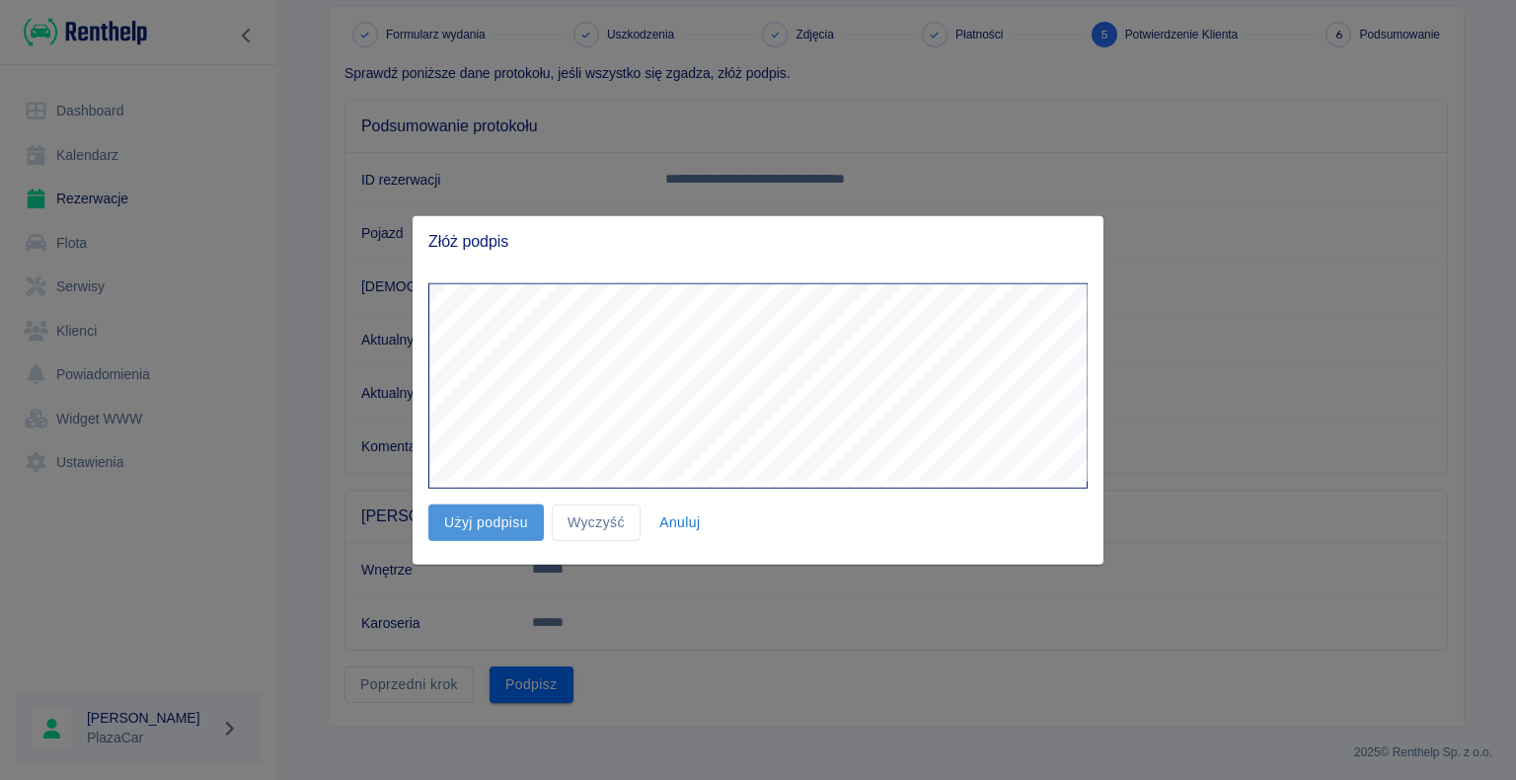
click at [498, 512] on button "Użyj podpisu" at bounding box center [486, 523] width 116 height 37
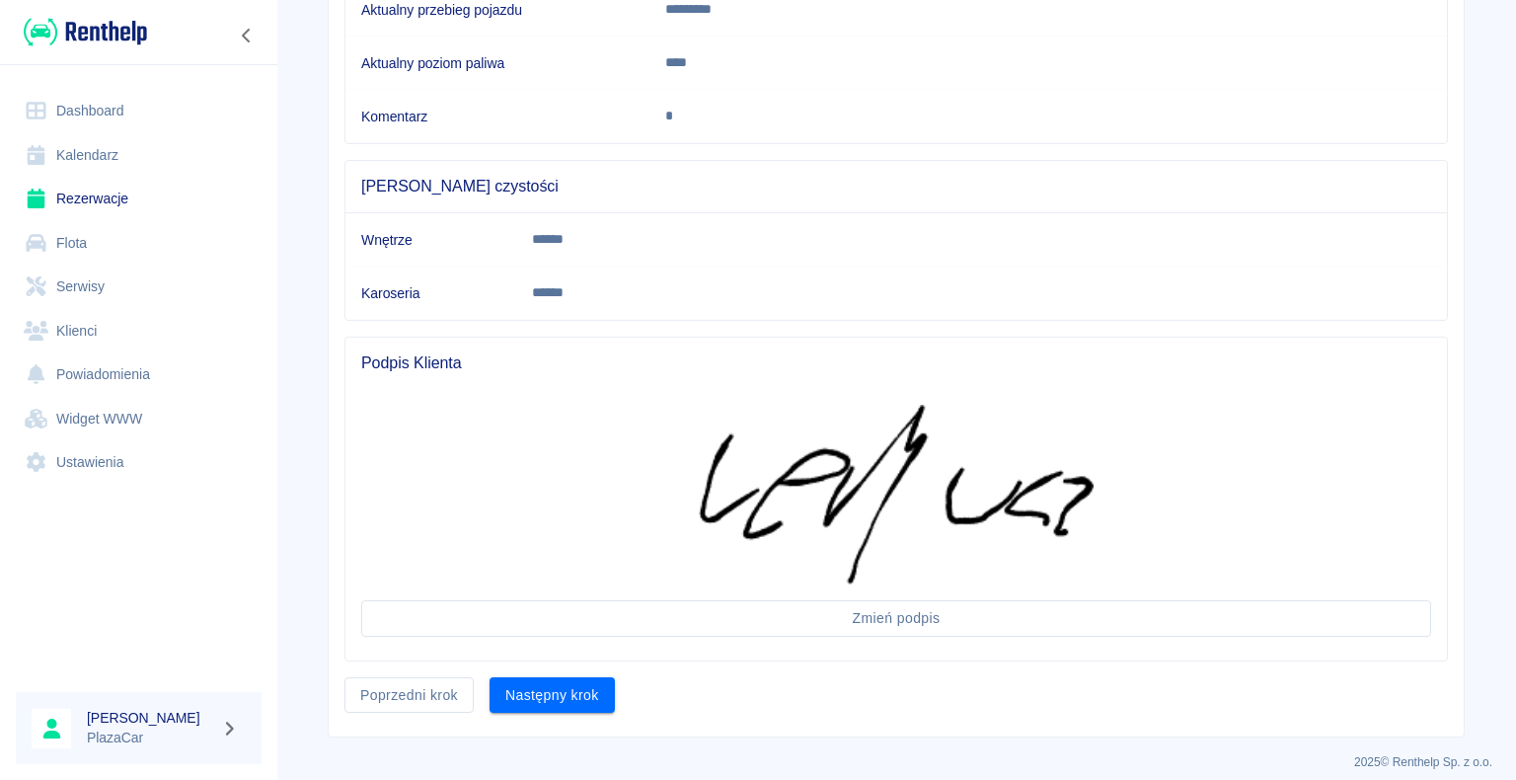
scroll to position [438, 0]
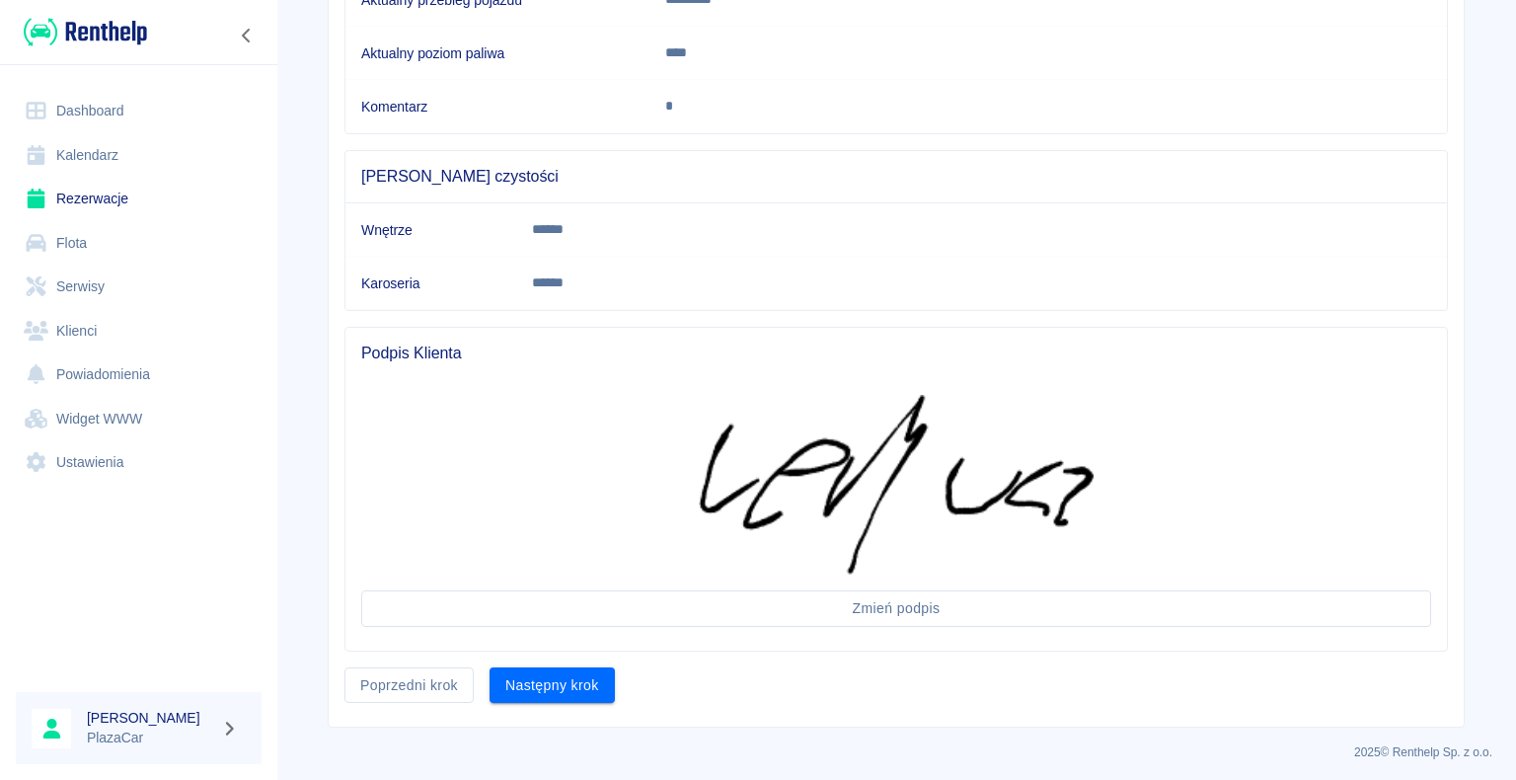
click at [496, 673] on button "Następny krok" at bounding box center [552, 685] width 125 height 37
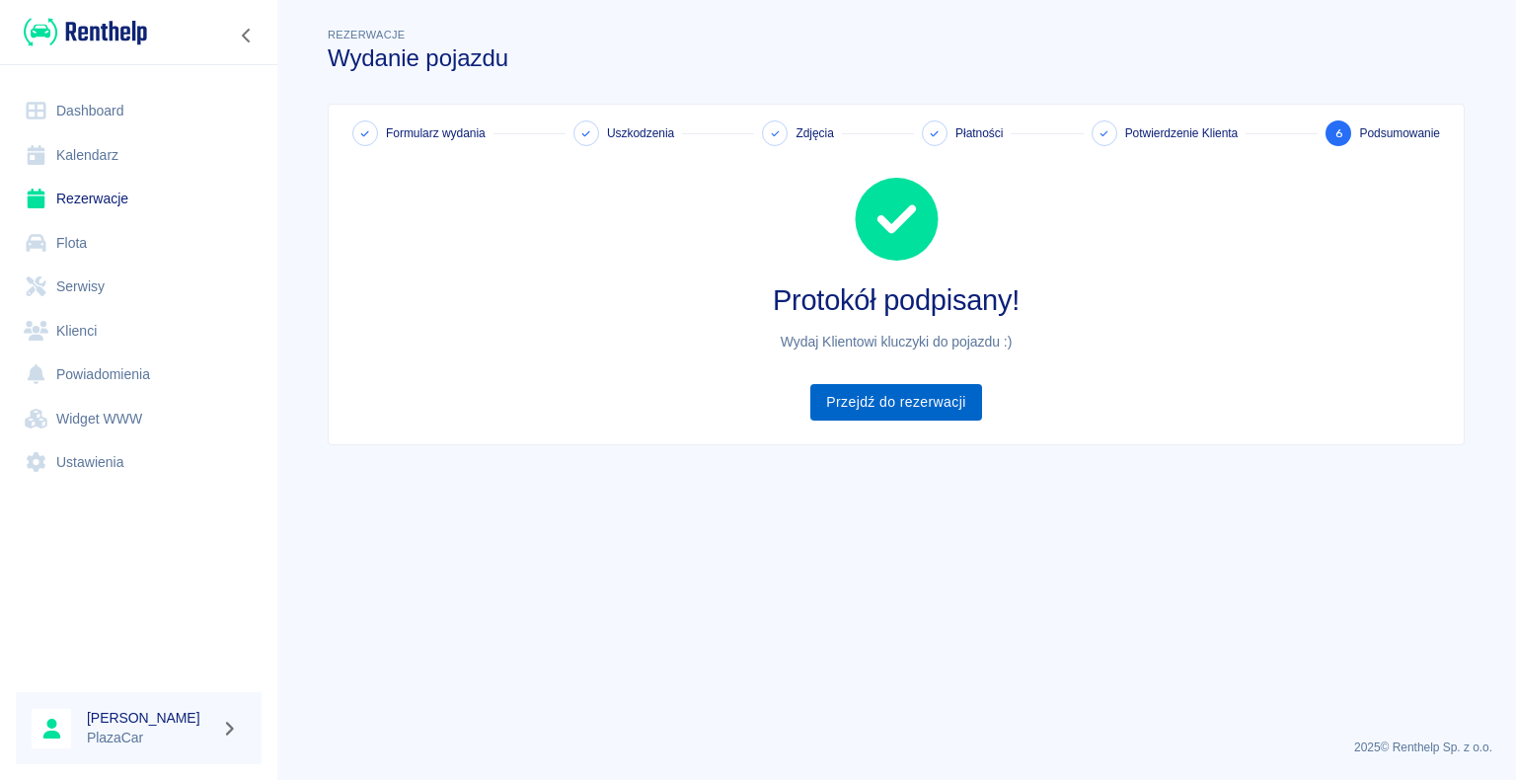
click at [972, 399] on link "Przejdź do rezerwacji" at bounding box center [896, 402] width 171 height 37
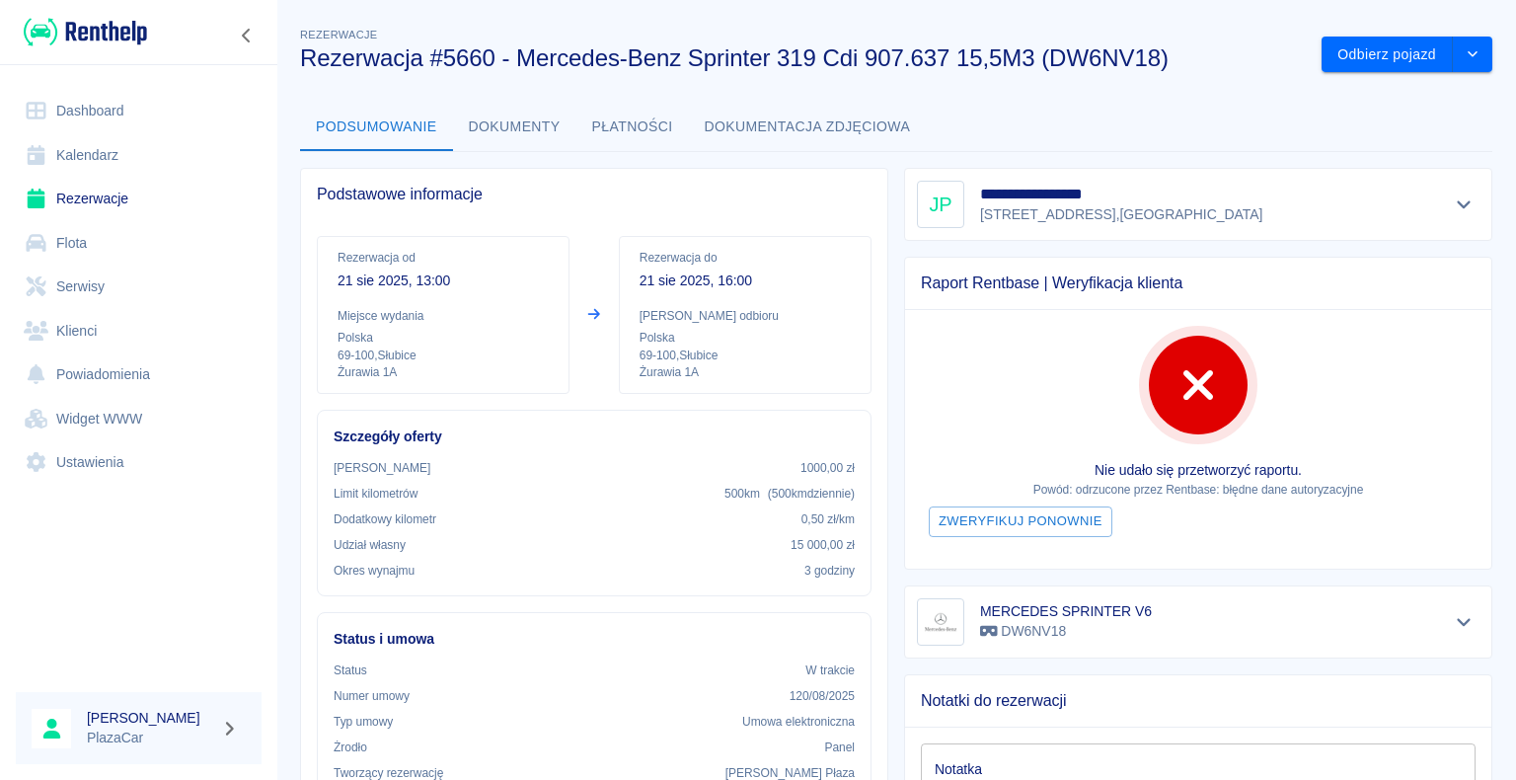
click at [122, 165] on link "Kalendarz" at bounding box center [139, 155] width 246 height 44
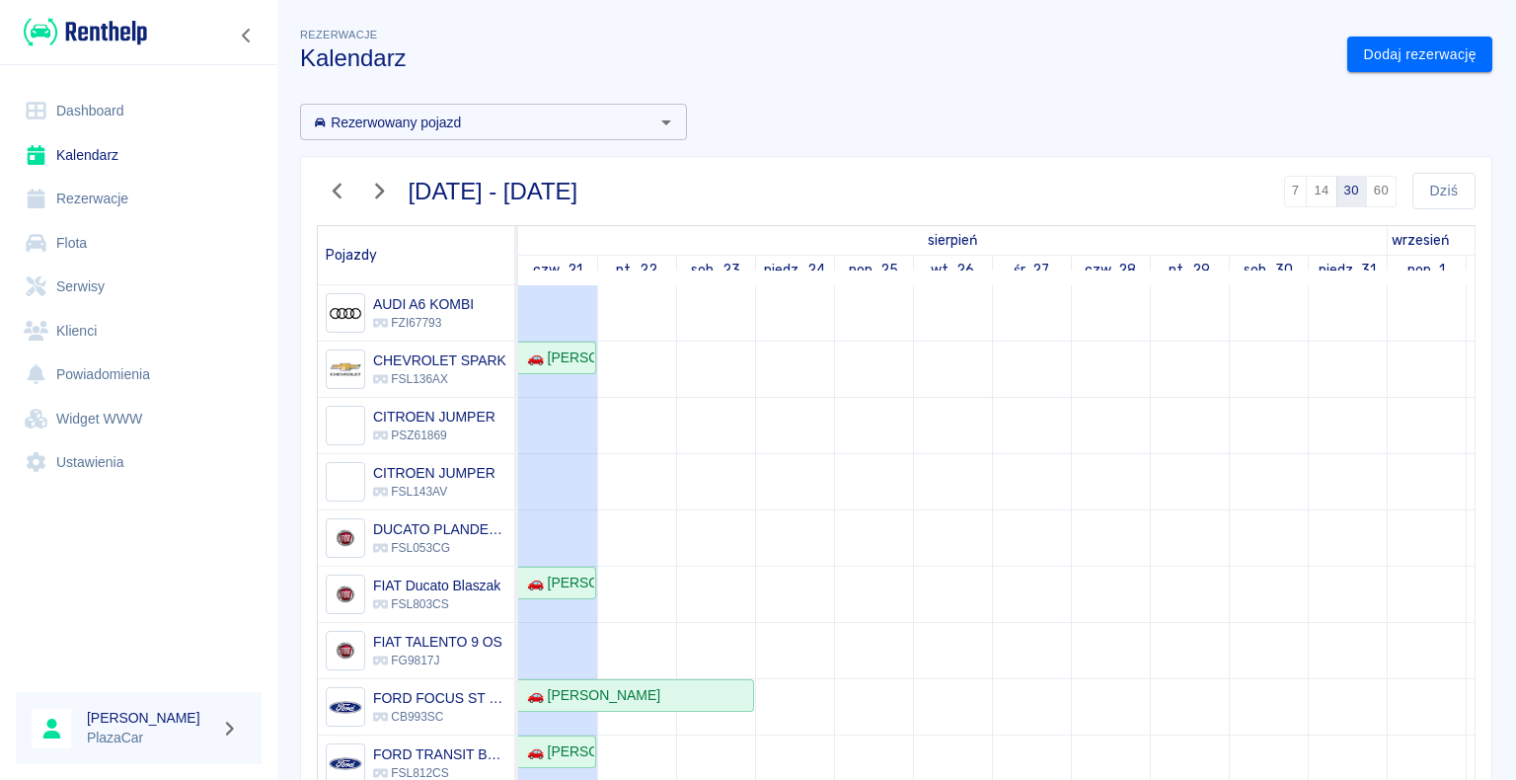
click at [109, 112] on link "Dashboard" at bounding box center [139, 111] width 246 height 44
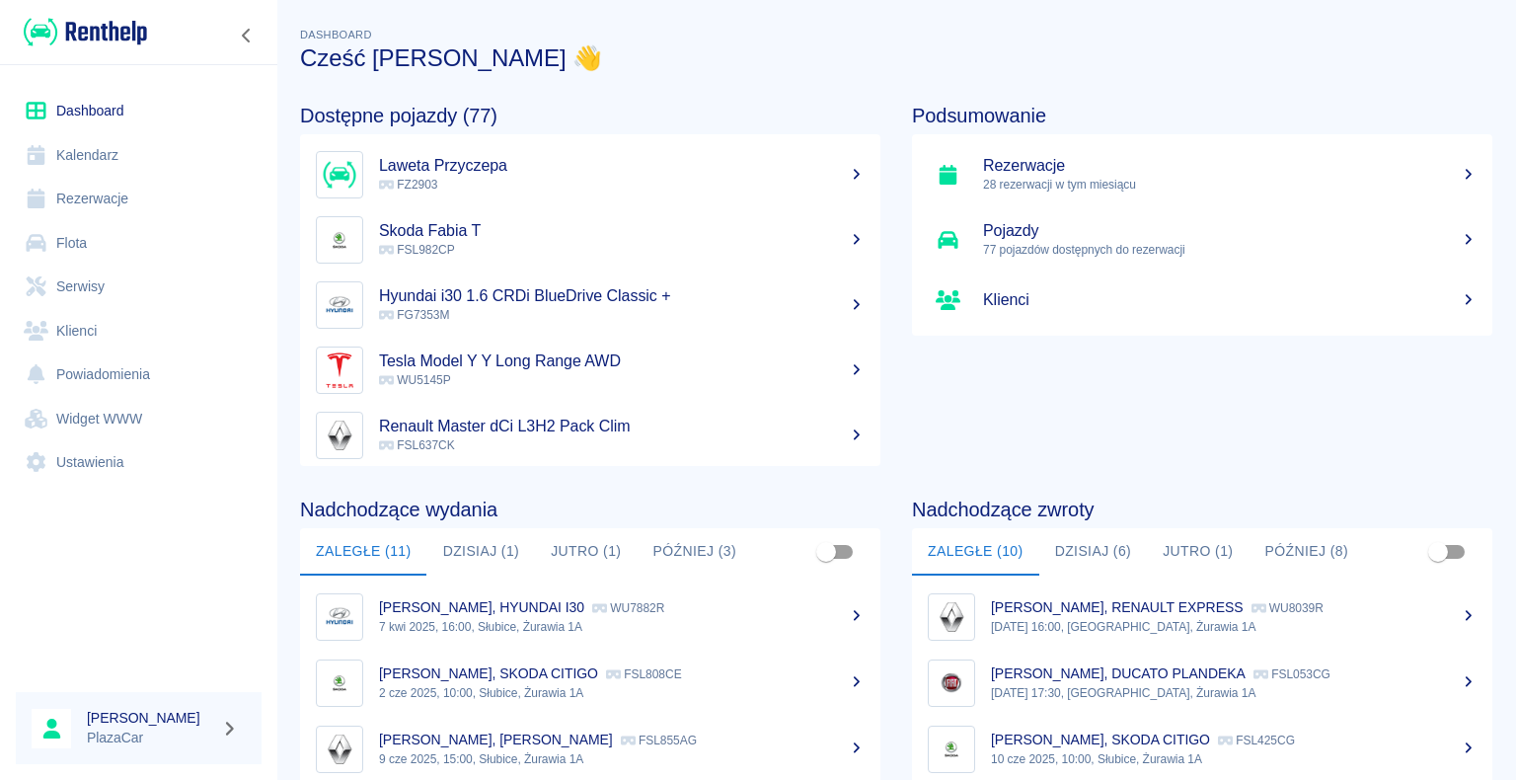
click at [520, 556] on button "Dzisiaj (1)" at bounding box center [481, 551] width 109 height 47
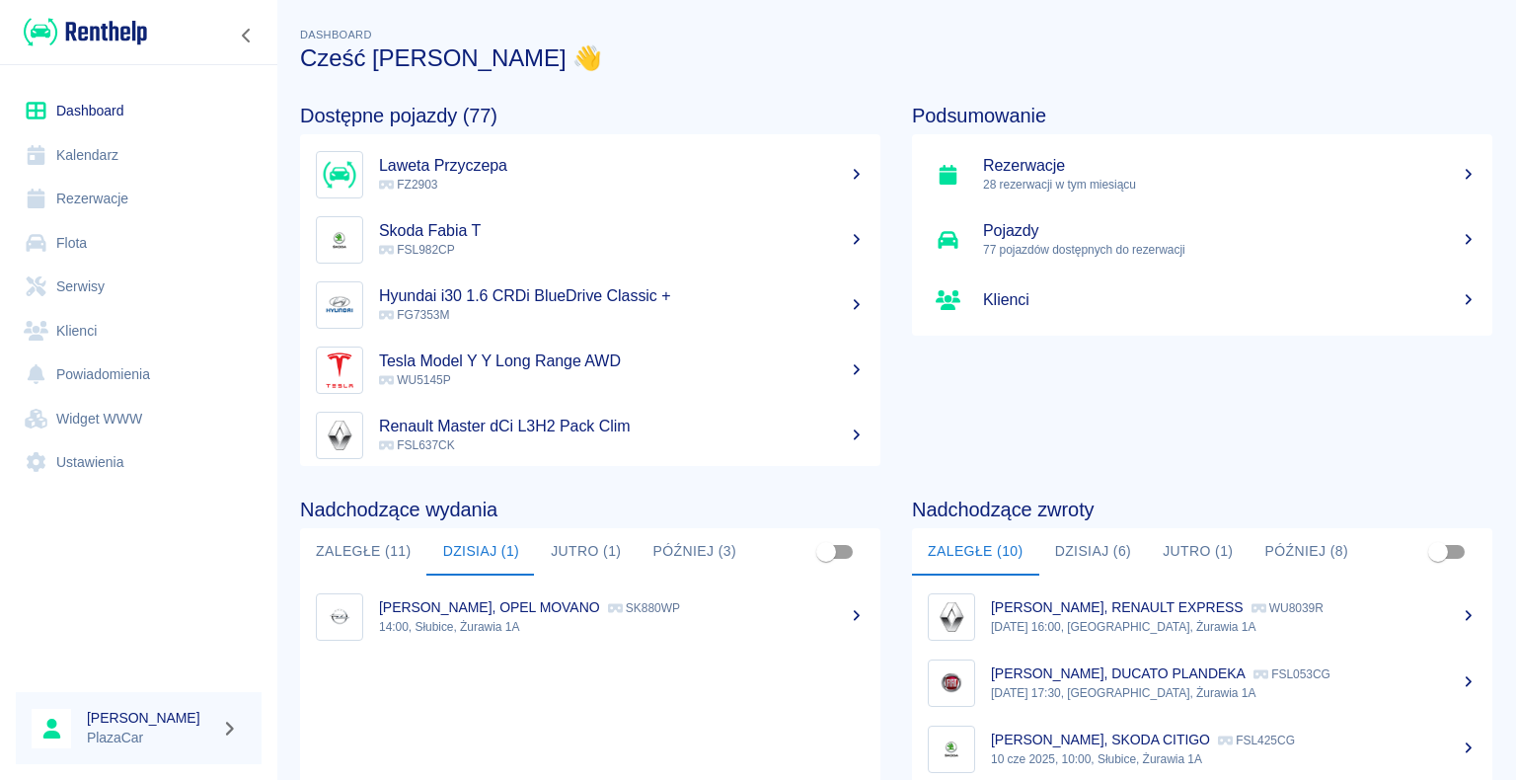
click at [378, 556] on button "Zaległe (11)" at bounding box center [363, 551] width 127 height 47
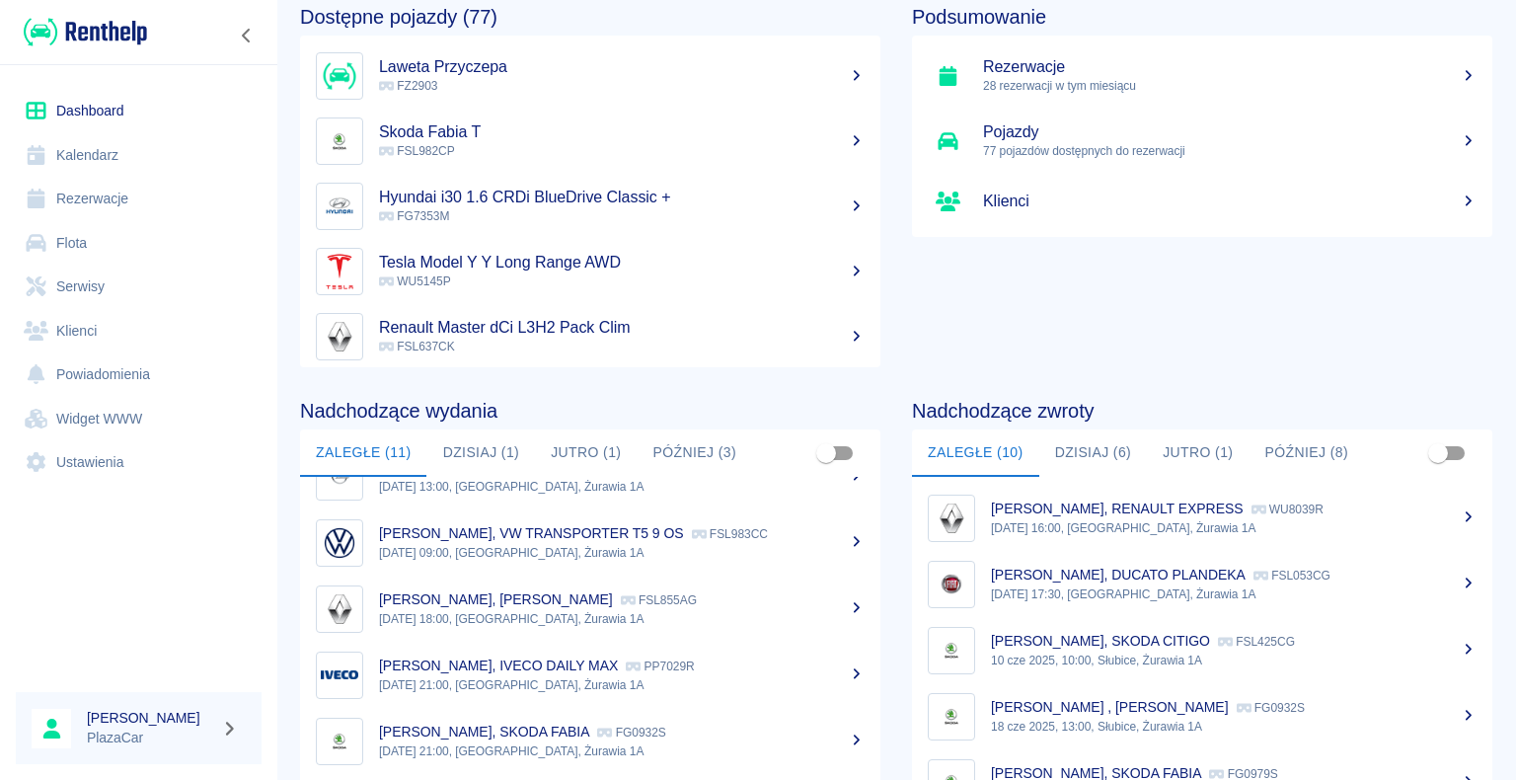
scroll to position [346, 0]
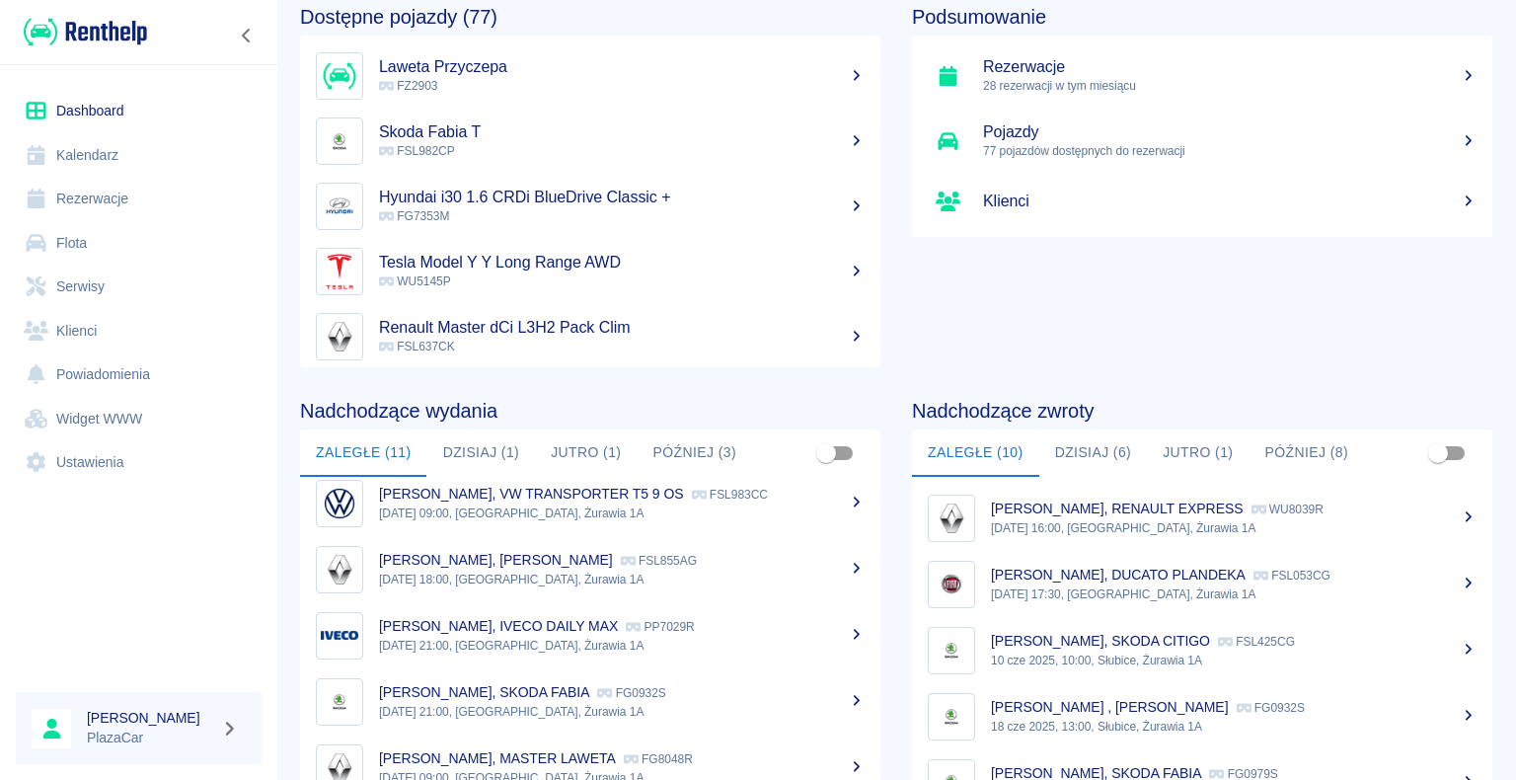
drag, startPoint x: 714, startPoint y: 374, endPoint x: 717, endPoint y: 188, distance: 186.6
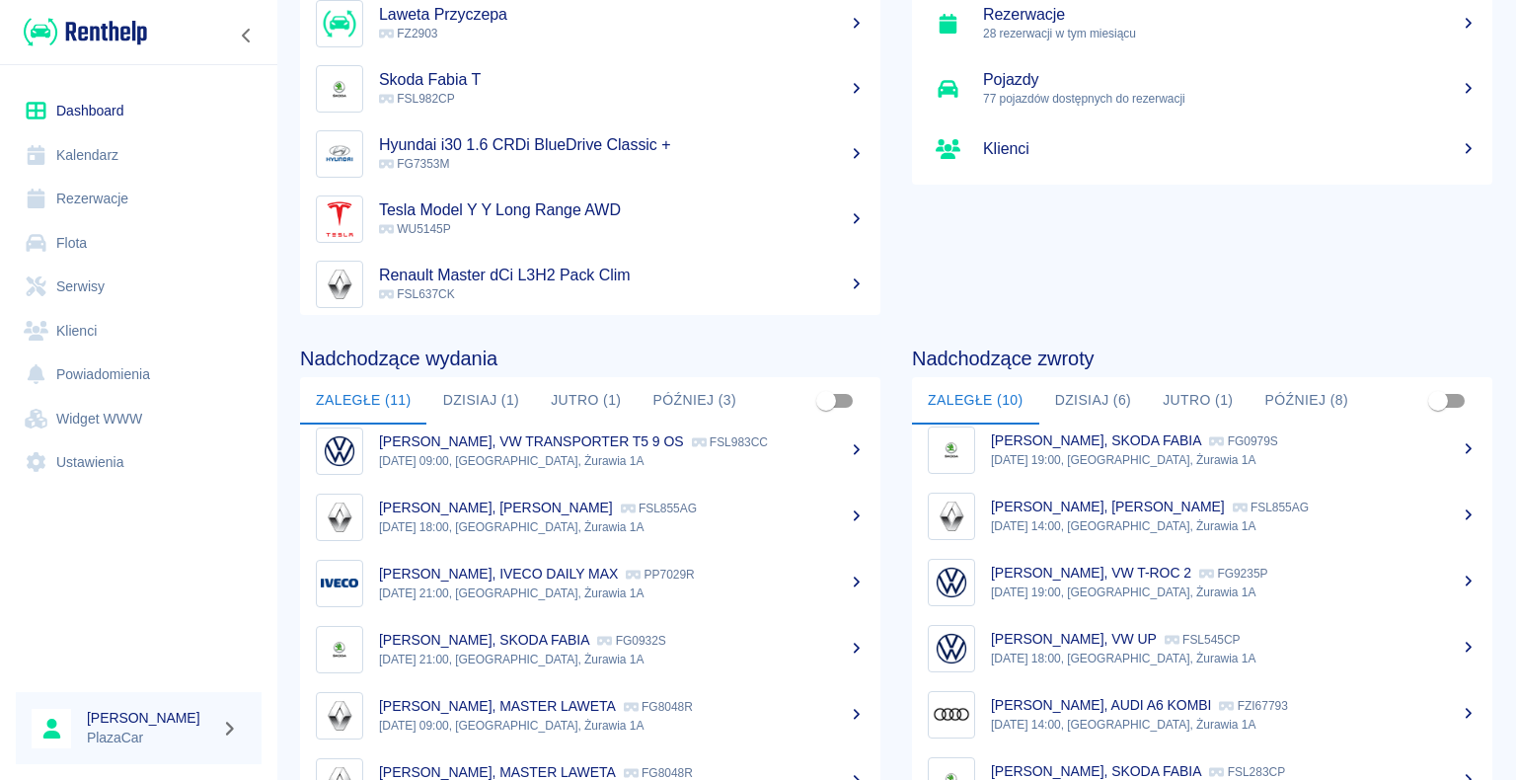
scroll to position [150, 0]
click at [90, 152] on link "Kalendarz" at bounding box center [139, 155] width 246 height 44
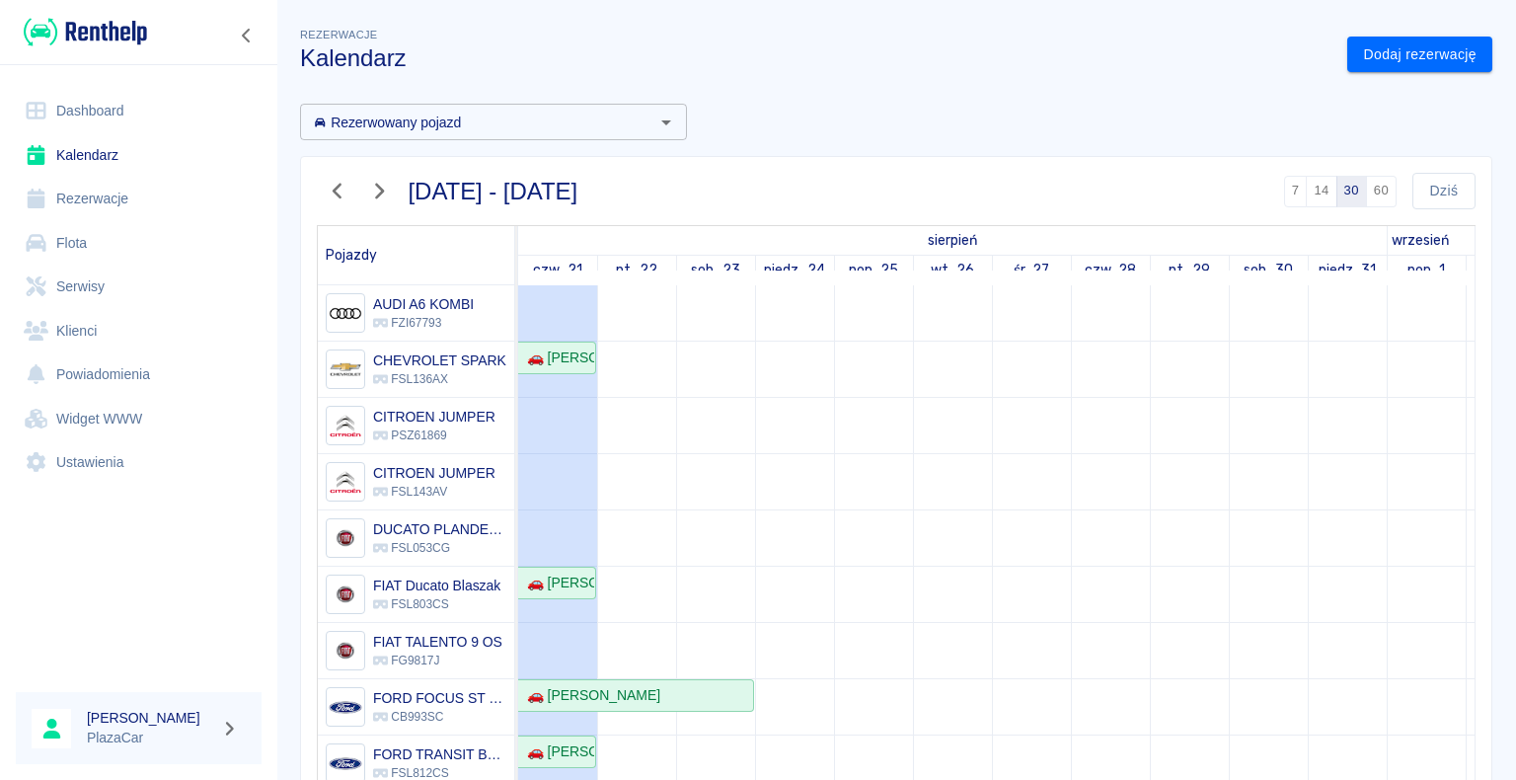
click at [112, 129] on link "Dashboard" at bounding box center [139, 111] width 246 height 44
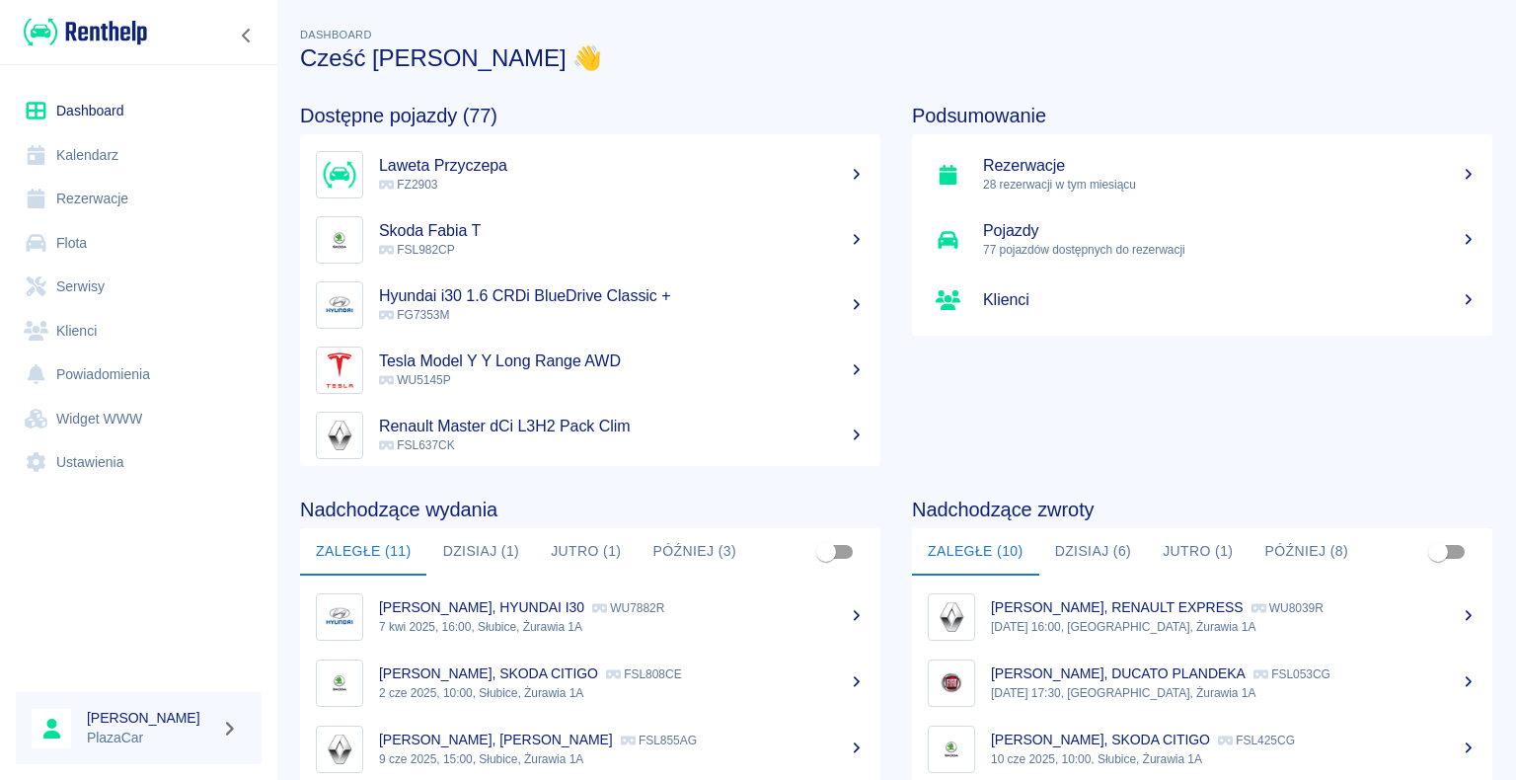
click at [555, 174] on h5 "Laweta Przyczepa" at bounding box center [622, 166] width 486 height 20
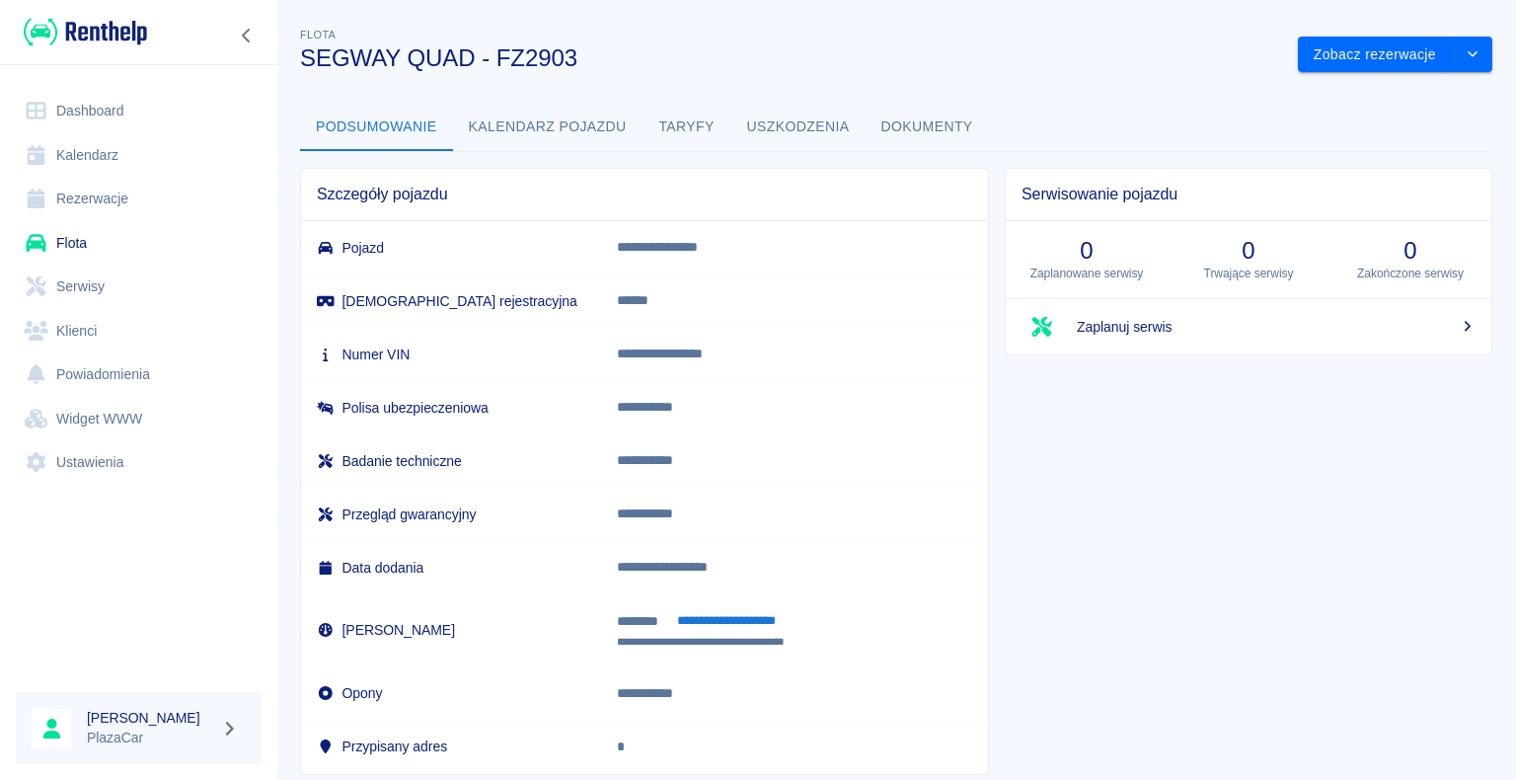
click at [1362, 33] on div "Zobacz rezerwacje" at bounding box center [1387, 47] width 210 height 52
click at [1351, 56] on button "Zobacz rezerwacje" at bounding box center [1375, 55] width 155 height 37
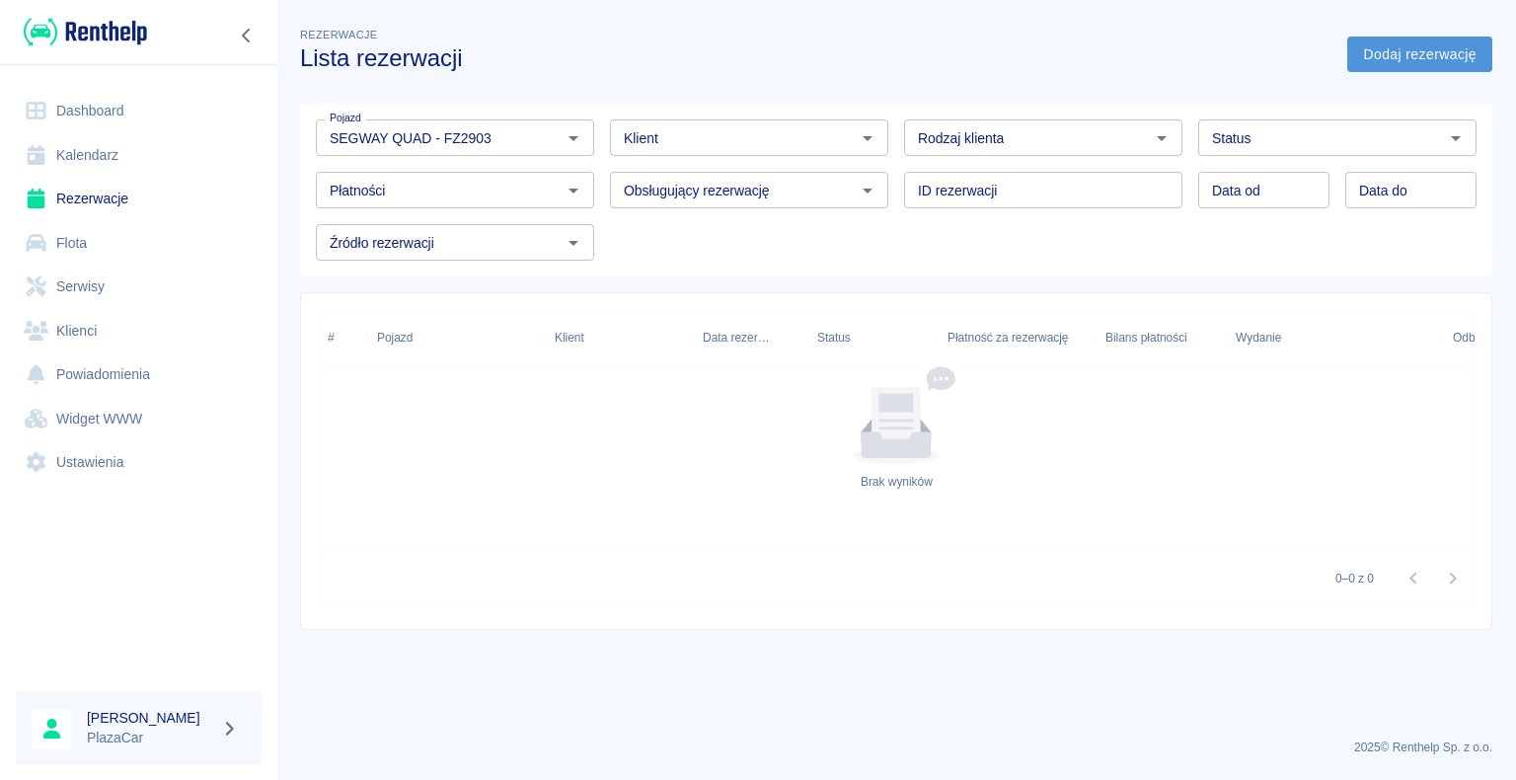
click at [1441, 58] on link "Dodaj rezerwację" at bounding box center [1420, 55] width 145 height 37
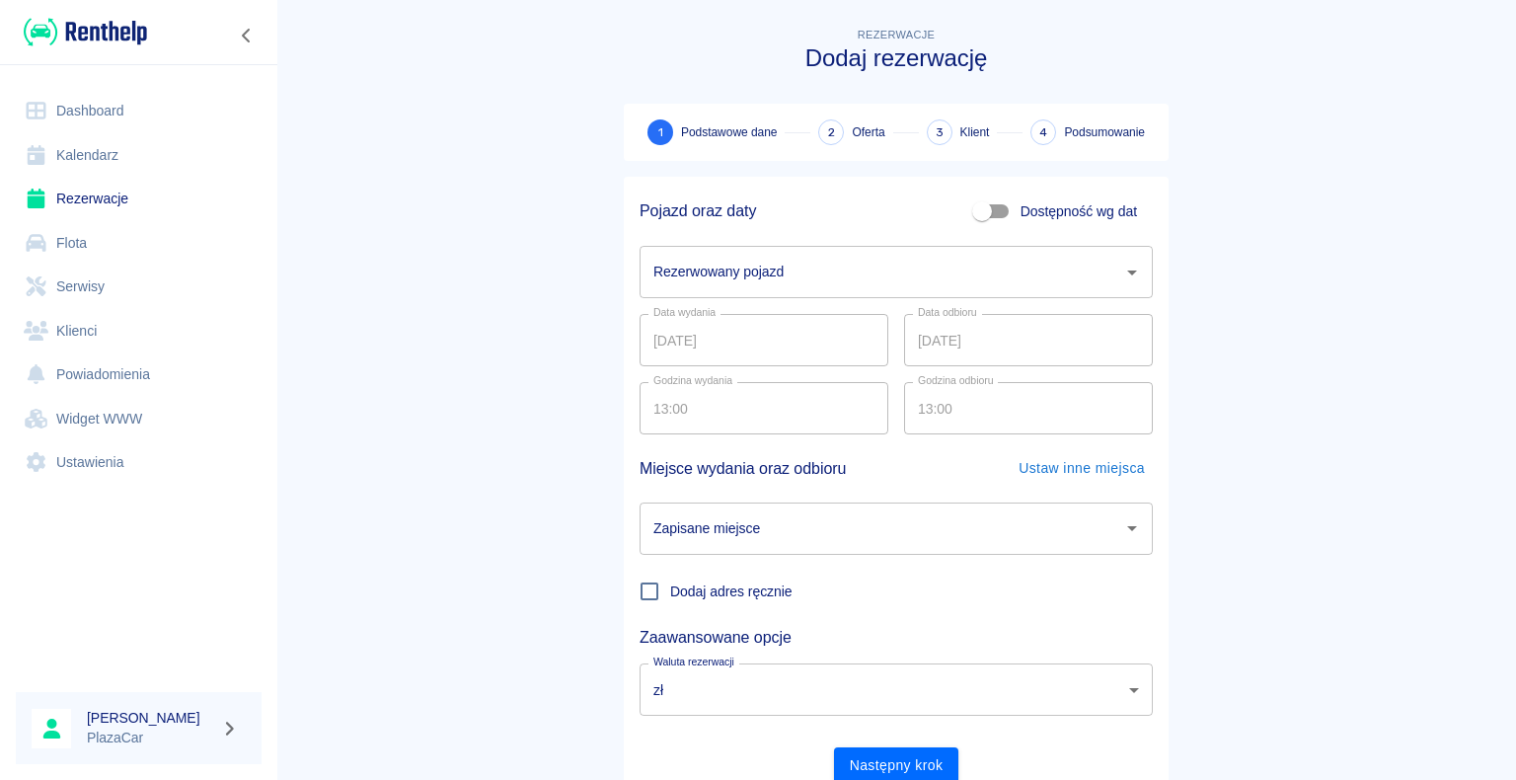
click at [896, 280] on input "Rezerwowany pojazd" at bounding box center [882, 272] width 466 height 35
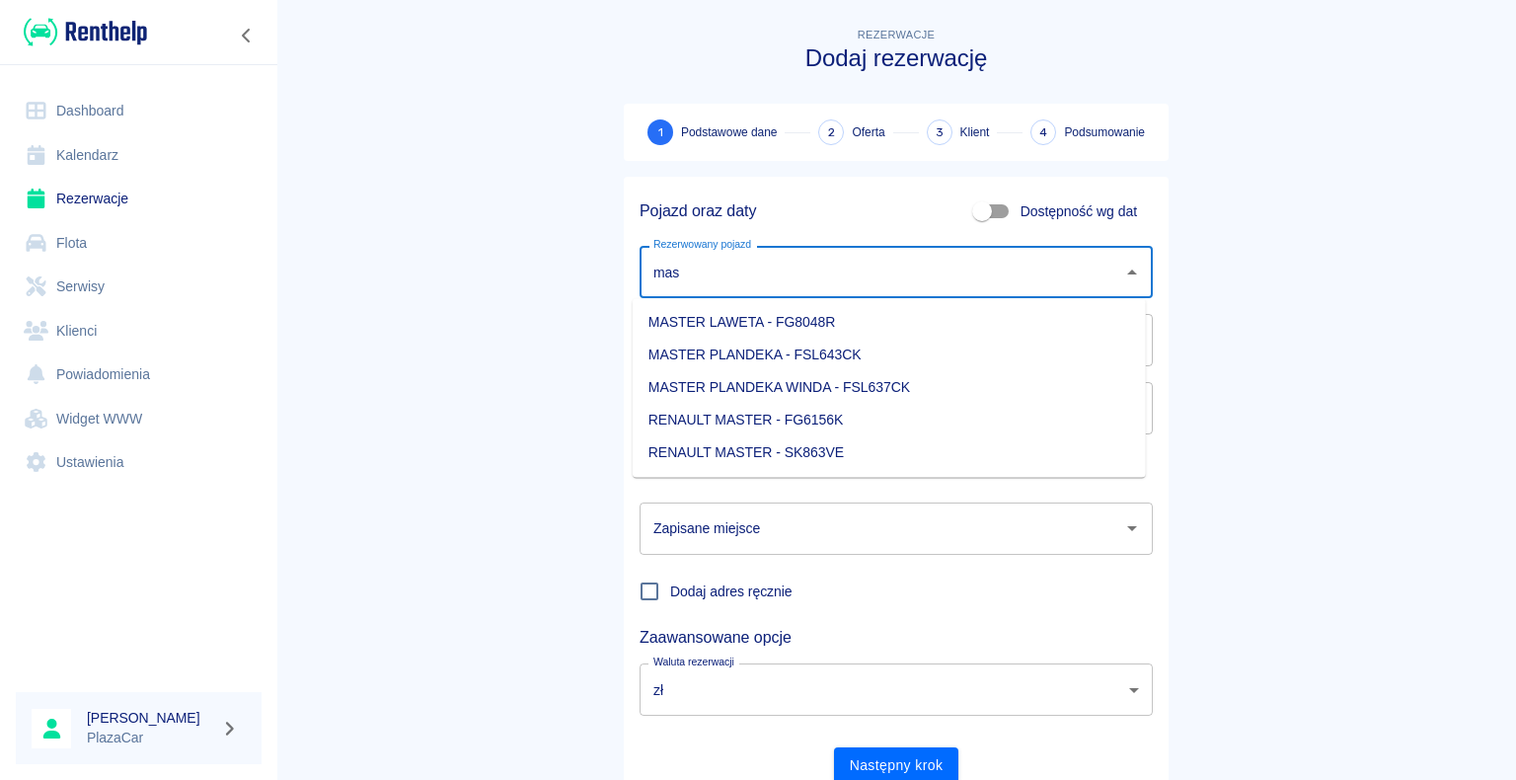
click at [859, 328] on li "MASTER LAWETA - FG8048R" at bounding box center [889, 322] width 513 height 33
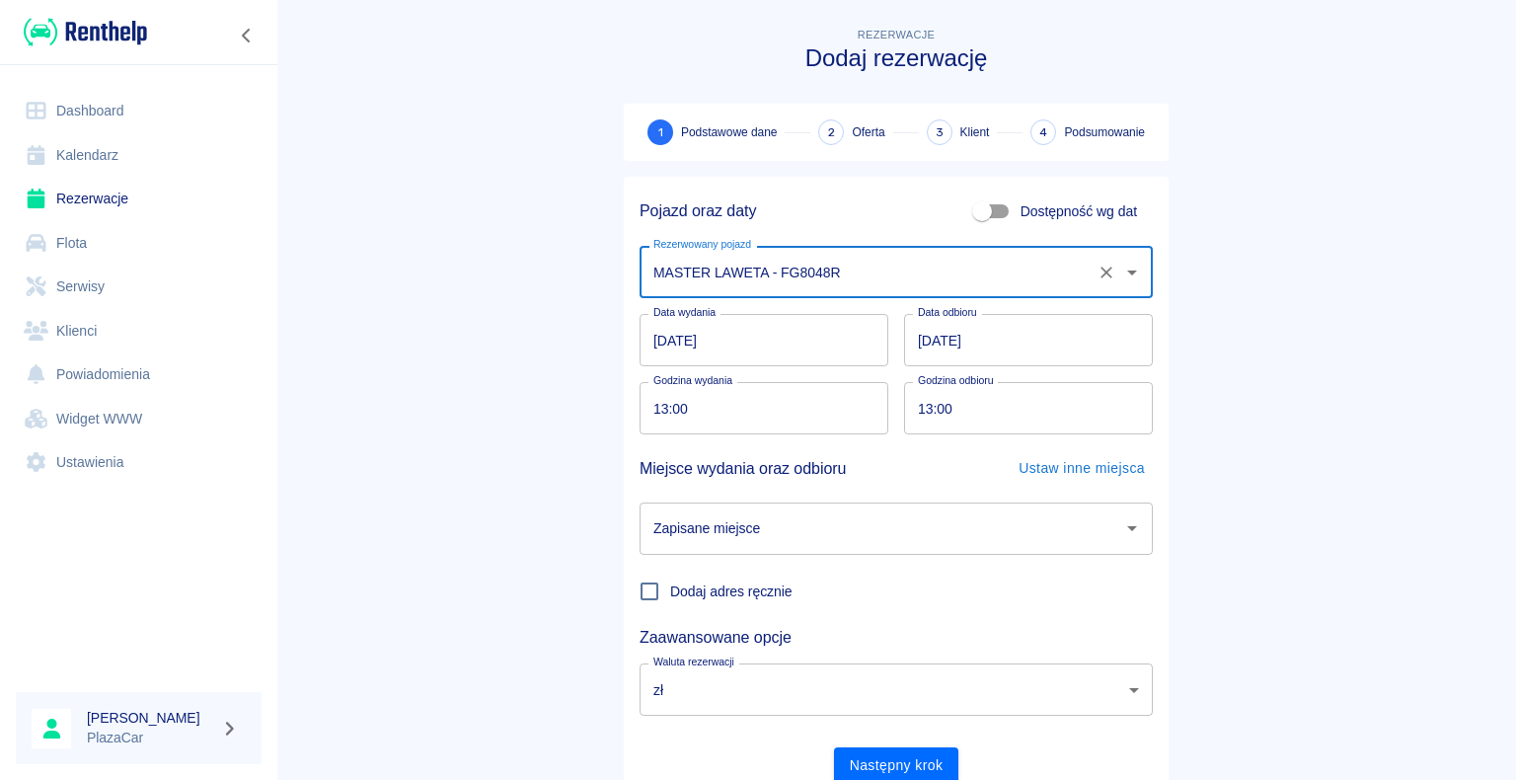
type input "MASTER LAWETA - FG8048R"
click at [1027, 341] on input "[DATE]" at bounding box center [1028, 340] width 249 height 52
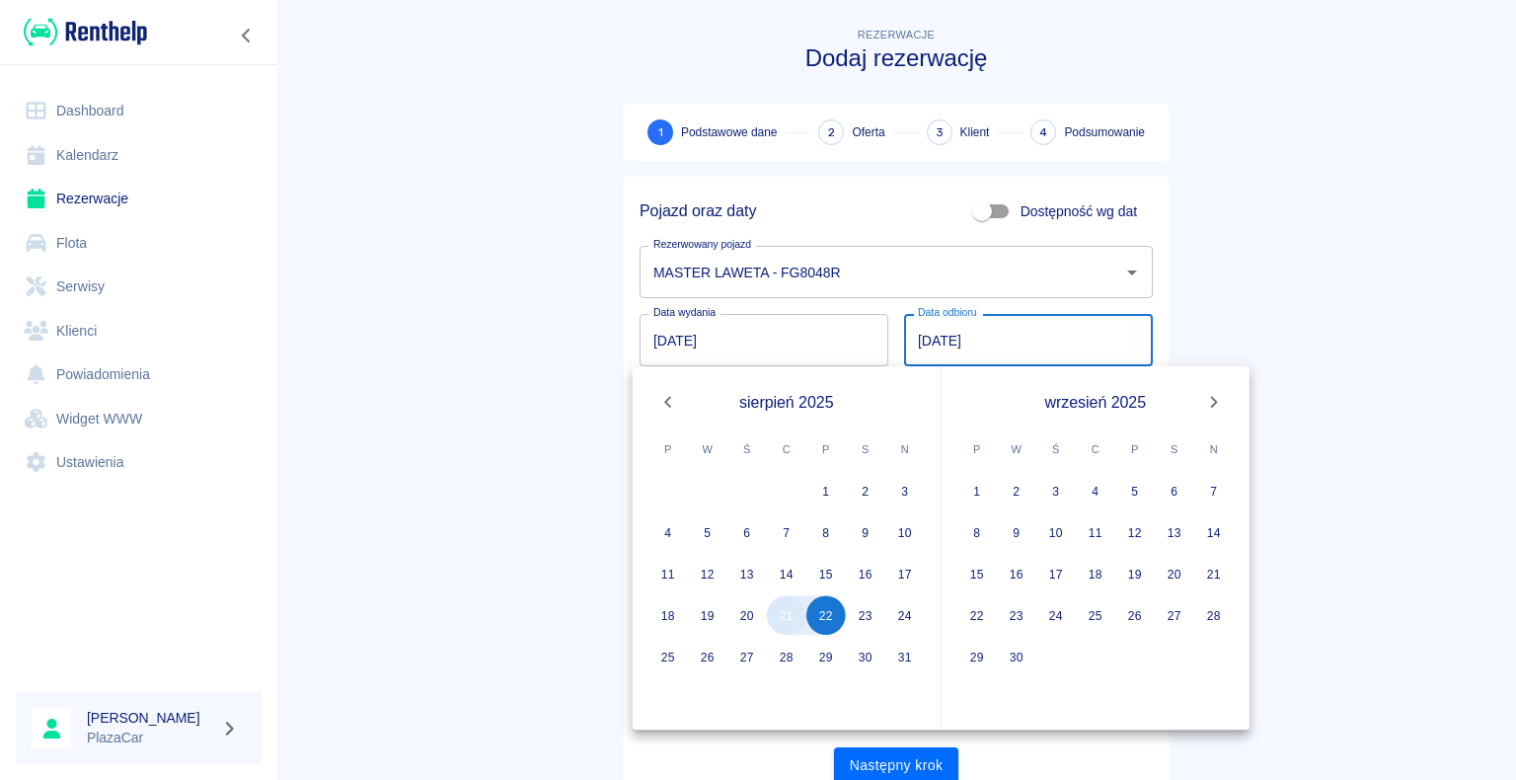
click at [780, 618] on button "21" at bounding box center [786, 614] width 39 height 39
click at [1137, 748] on div "Następny krok" at bounding box center [888, 758] width 529 height 52
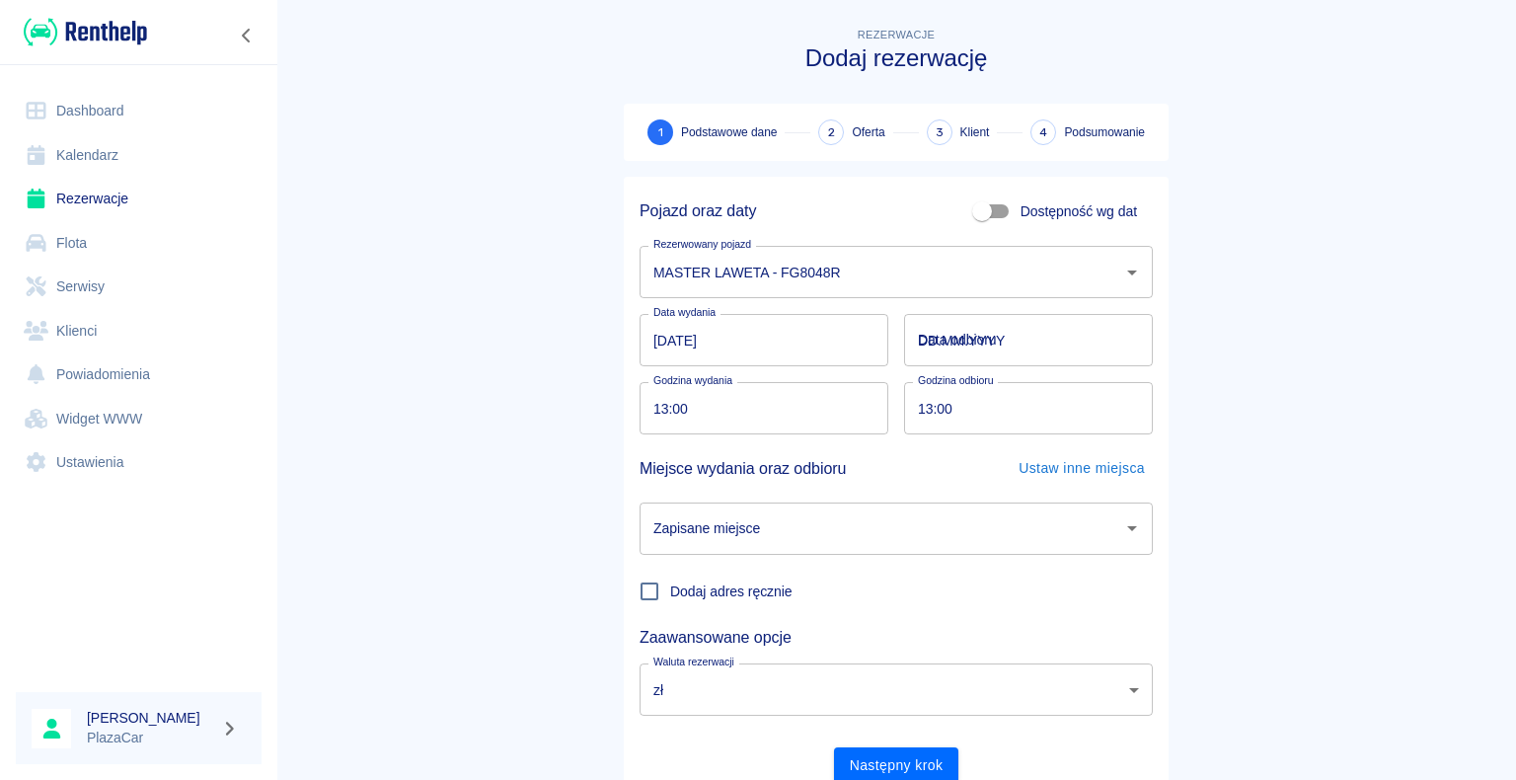
click at [990, 346] on input "DD.MM.YYYY" at bounding box center [1028, 340] width 249 height 52
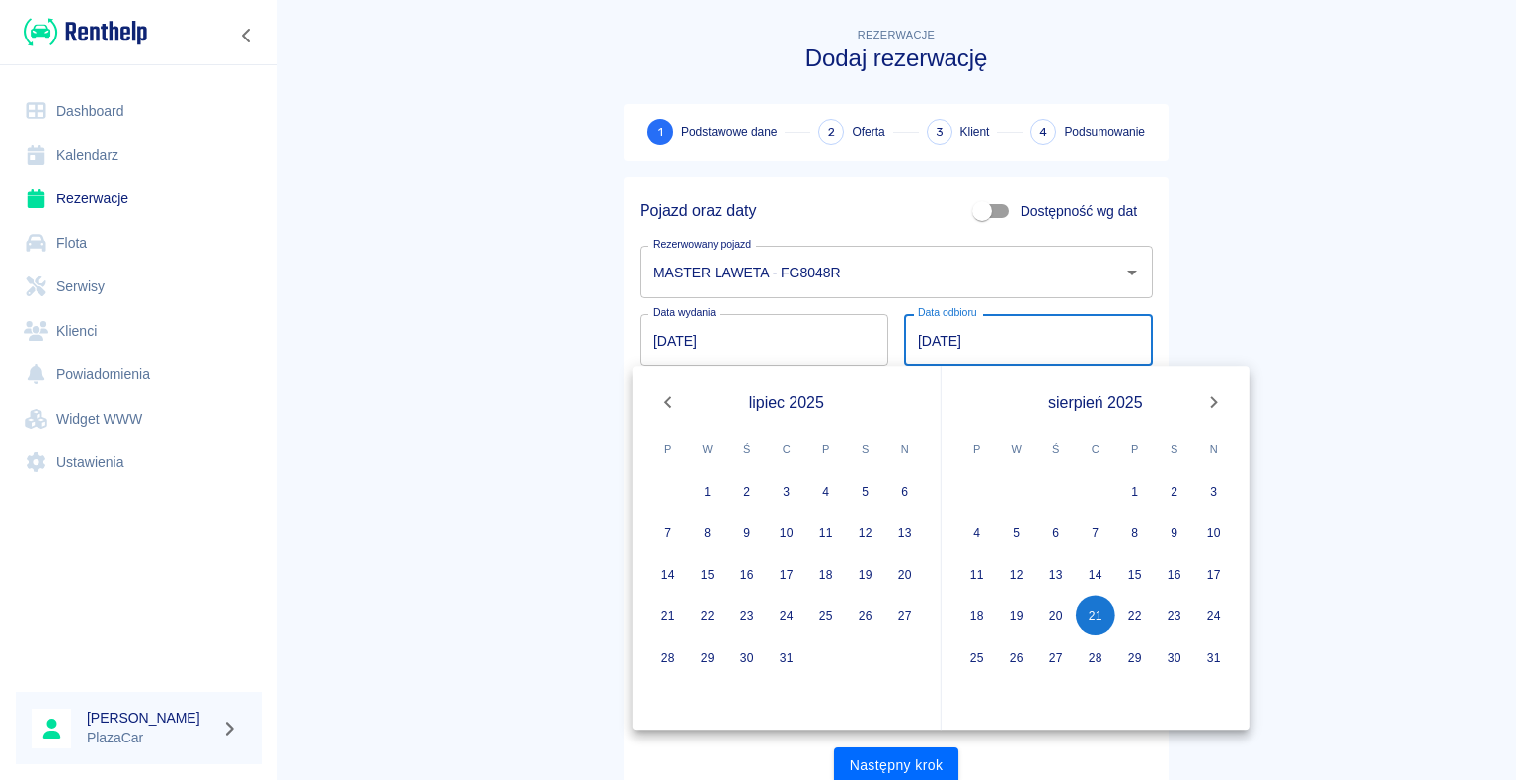
type input "[DATE]"
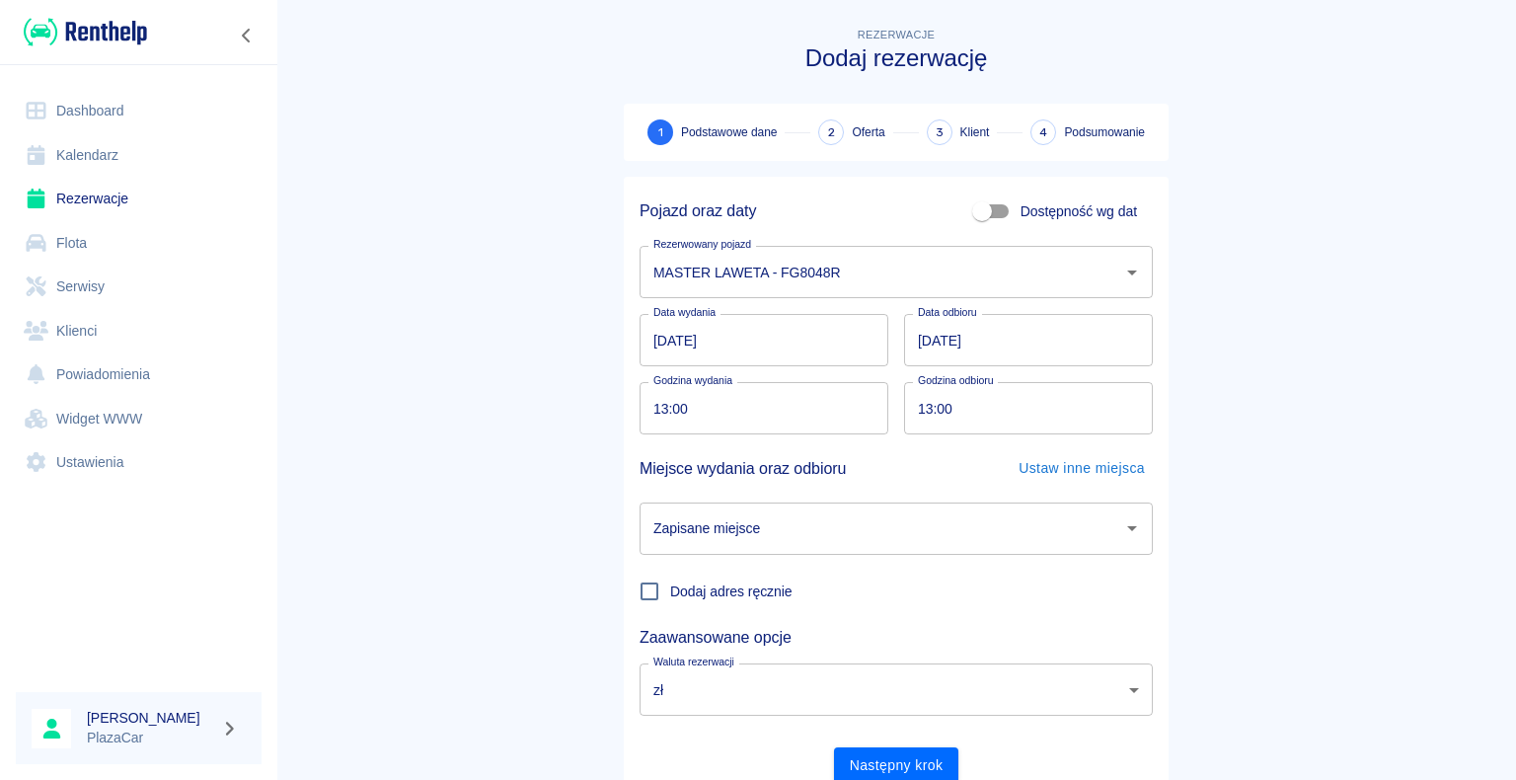
click at [1261, 303] on main "Rezerwacje Dodaj rezerwację 1 Podstawowe dane 2 Oferta 3 Klient 4 Podsumowanie …" at bounding box center [896, 412] width 1240 height 776
click at [974, 404] on input "13:00" at bounding box center [1021, 408] width 235 height 52
type input "17:00"
click at [959, 540] on input "Zapisane miejsce" at bounding box center [882, 528] width 466 height 35
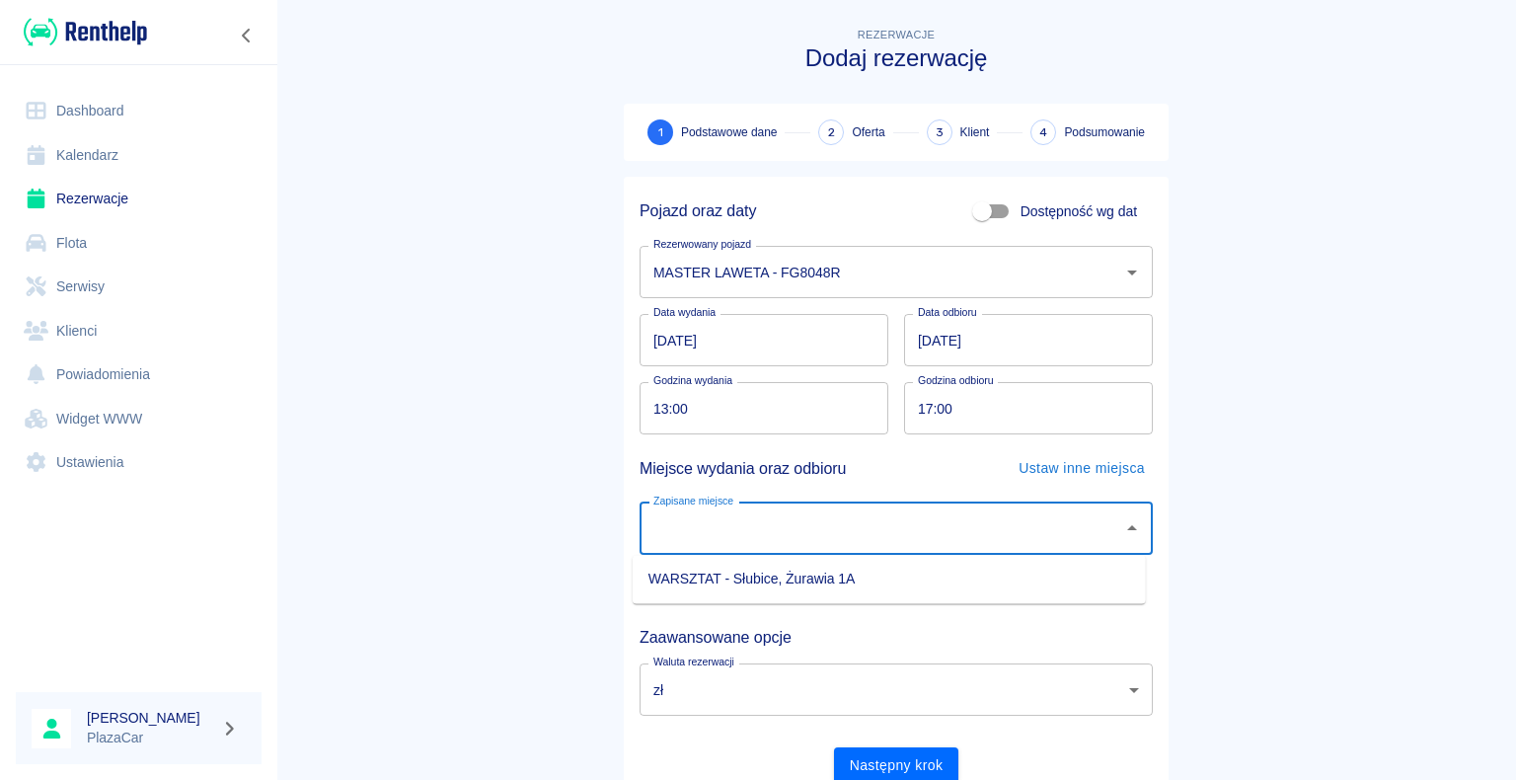
click at [801, 575] on li "WARSZTAT - Słubice, Żurawia 1A" at bounding box center [889, 579] width 513 height 33
type input "WARSZTAT - Słubice, Żurawia 1A"
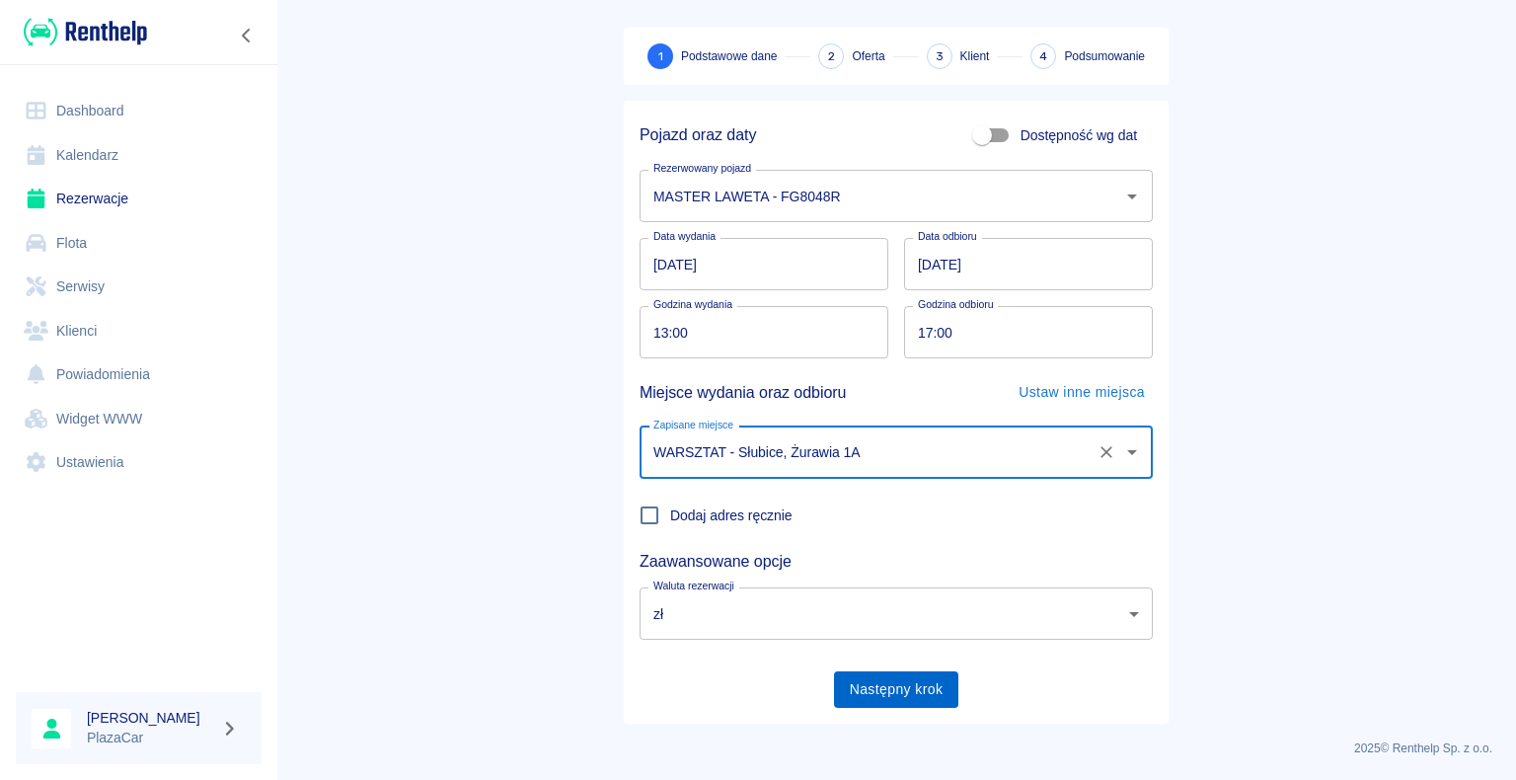
click at [908, 701] on button "Następny krok" at bounding box center [896, 689] width 125 height 37
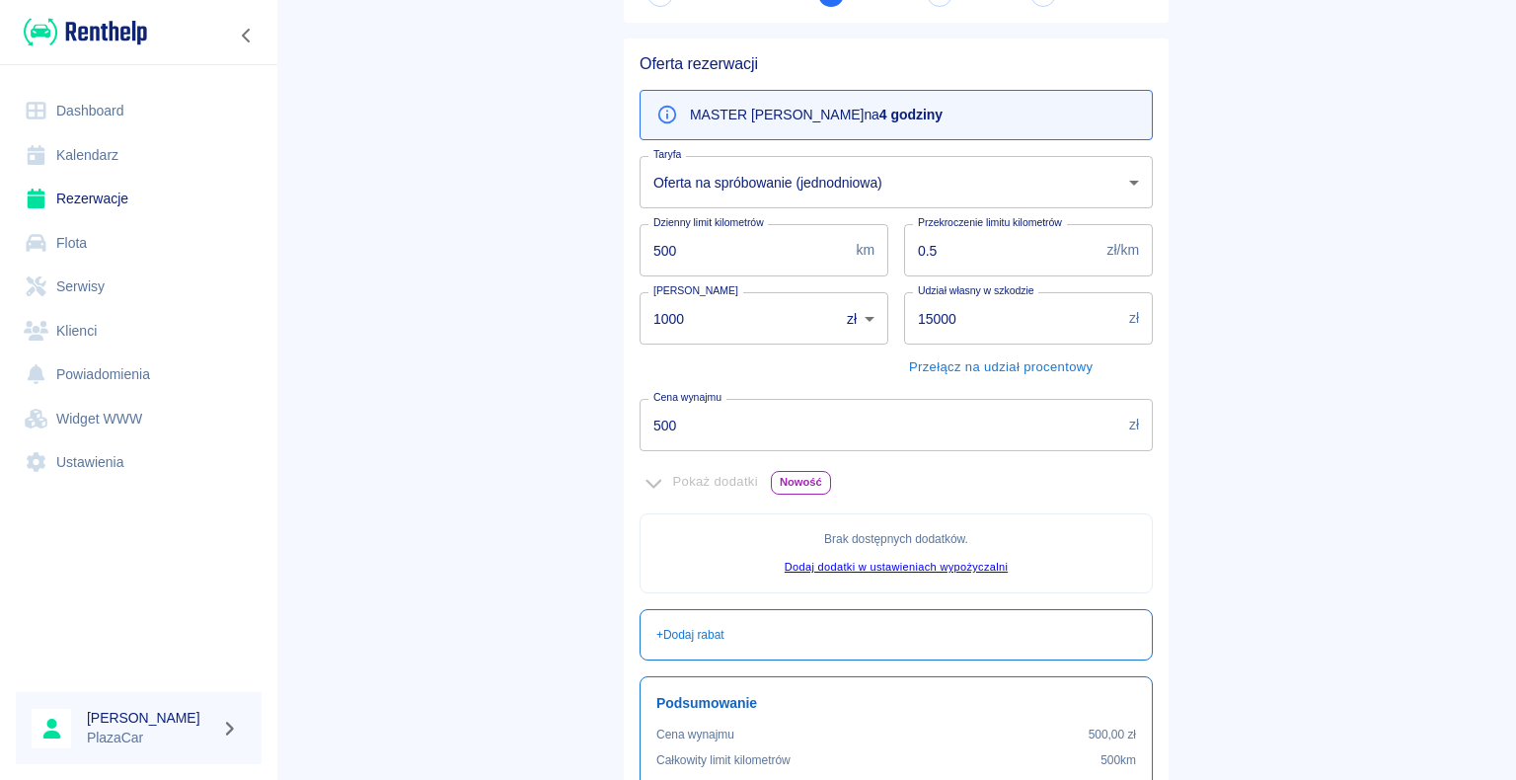
scroll to position [358, 0]
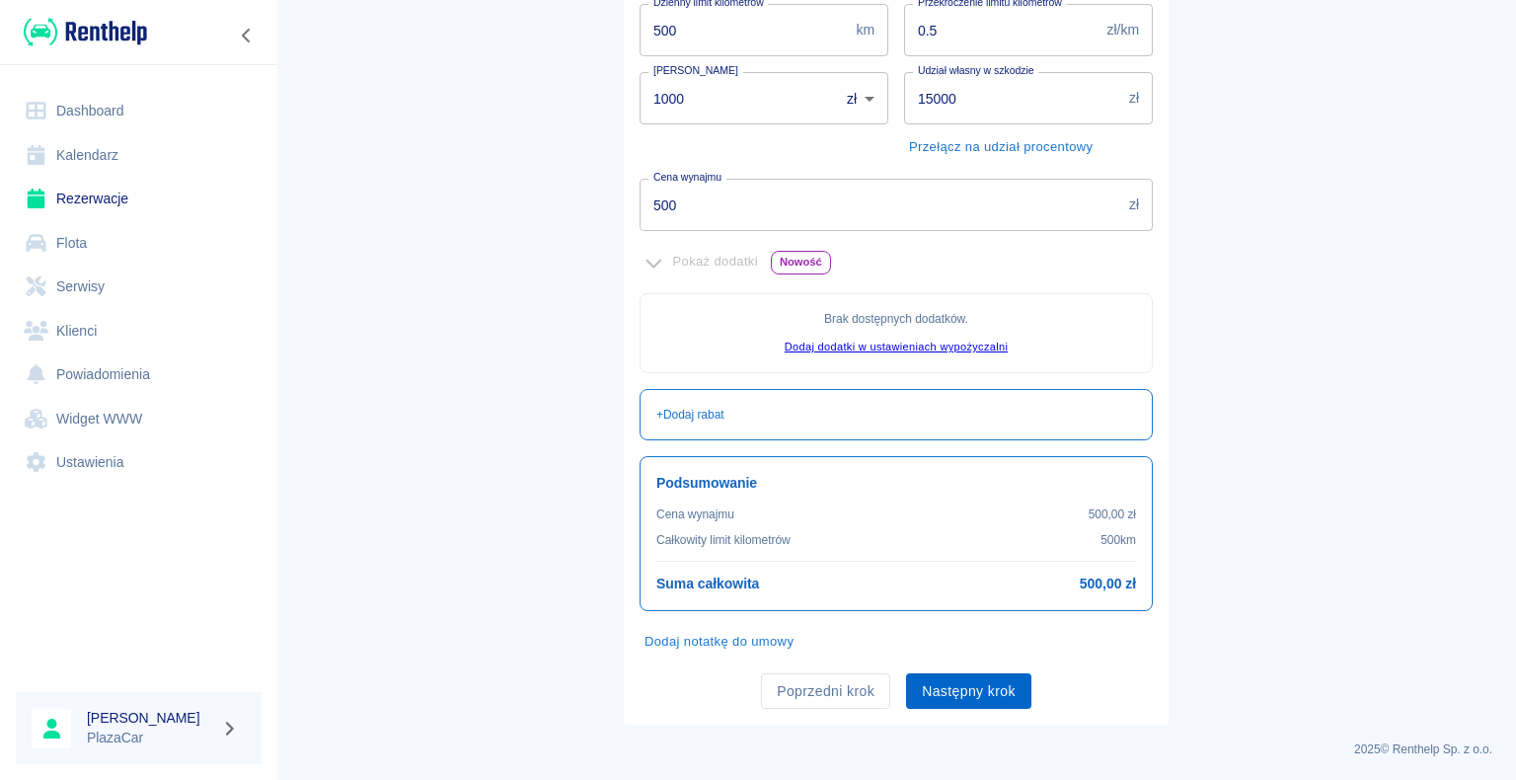
click at [970, 693] on button "Następny krok" at bounding box center [968, 691] width 125 height 37
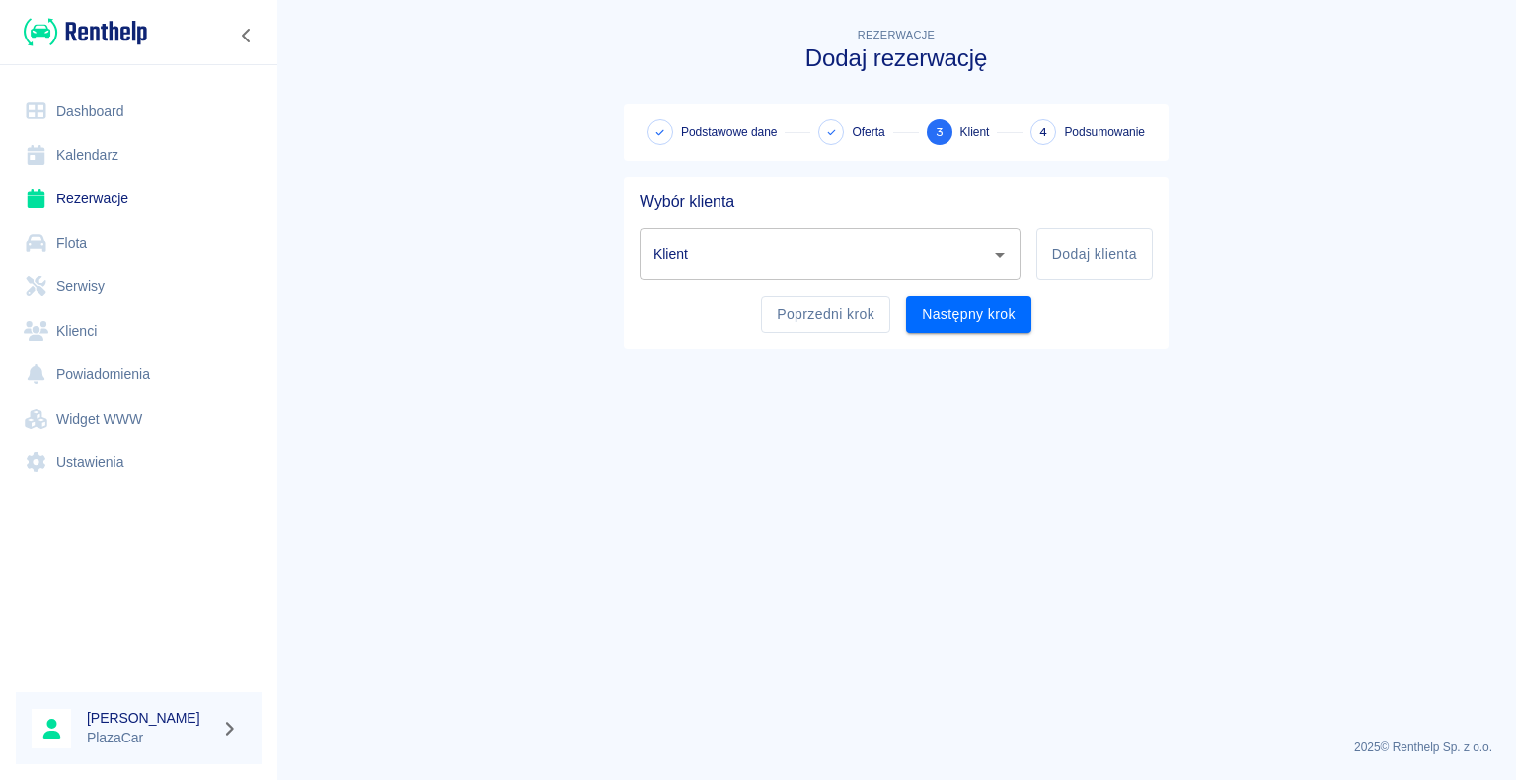
scroll to position [0, 0]
click at [926, 263] on input "Klient" at bounding box center [816, 254] width 334 height 35
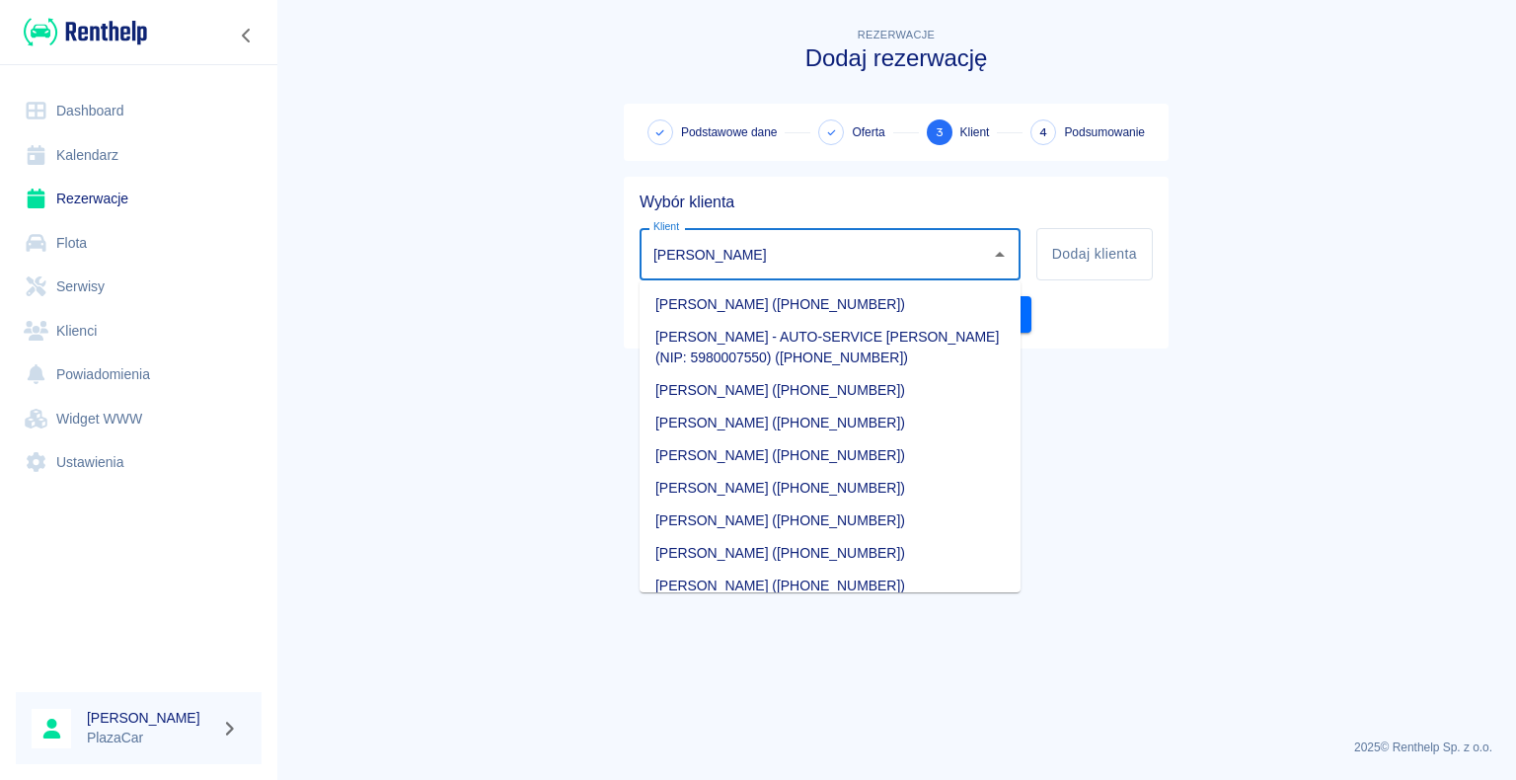
click at [667, 346] on li "[PERSON_NAME] - AUTO-SERVICE [PERSON_NAME] (NIP: 5980007550) ([PHONE_NUMBER])" at bounding box center [830, 347] width 381 height 53
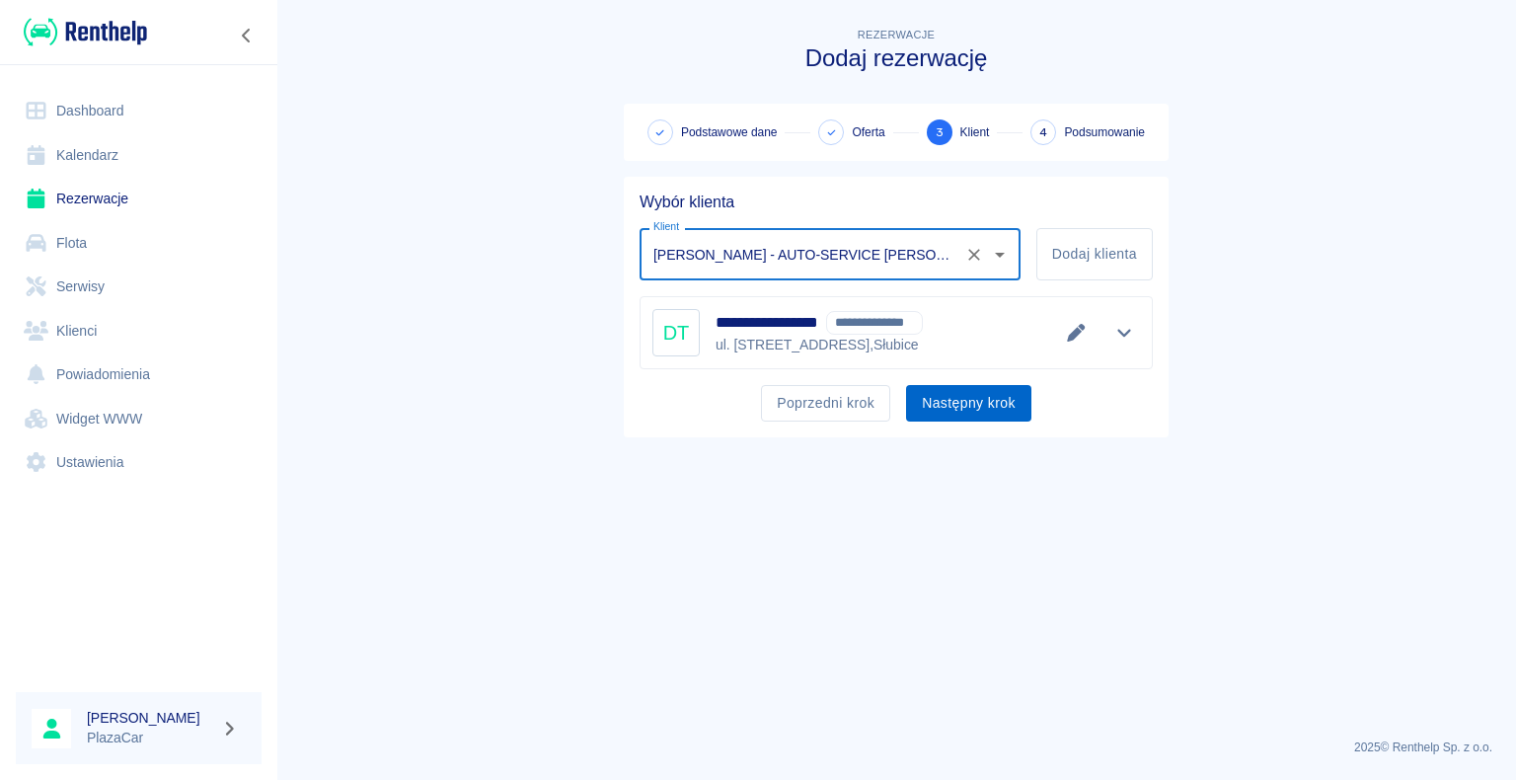
type input "[PERSON_NAME] - AUTO-SERVICE [PERSON_NAME] (NIP: 5980007550) ([PHONE_NUMBER])"
click at [964, 394] on button "Następny krok" at bounding box center [968, 403] width 125 height 37
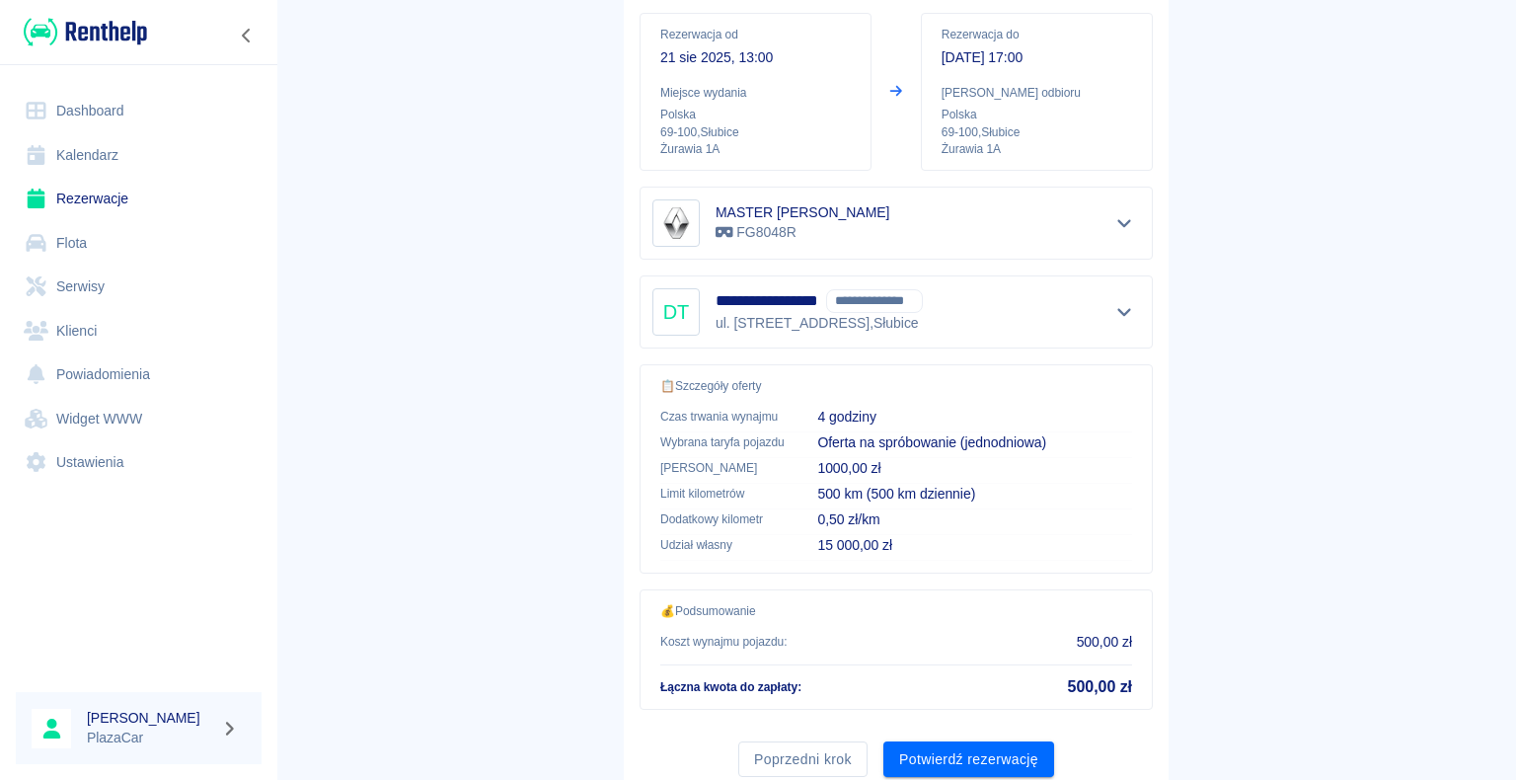
scroll to position [281, 0]
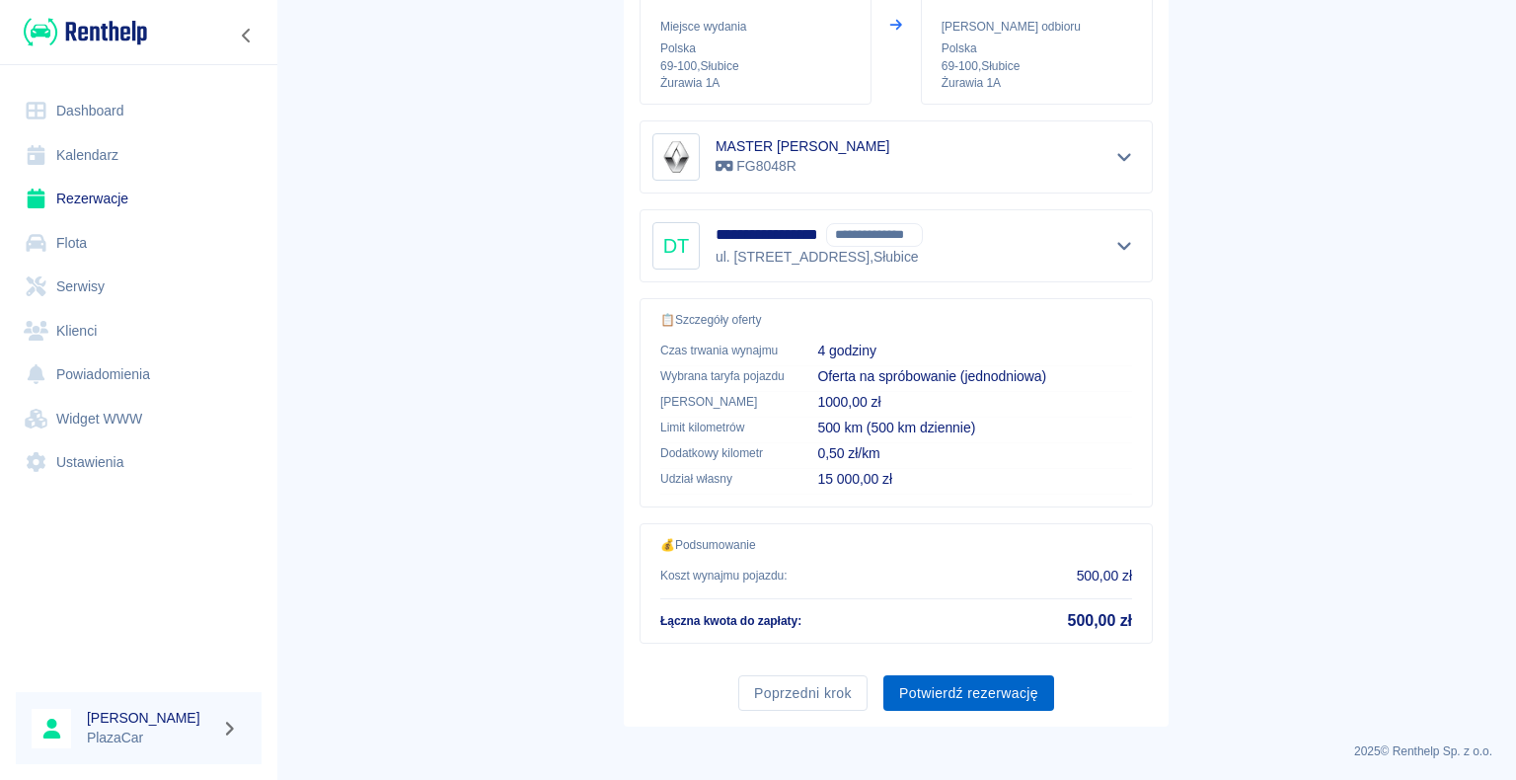
click at [993, 678] on button "Potwierdź rezerwację" at bounding box center [969, 693] width 171 height 37
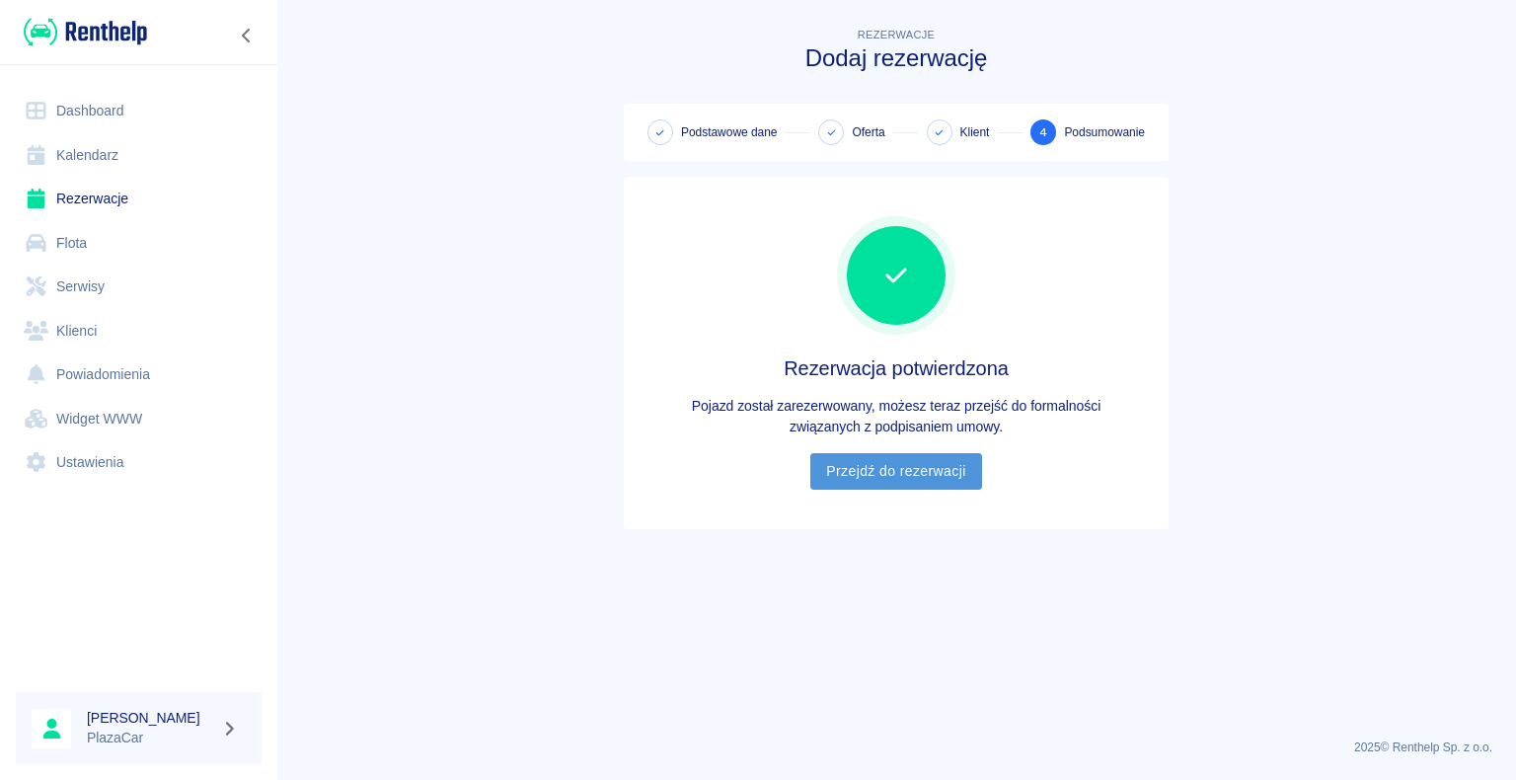
click at [940, 486] on link "Przejdź do rezerwacji" at bounding box center [896, 471] width 171 height 37
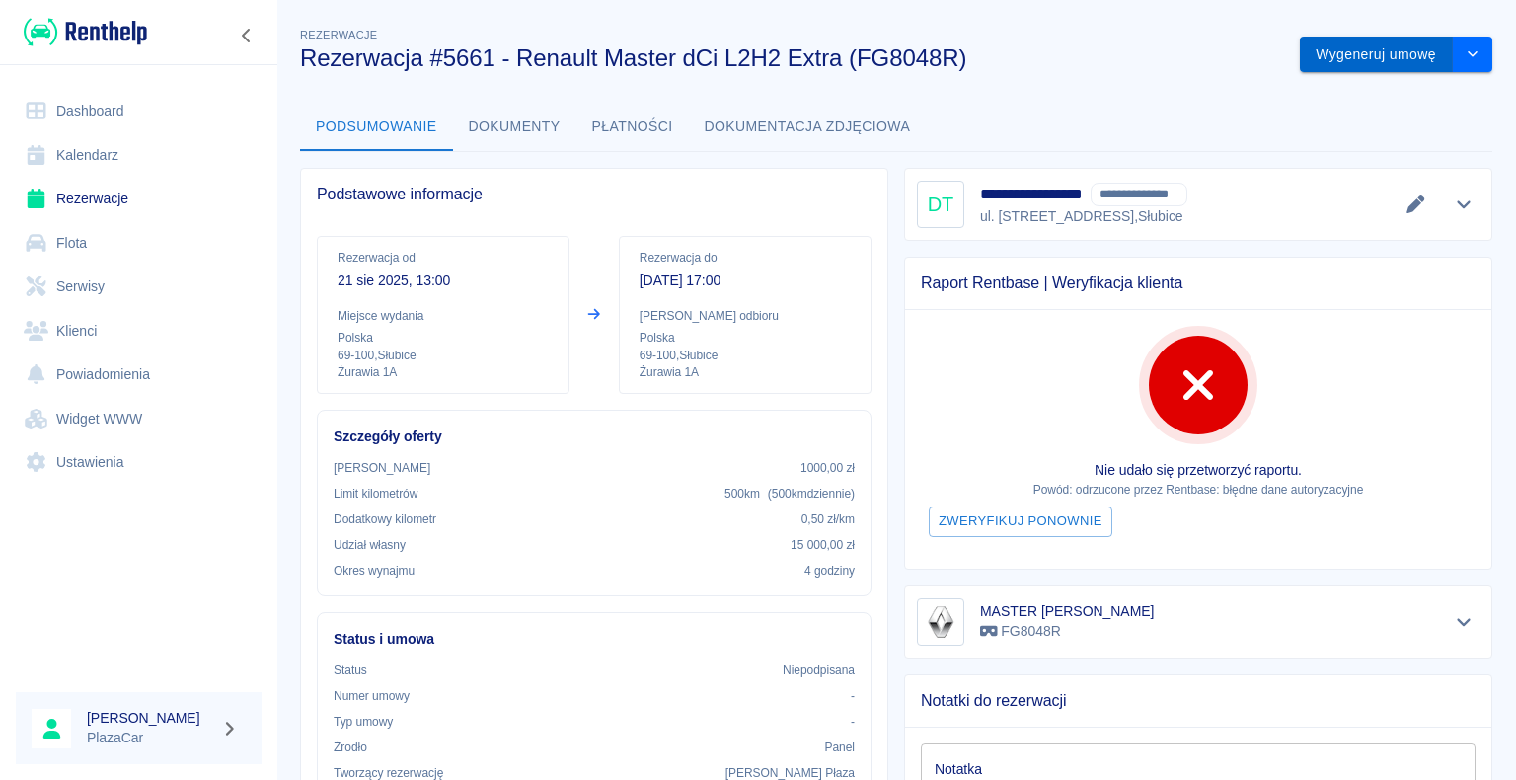
click at [1360, 67] on button "Wygeneruj umowę" at bounding box center [1376, 55] width 153 height 37
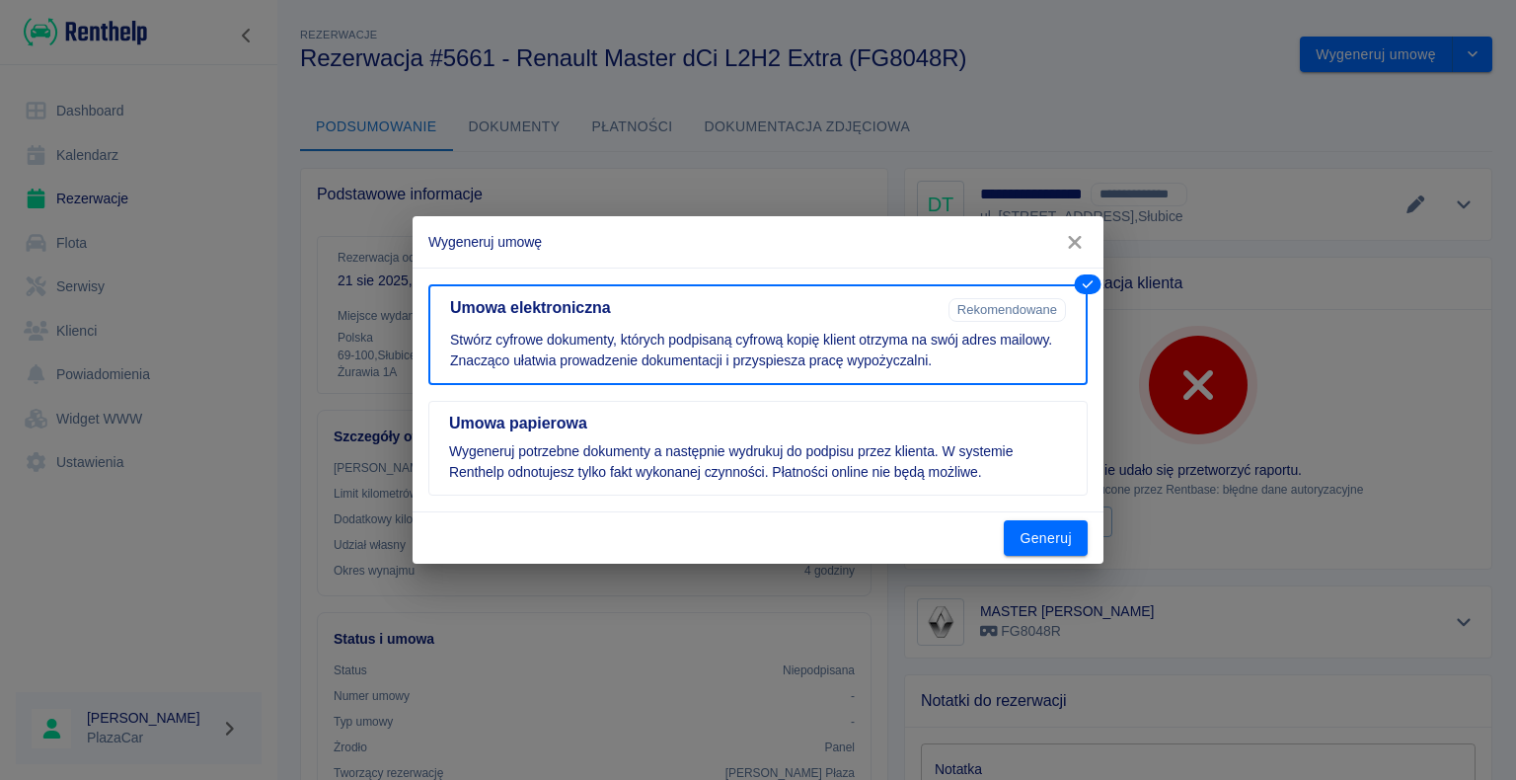
click at [1082, 252] on icon "button" at bounding box center [1075, 242] width 26 height 21
